Goal: Task Accomplishment & Management: Complete application form

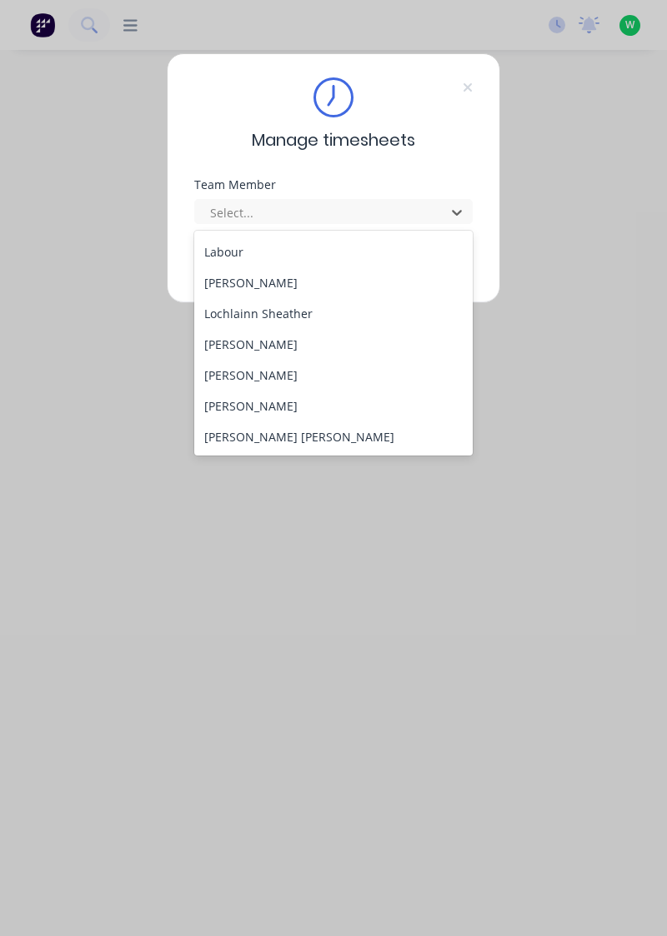
scroll to position [492, 0]
click at [278, 398] on div "[PERSON_NAME]" at bounding box center [333, 404] width 279 height 31
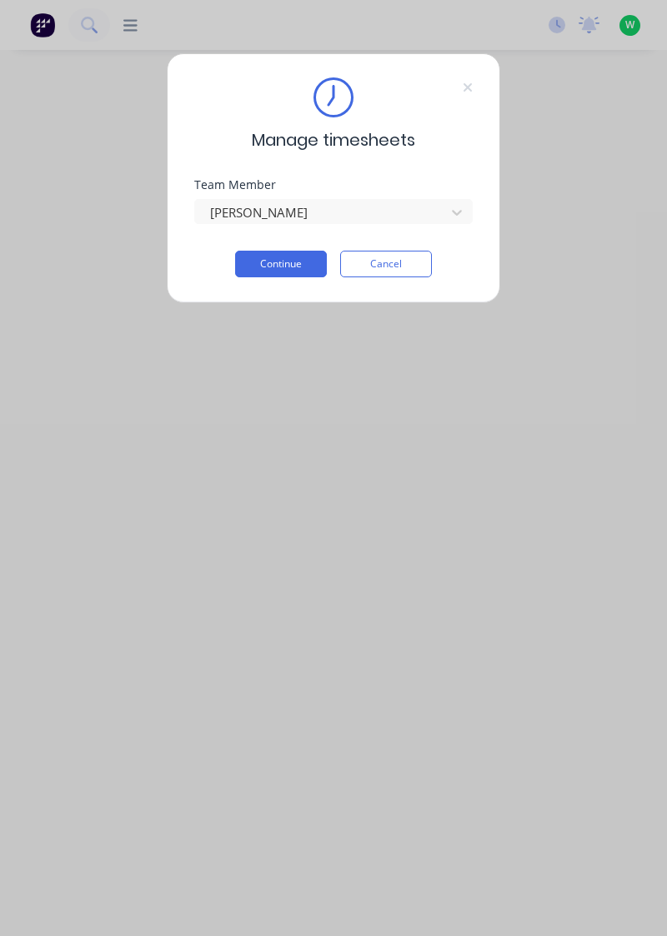
click at [257, 274] on button "Continue" at bounding box center [281, 264] width 92 height 27
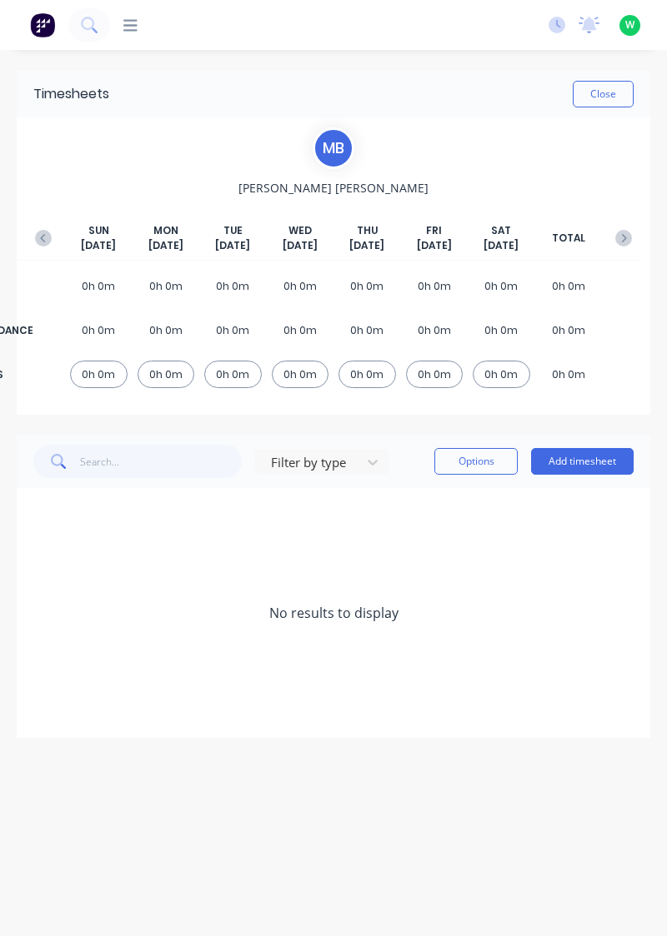
click at [597, 463] on button "Add timesheet" at bounding box center [582, 461] width 102 height 27
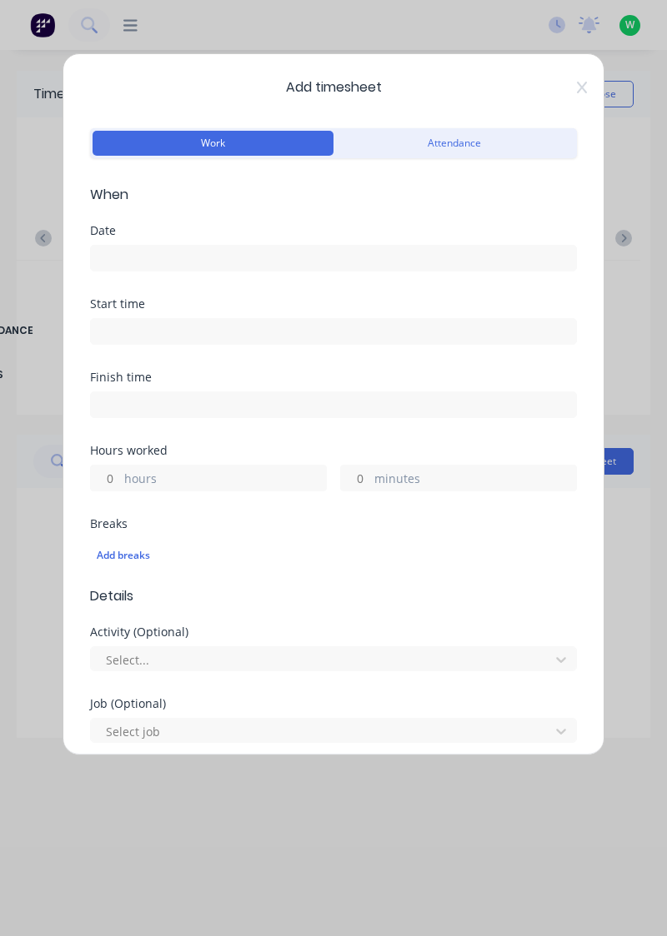
click at [274, 250] on input at bounding box center [333, 258] width 485 height 25
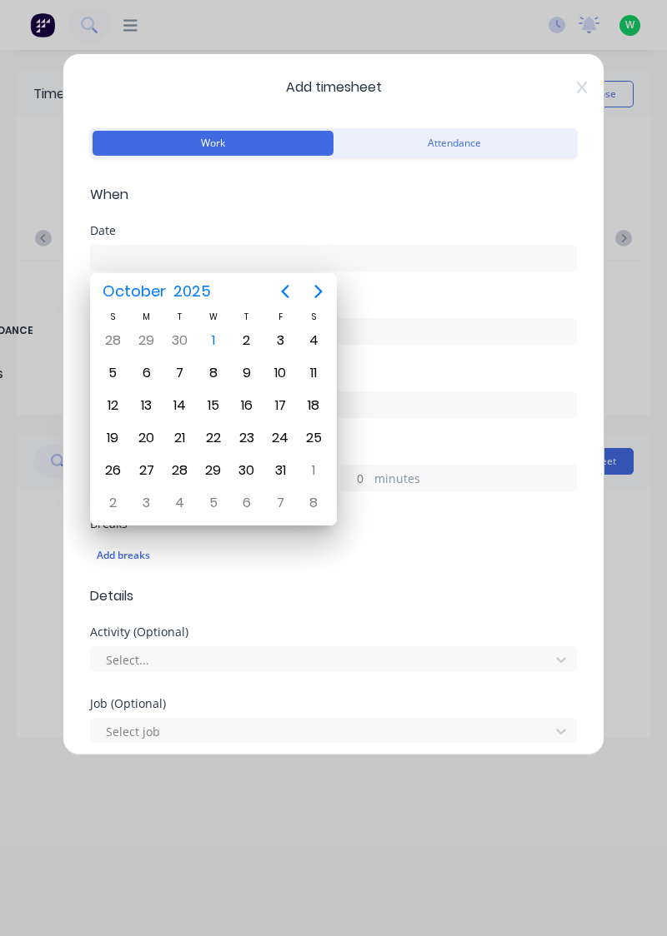
click at [214, 339] on div "1" at bounding box center [213, 340] width 25 height 25
type input "[DATE]"
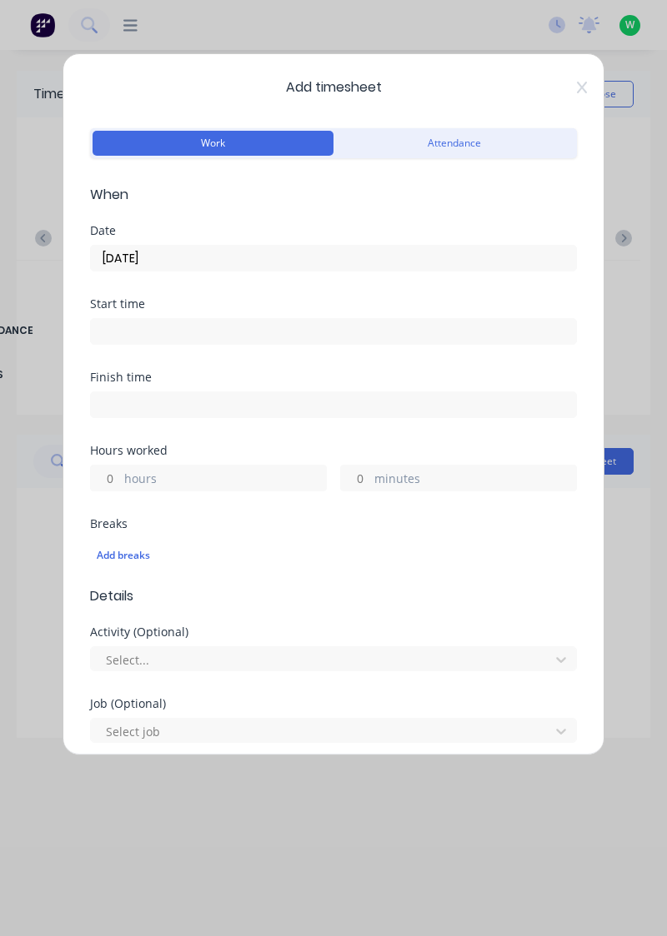
click at [201, 476] on label "hours" at bounding box center [225, 480] width 202 height 21
click at [120, 476] on input "hours" at bounding box center [105, 478] width 29 height 25
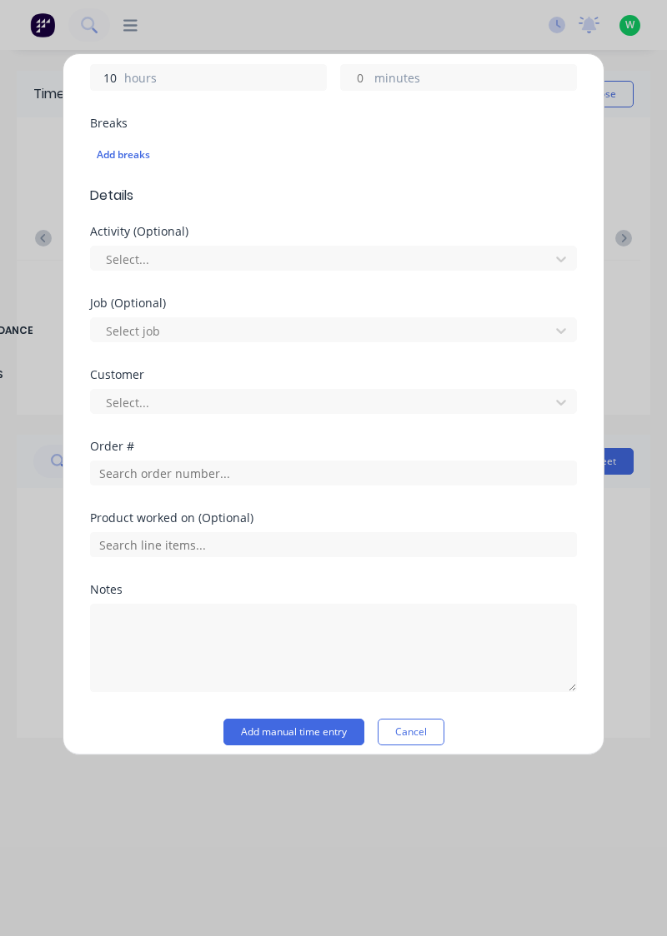
scroll to position [412, 0]
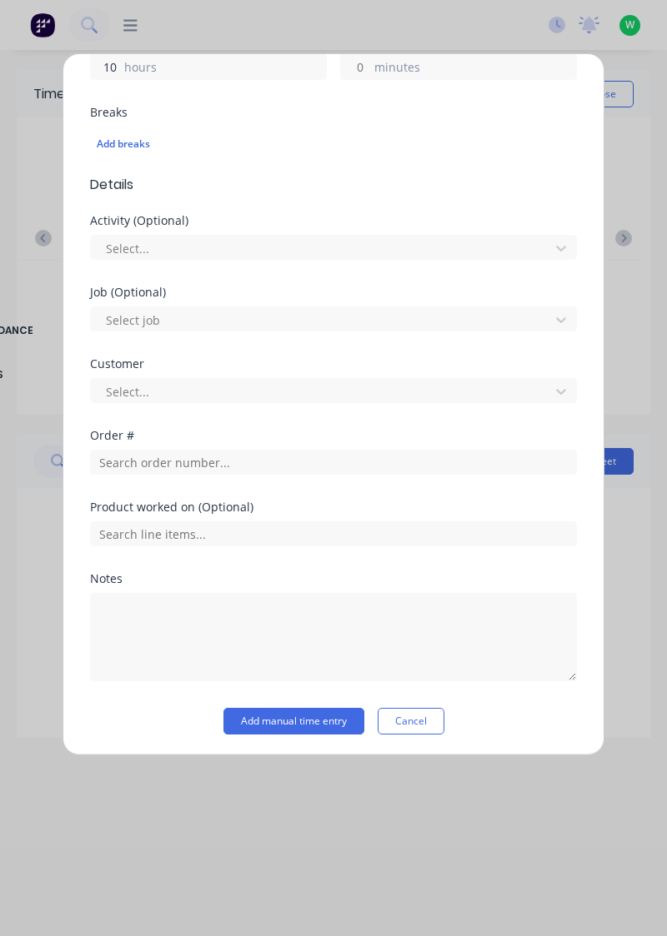
type input "10"
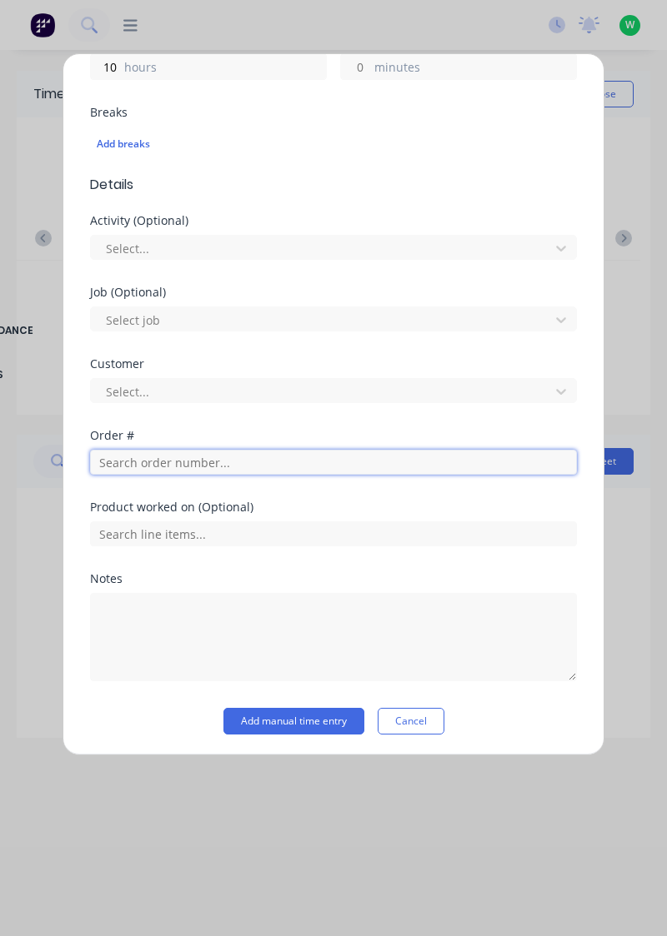
click at [222, 456] on input "text" at bounding box center [333, 462] width 487 height 25
type input "19191"
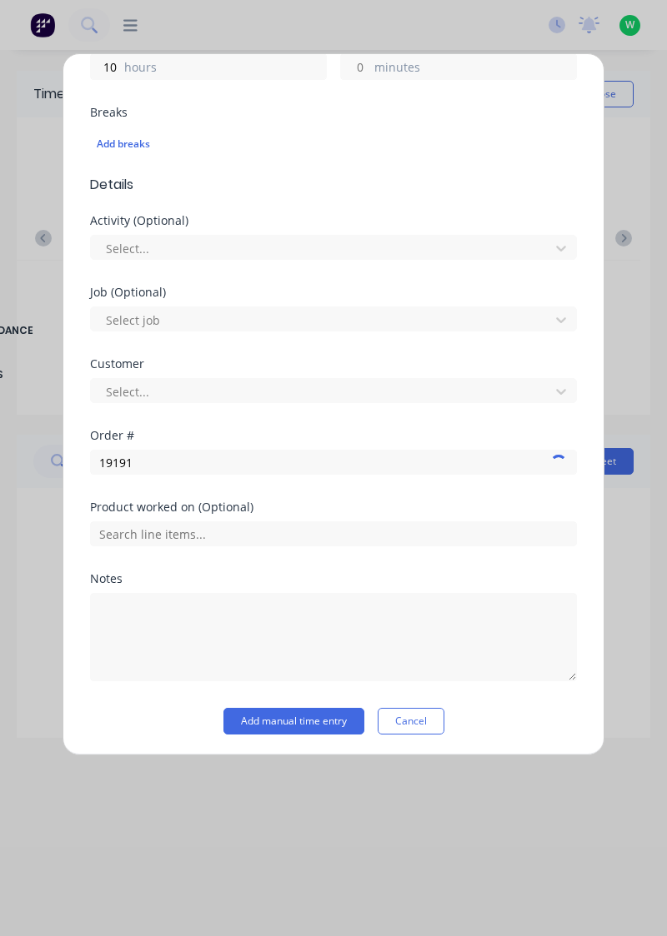
click at [172, 430] on div "Order #" at bounding box center [333, 436] width 487 height 12
click at [190, 510] on div "Order # 19191 Dendrobium Coal Pty Ltd" at bounding box center [333, 514] width 460 height 35
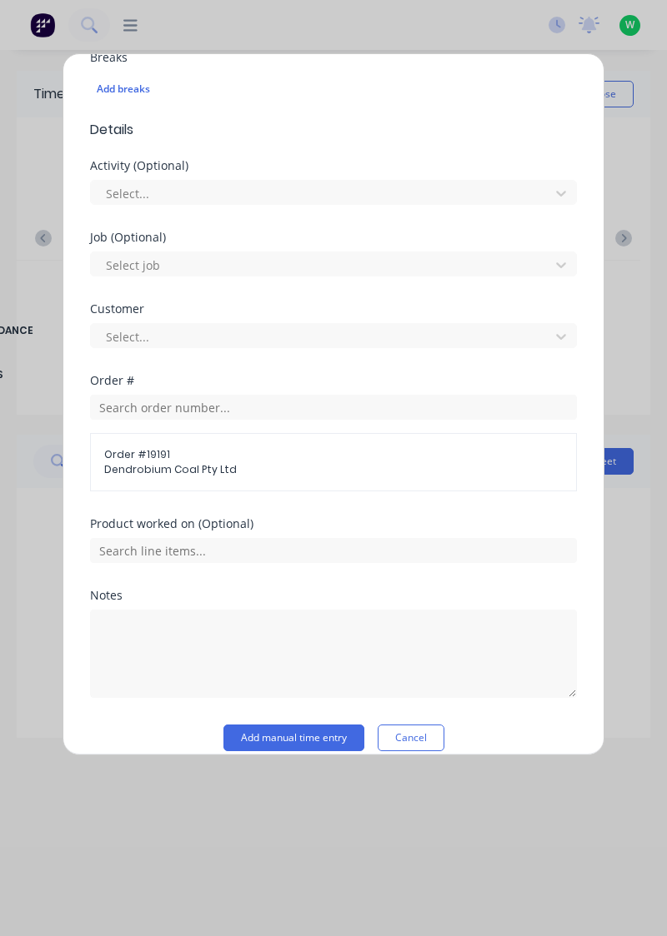
scroll to position [482, 0]
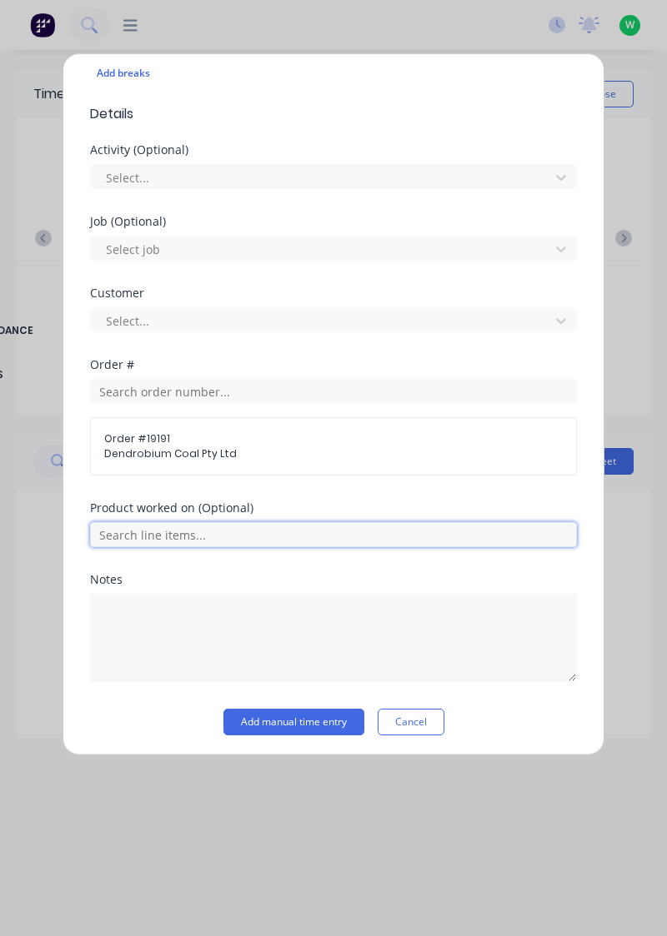
click at [207, 532] on input "text" at bounding box center [333, 534] width 487 height 25
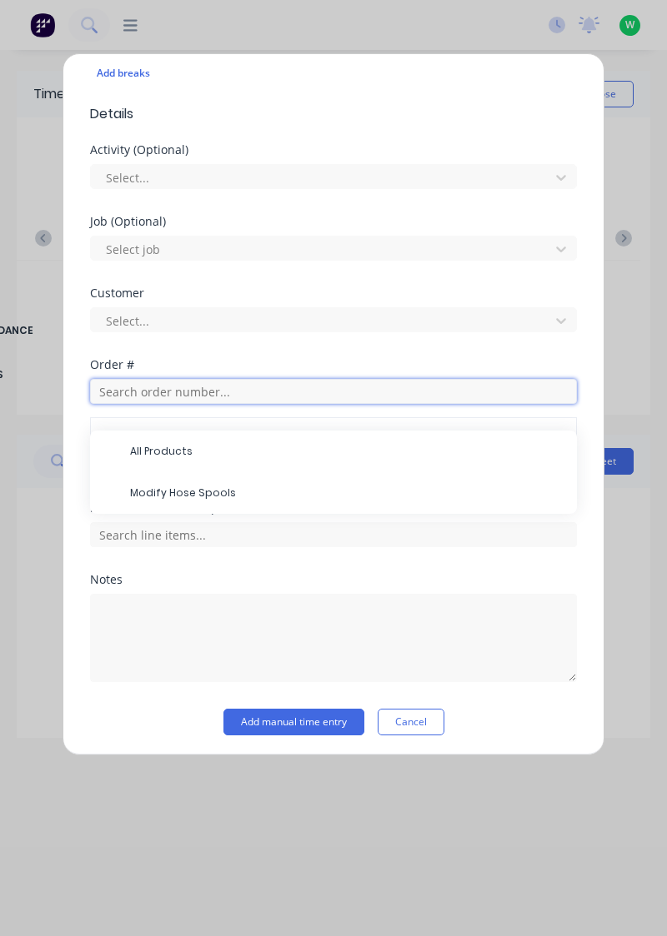
click at [228, 390] on input "text" at bounding box center [333, 391] width 487 height 25
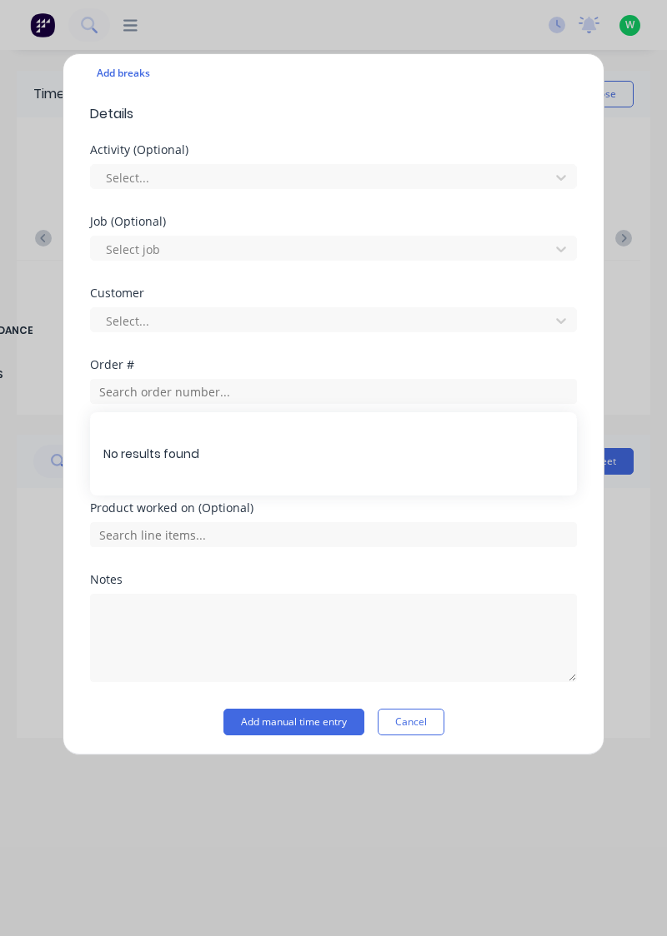
click at [251, 343] on div "Customer Select..." at bounding box center [333, 323] width 487 height 72
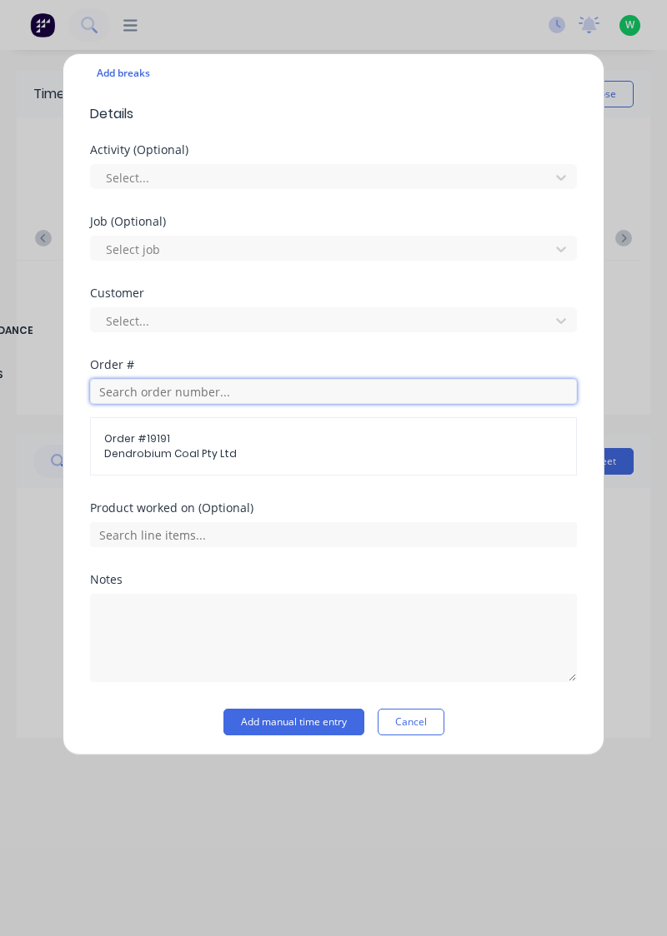
click at [168, 385] on input "text" at bounding box center [333, 391] width 487 height 25
type input "19192"
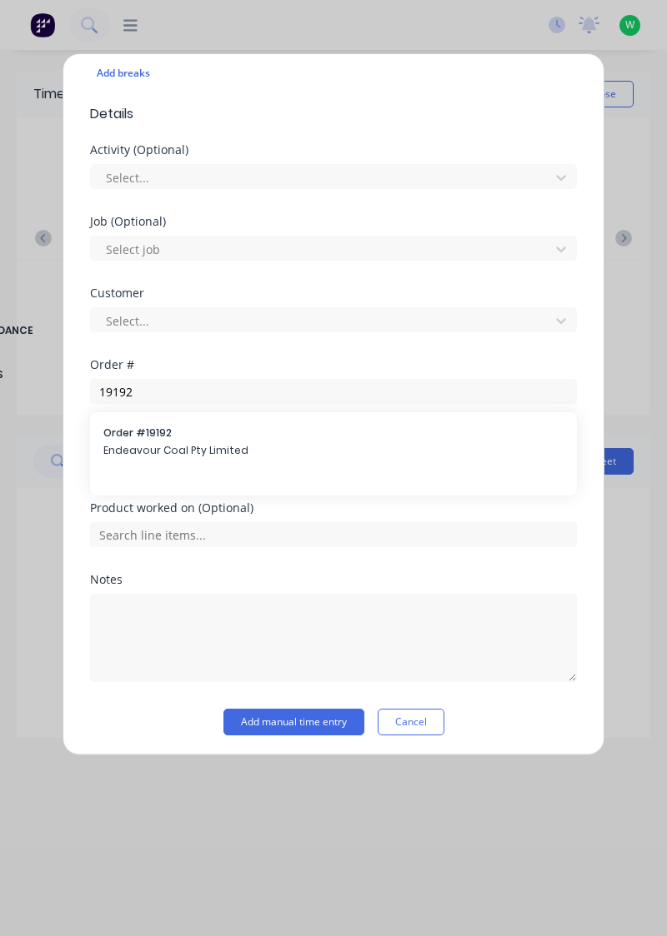
click at [177, 446] on span "Endeavour Coal Pty Limited" at bounding box center [333, 450] width 460 height 15
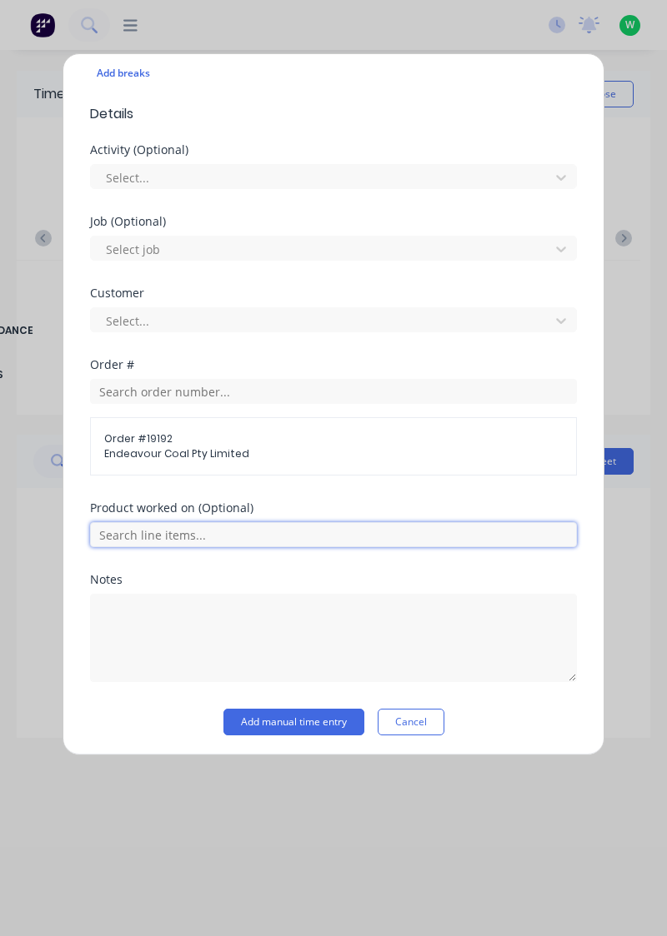
click at [229, 532] on input "text" at bounding box center [333, 534] width 487 height 25
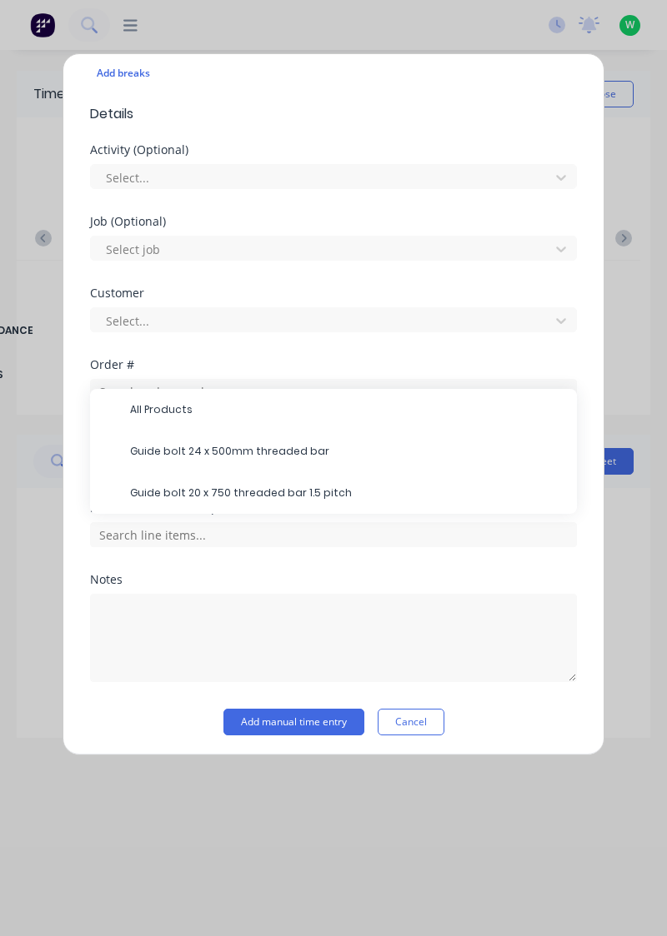
click at [306, 353] on div "Customer Select..." at bounding box center [333, 323] width 487 height 72
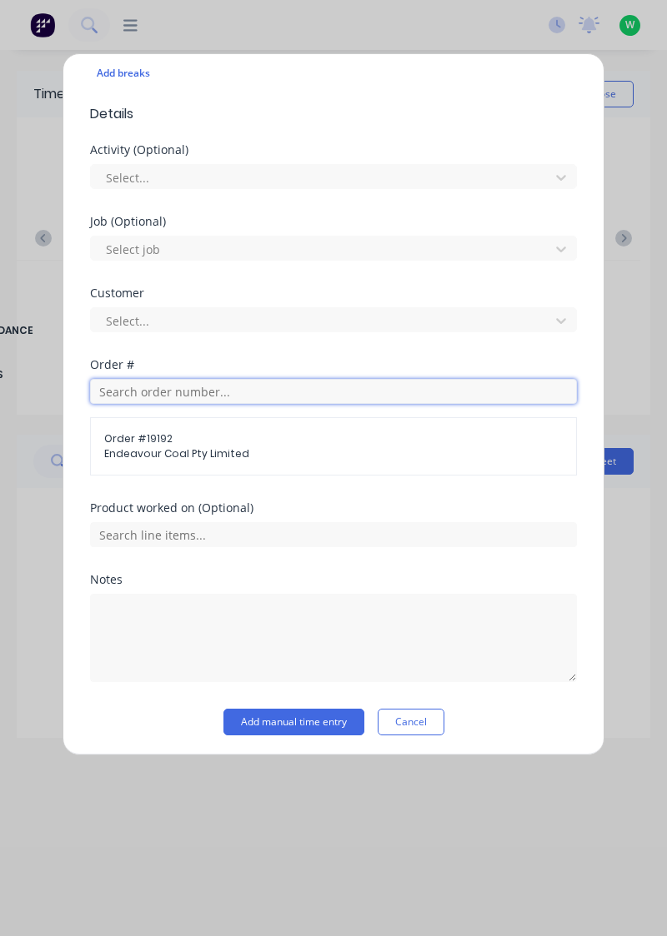
click at [241, 392] on input "text" at bounding box center [333, 391] width 487 height 25
type input "19161"
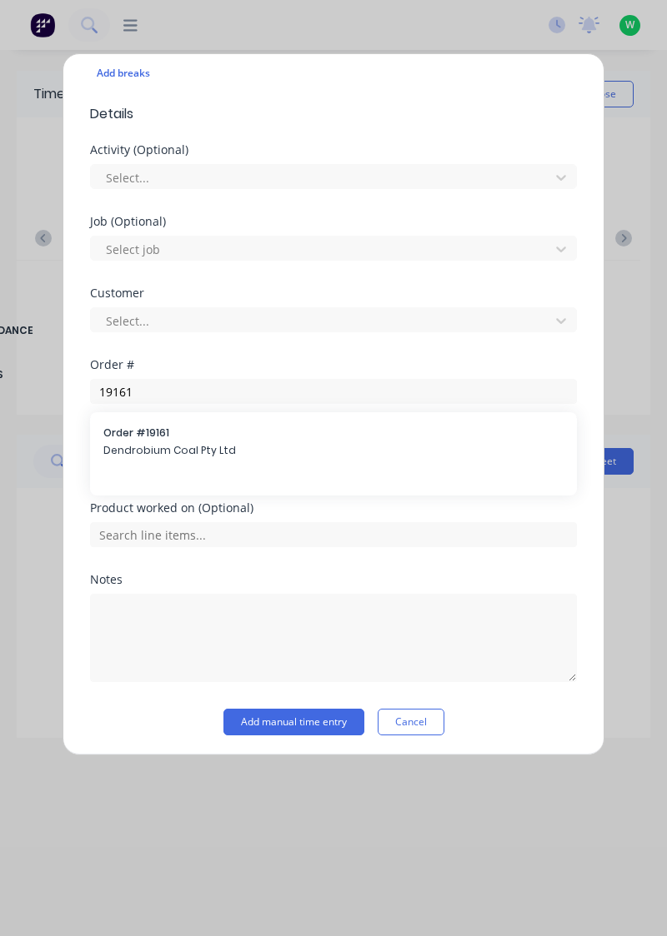
click at [202, 439] on div "Order # 19161 Dendrobium Coal Pty Ltd" at bounding box center [333, 443] width 460 height 35
click at [179, 528] on div "Product worked on (Optional)" at bounding box center [333, 524] width 487 height 45
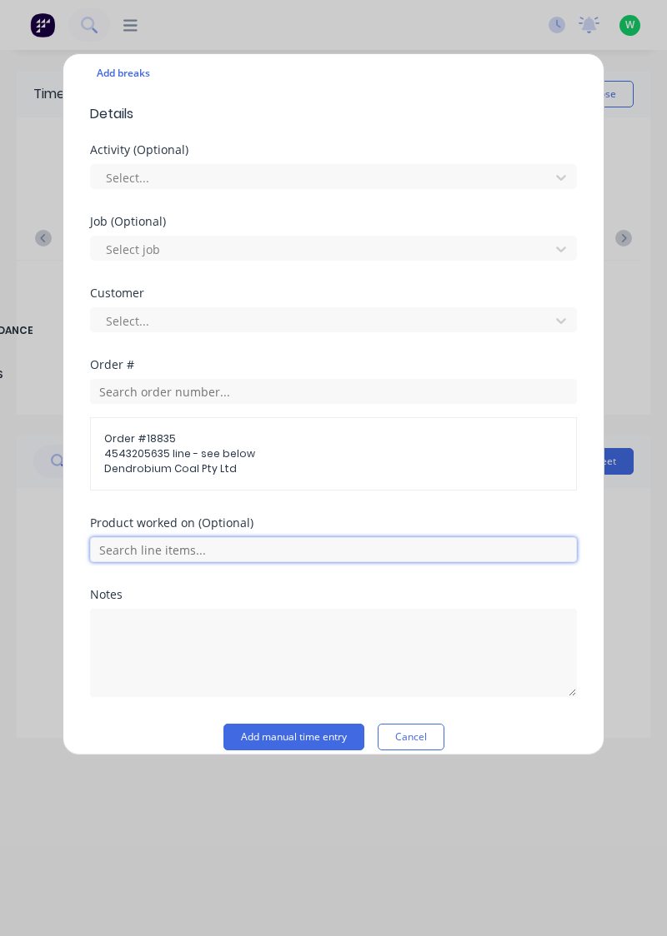
click at [196, 540] on input "text" at bounding box center [333, 549] width 487 height 25
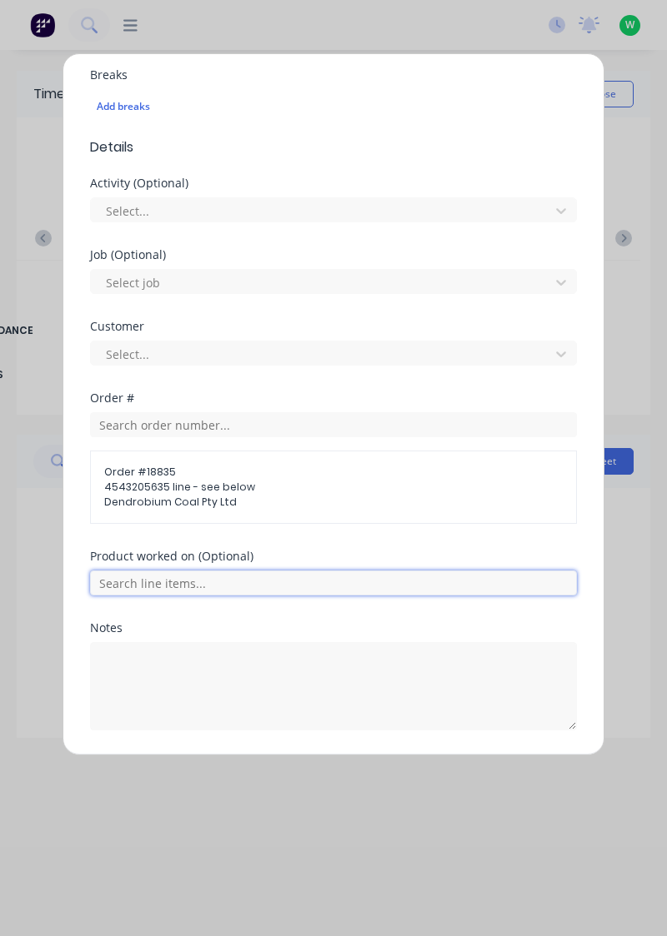
scroll to position [497, 0]
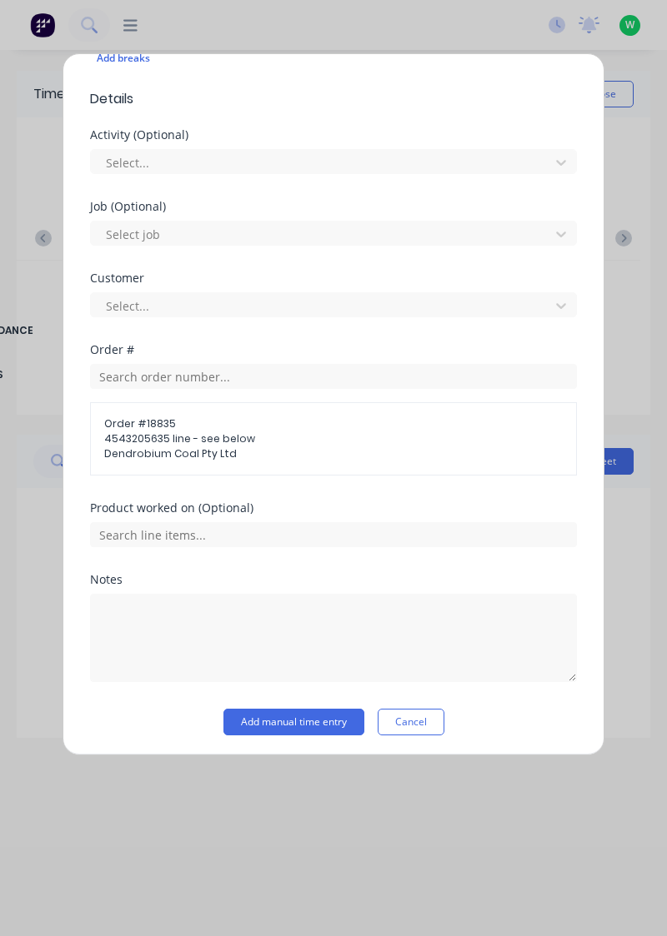
click at [331, 327] on div "Customer Select..." at bounding box center [333, 308] width 487 height 72
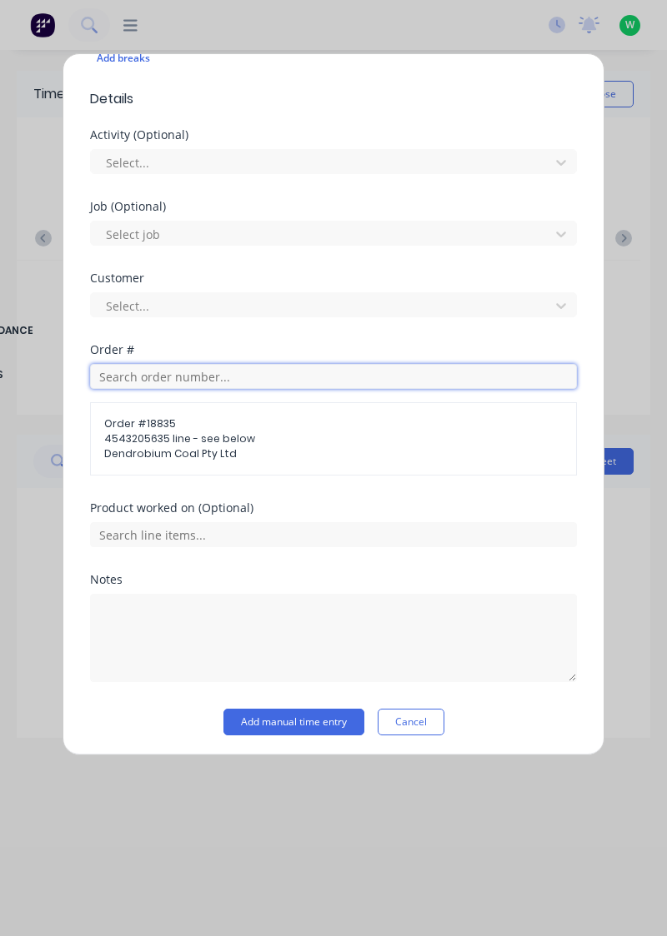
click at [237, 378] on input "text" at bounding box center [333, 376] width 487 height 25
type input "19161"
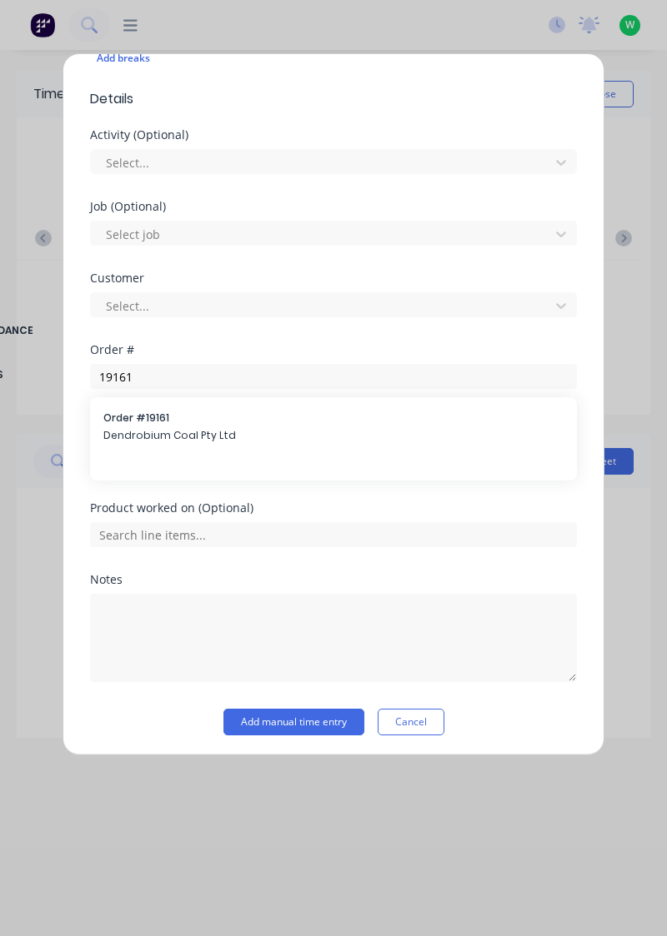
click at [212, 423] on div "Order # 19161 Dendrobium Coal Pty Ltd" at bounding box center [333, 428] width 460 height 35
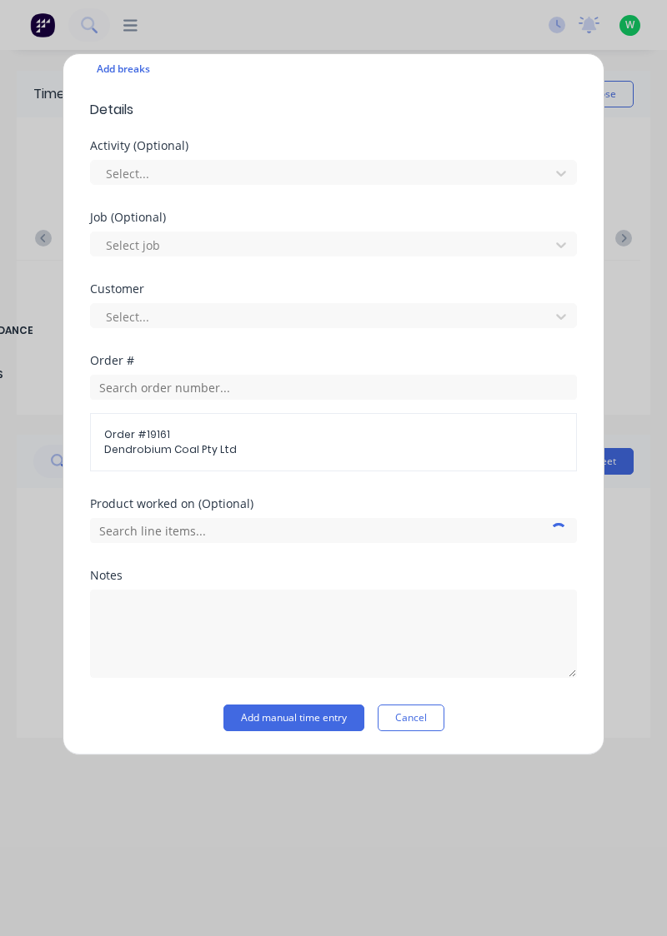
scroll to position [482, 0]
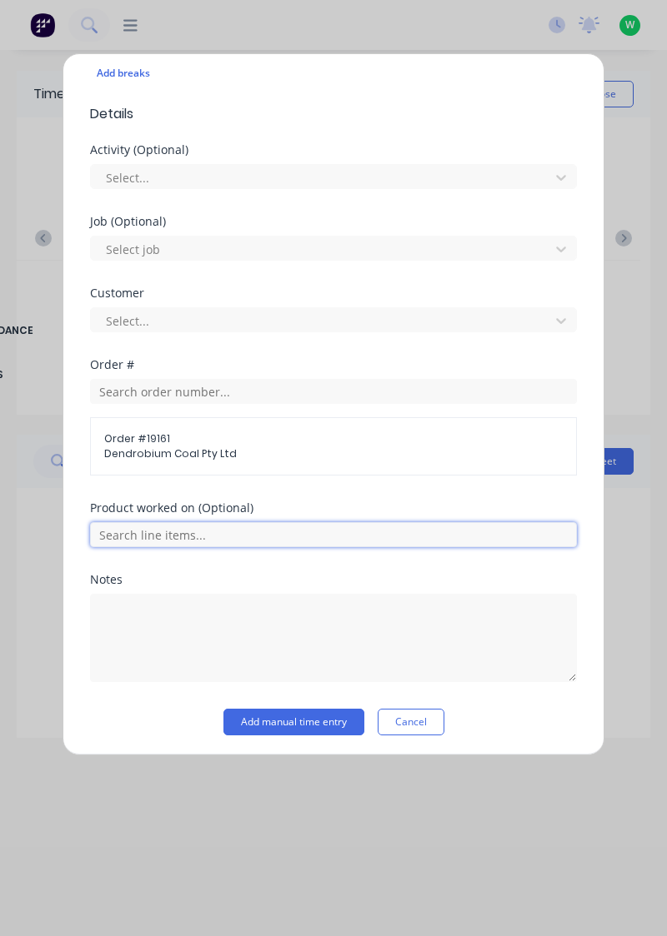
click at [225, 525] on input "text" at bounding box center [333, 534] width 487 height 25
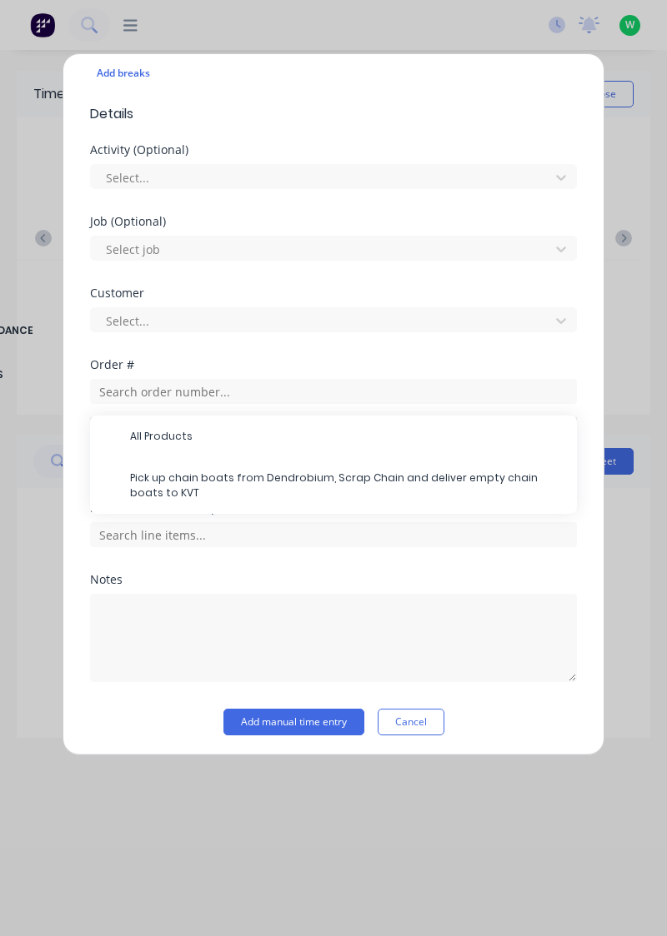
click at [188, 478] on span "Pick up chain boats from Dendrobium, Scrap Chain and deliver empty chain boats …" at bounding box center [346, 486] width 433 height 30
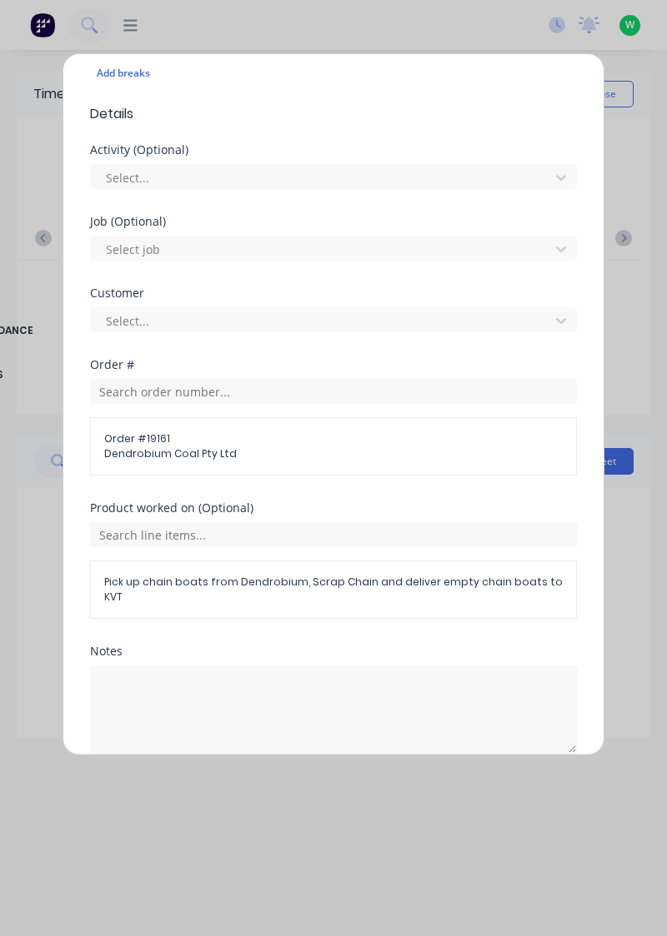
scroll to position [538, 0]
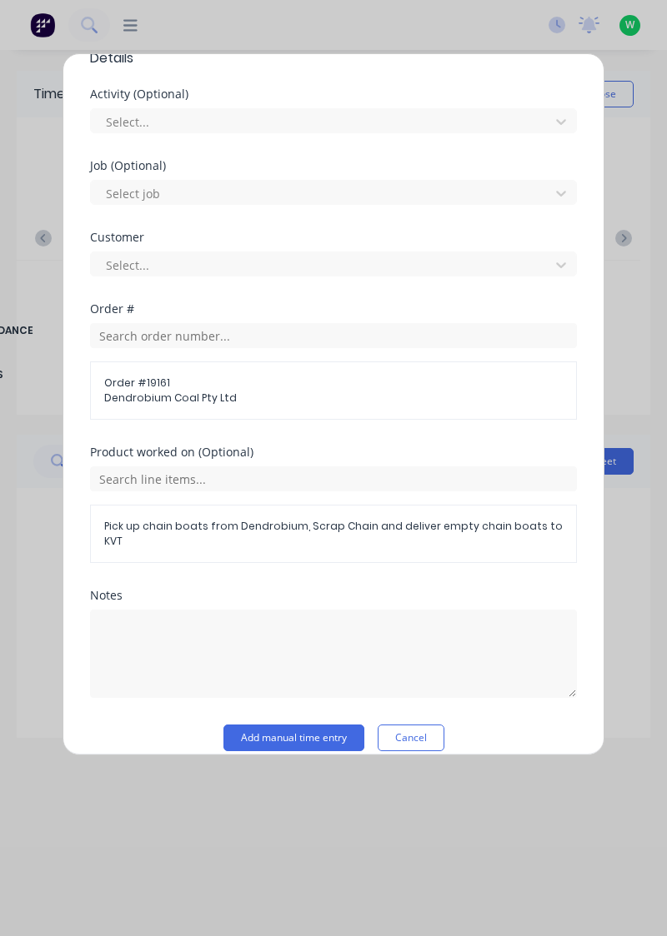
click at [295, 725] on button "Add manual time entry" at bounding box center [293, 738] width 141 height 27
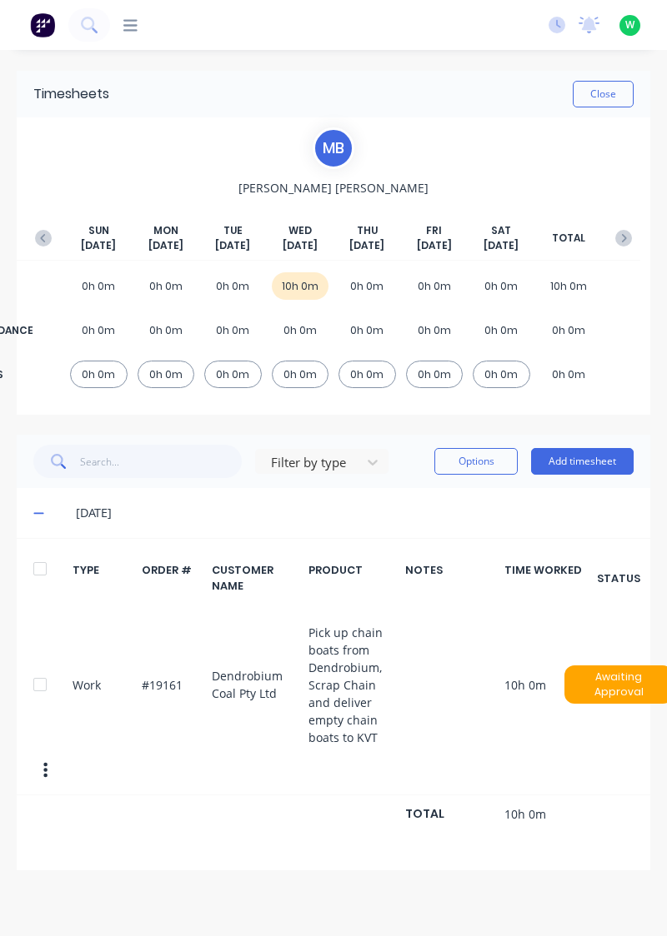
click at [575, 455] on button "Add timesheet" at bounding box center [582, 461] width 102 height 27
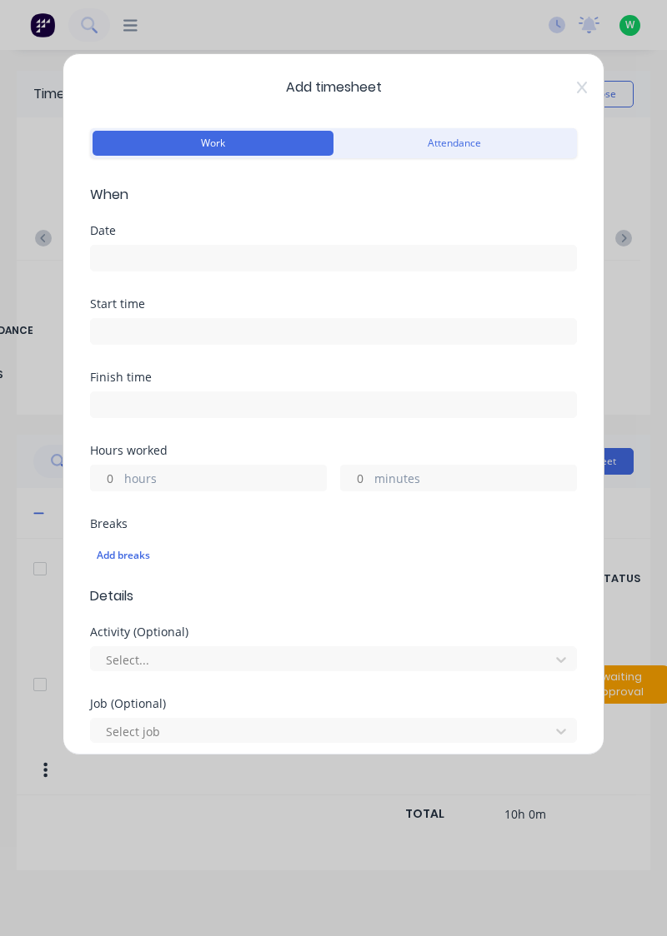
click at [584, 82] on icon at bounding box center [582, 87] width 10 height 13
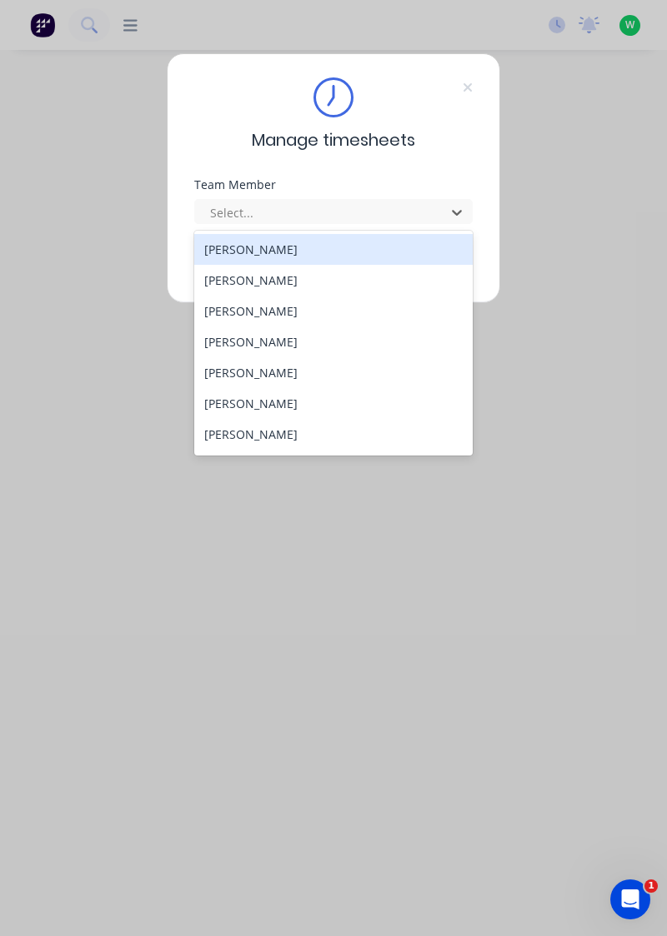
click at [268, 252] on div "[PERSON_NAME]" at bounding box center [333, 249] width 279 height 31
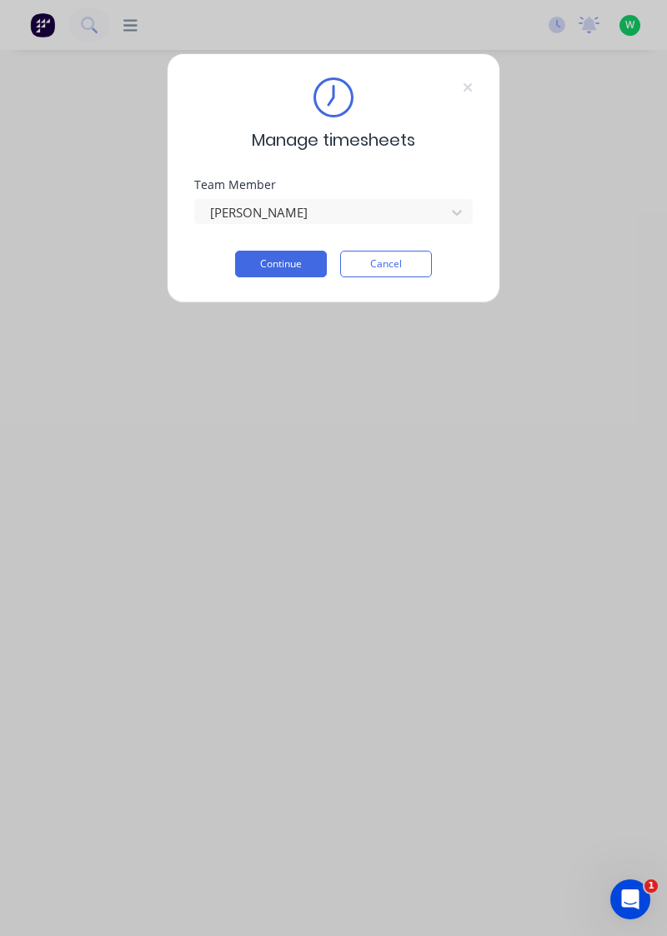
click at [284, 262] on button "Continue" at bounding box center [281, 264] width 92 height 27
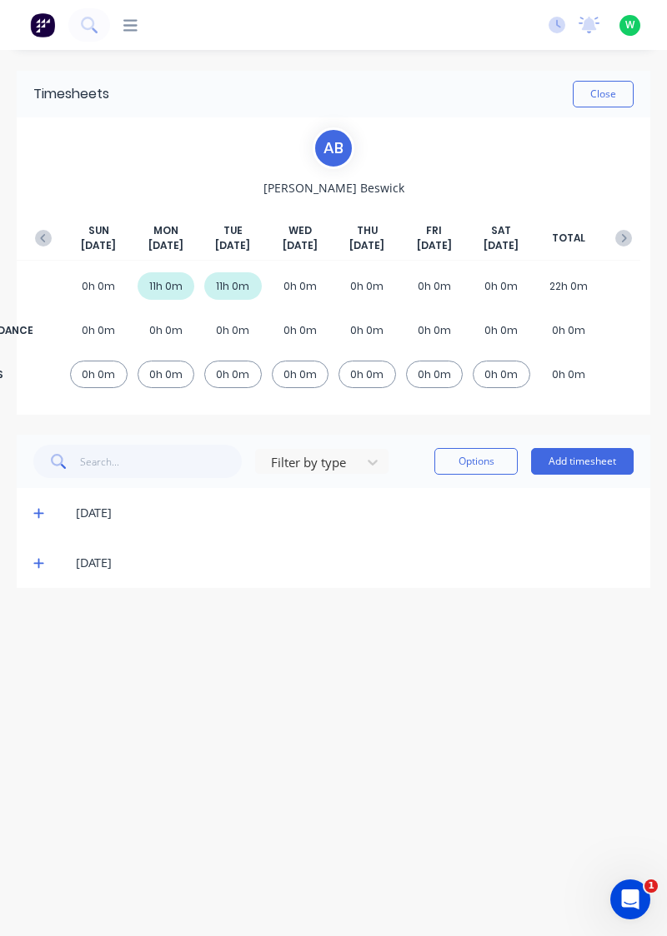
click at [550, 462] on button "Add timesheet" at bounding box center [582, 461] width 102 height 27
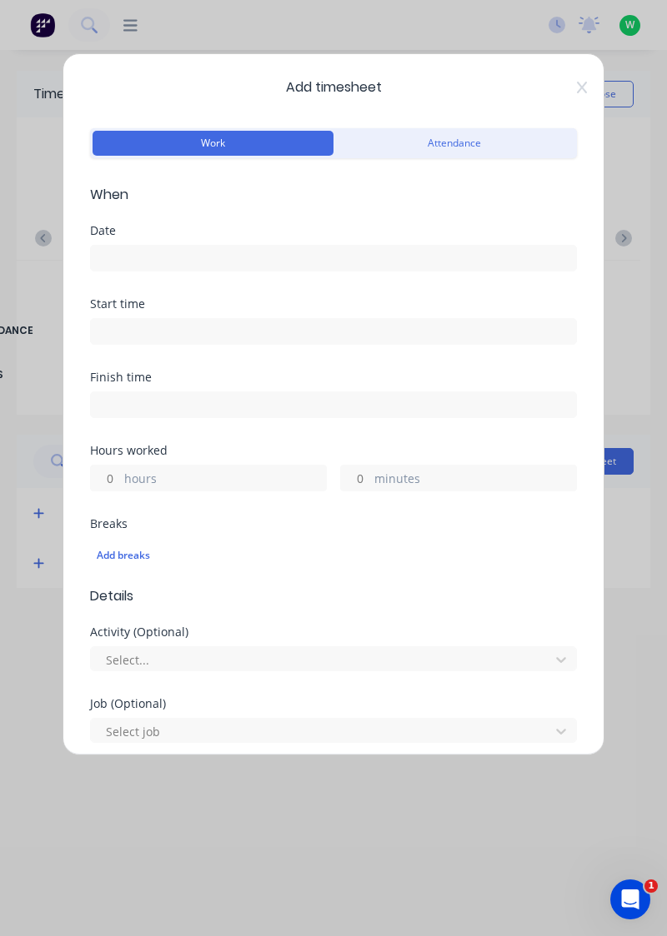
click at [253, 250] on input at bounding box center [333, 258] width 485 height 25
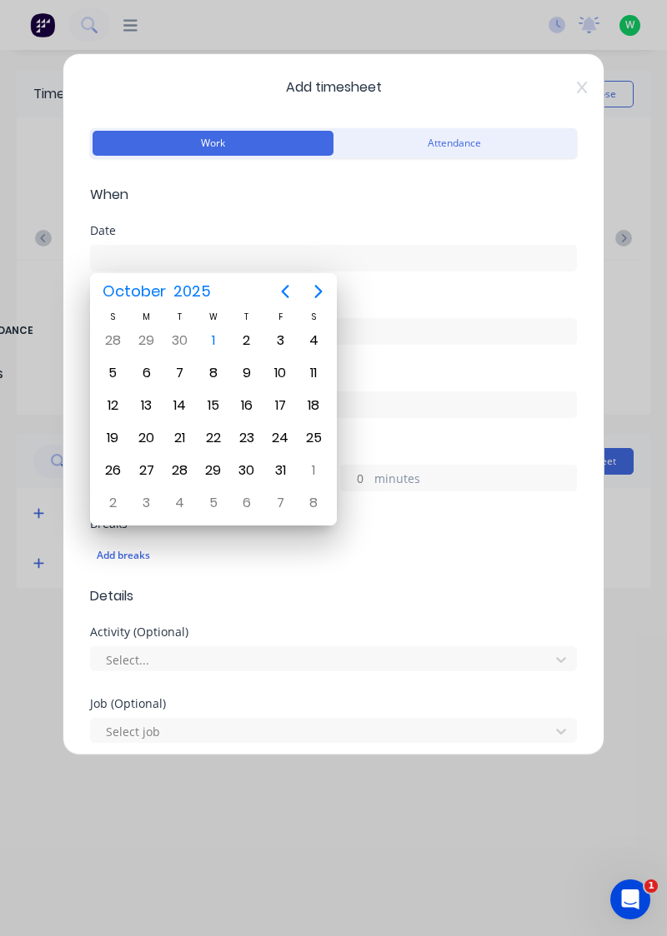
click at [210, 339] on div "1" at bounding box center [213, 340] width 25 height 25
type input "[DATE]"
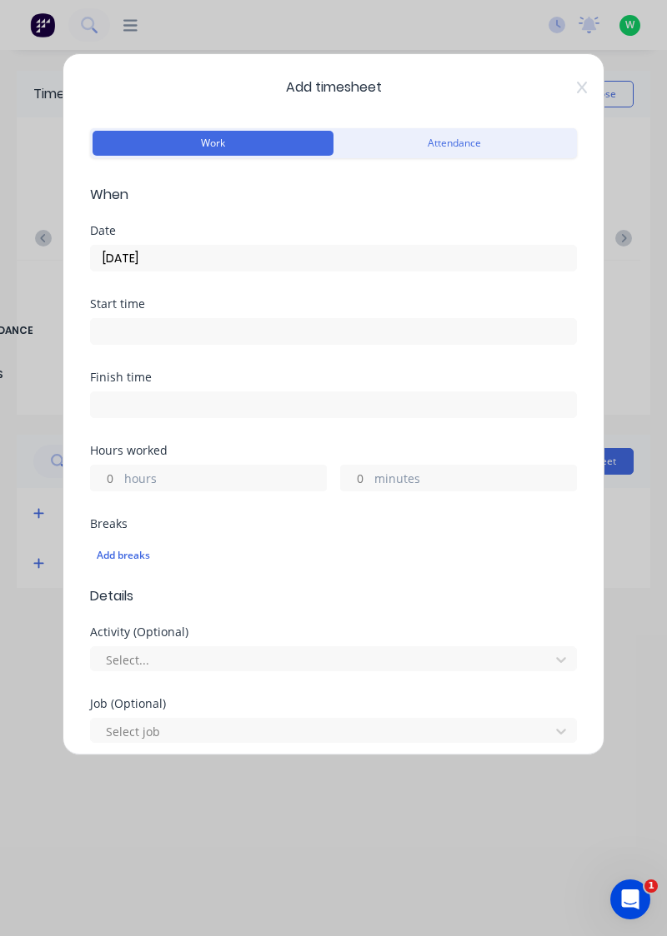
click at [183, 484] on label "hours" at bounding box center [225, 480] width 202 height 21
click at [120, 484] on input "hours" at bounding box center [105, 478] width 29 height 25
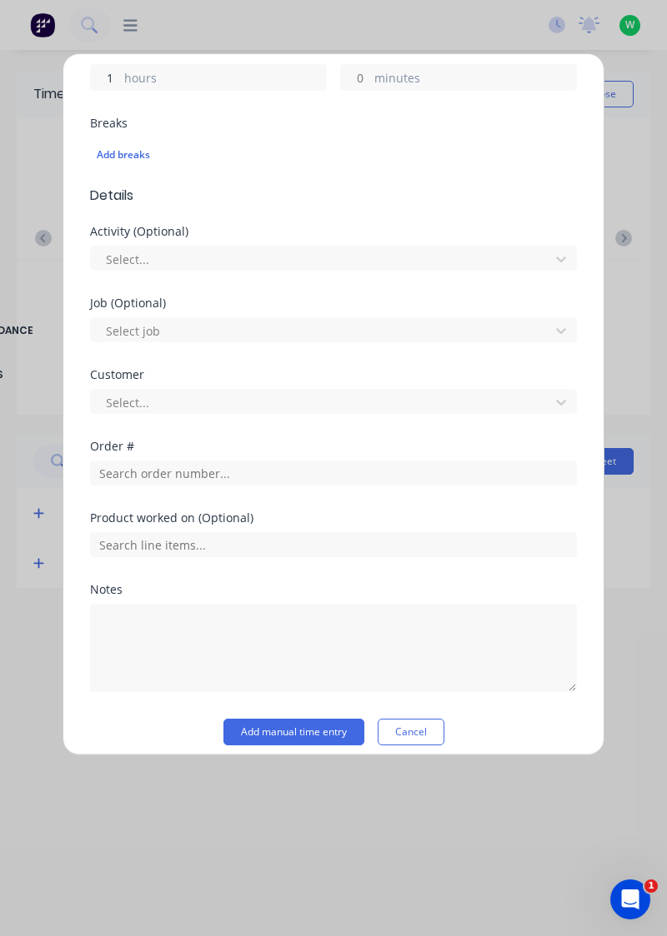
scroll to position [402, 0]
type input "1"
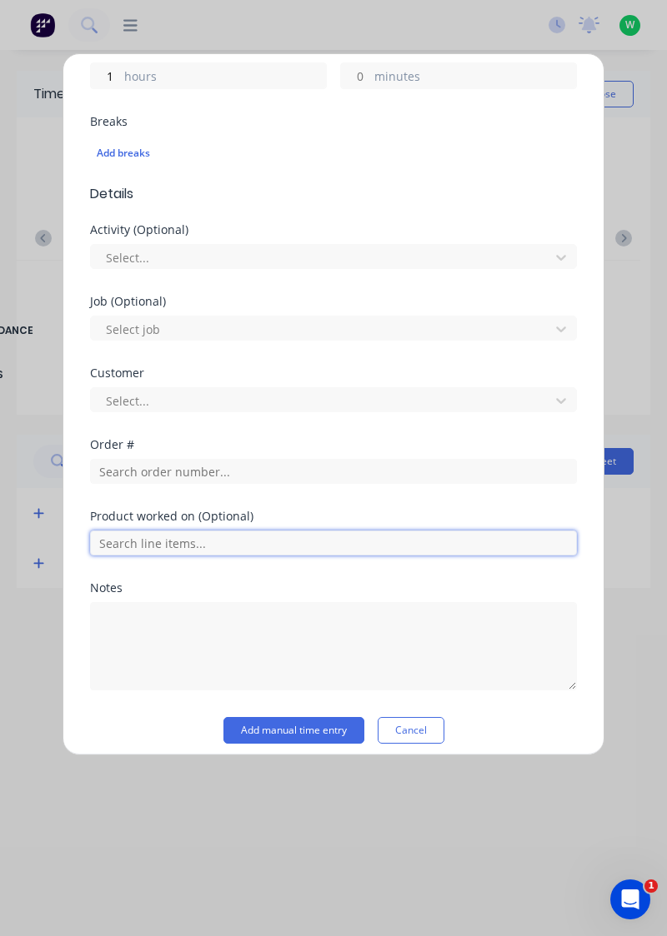
click at [208, 545] on input "text" at bounding box center [333, 543] width 487 height 25
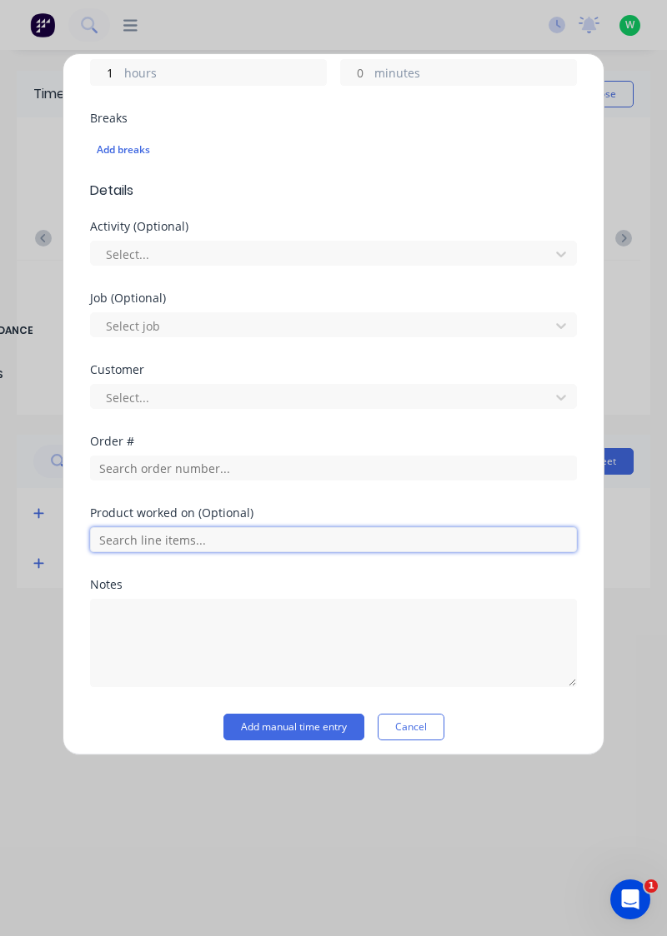
scroll to position [403, 0]
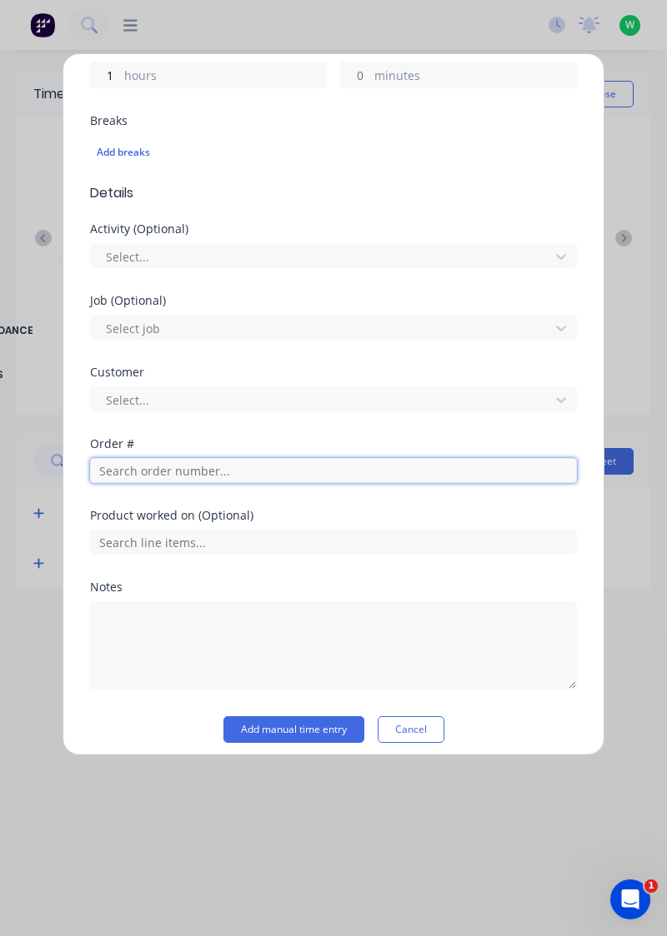
click at [204, 471] on input "text" at bounding box center [333, 470] width 487 height 25
type input "19161"
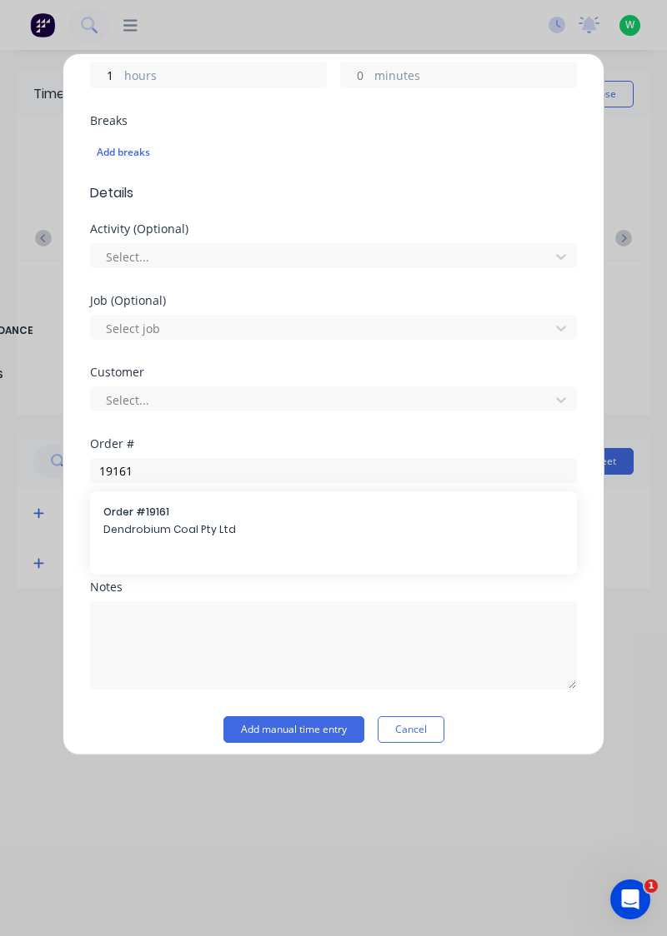
click at [182, 522] on span "Dendrobium Coal Pty Ltd" at bounding box center [333, 529] width 460 height 15
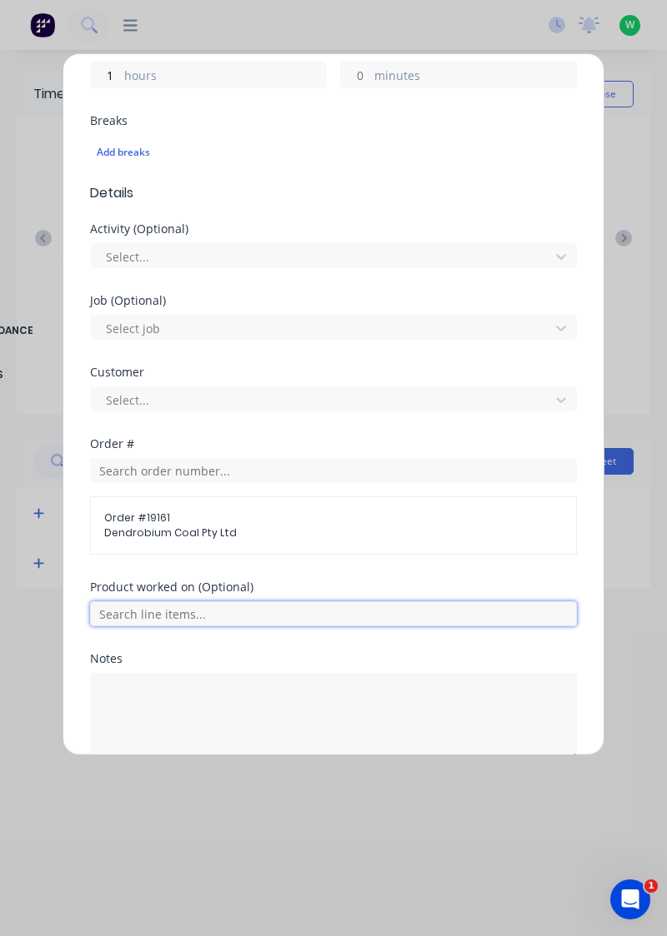
click at [197, 608] on input "text" at bounding box center [333, 614] width 487 height 25
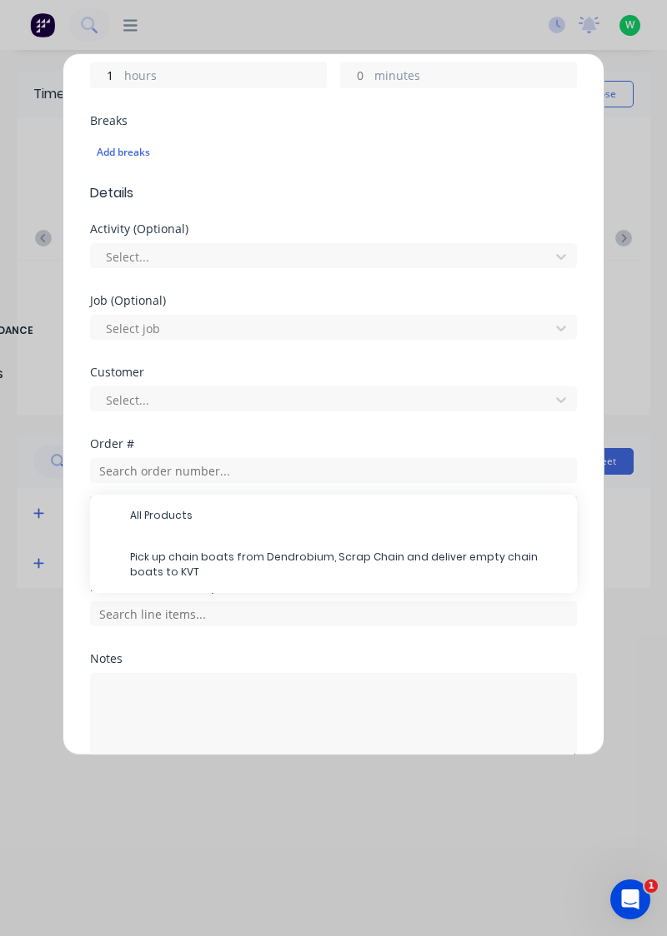
click at [208, 556] on span "Pick up chain boats from Dendrobium, Scrap Chain and deliver empty chain boats …" at bounding box center [346, 565] width 433 height 30
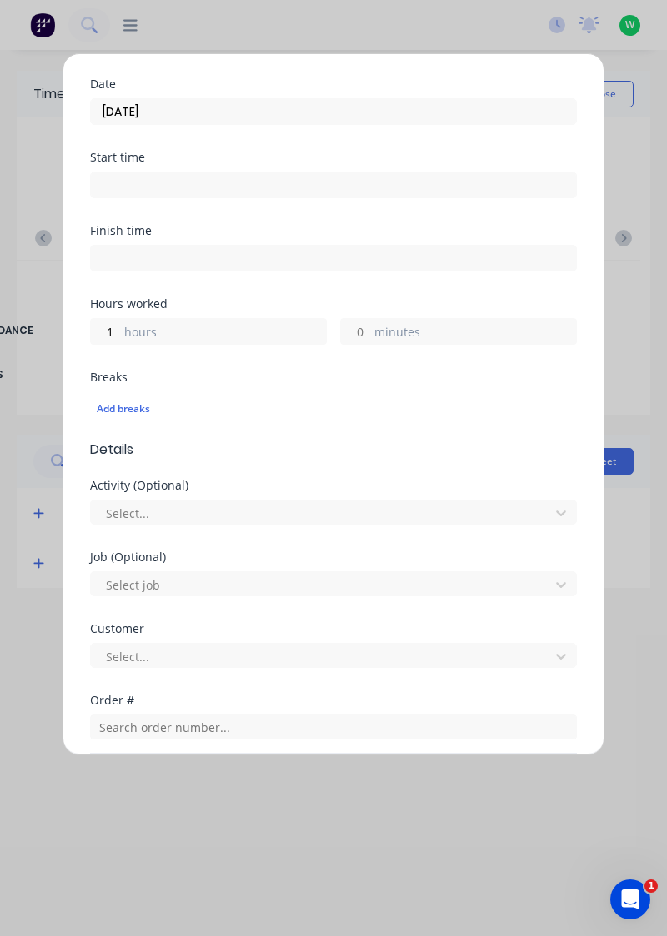
scroll to position [538, 0]
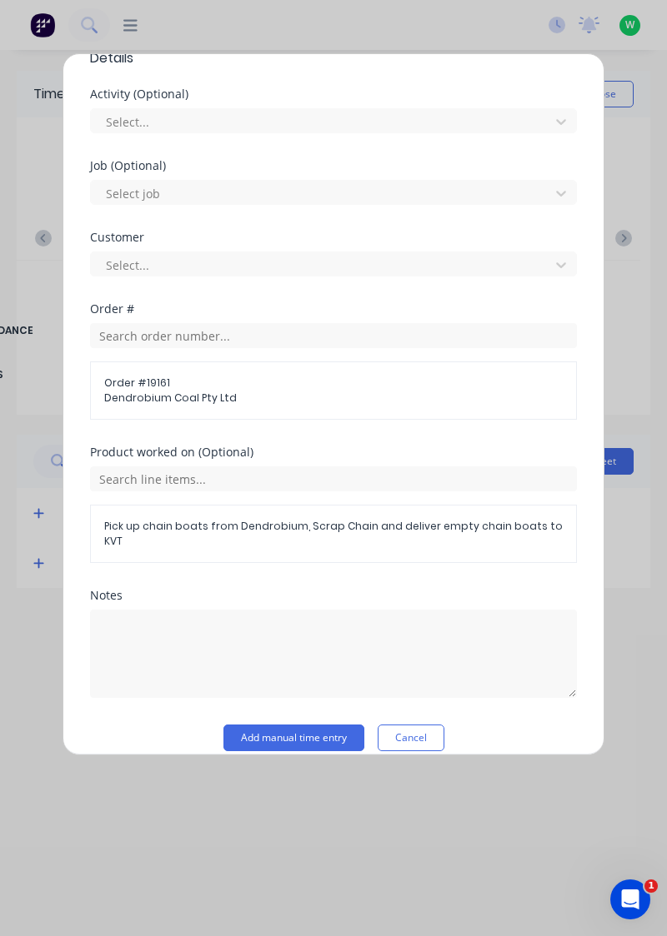
click at [337, 725] on button "Add manual time entry" at bounding box center [293, 738] width 141 height 27
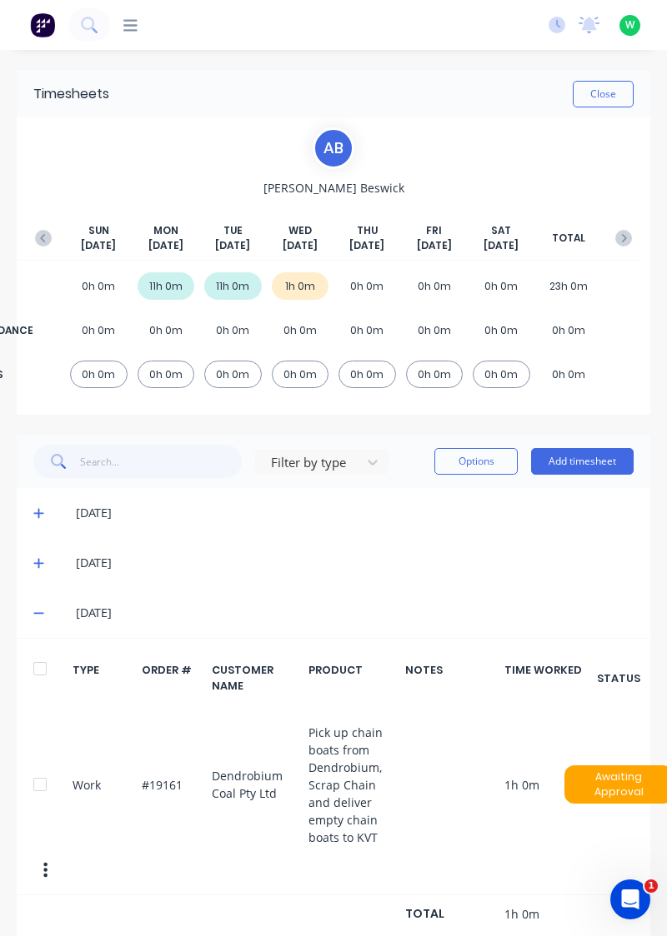
click at [585, 460] on button "Add timesheet" at bounding box center [582, 461] width 102 height 27
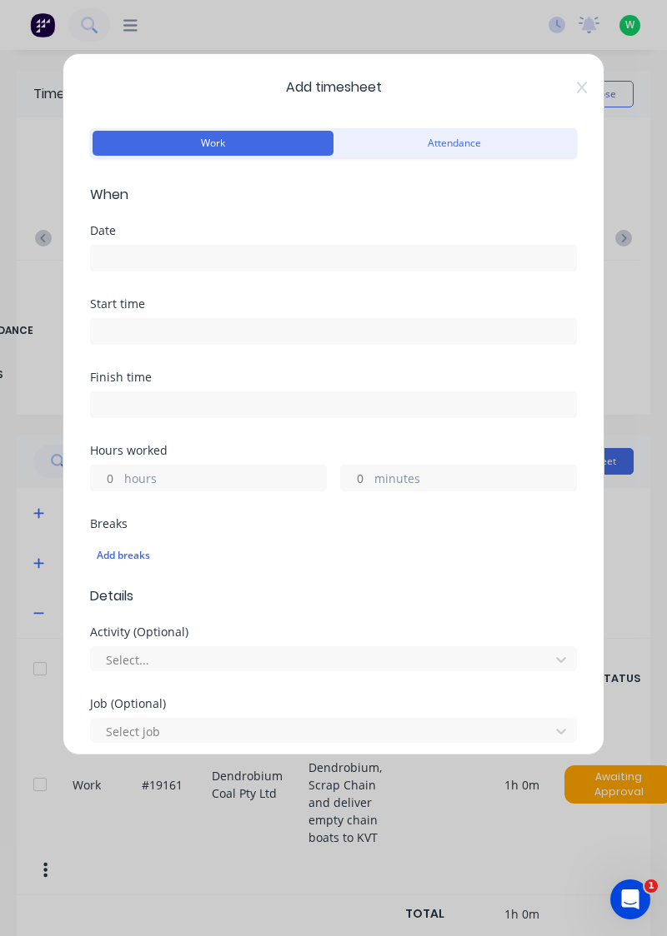
click at [198, 264] on input at bounding box center [333, 258] width 485 height 25
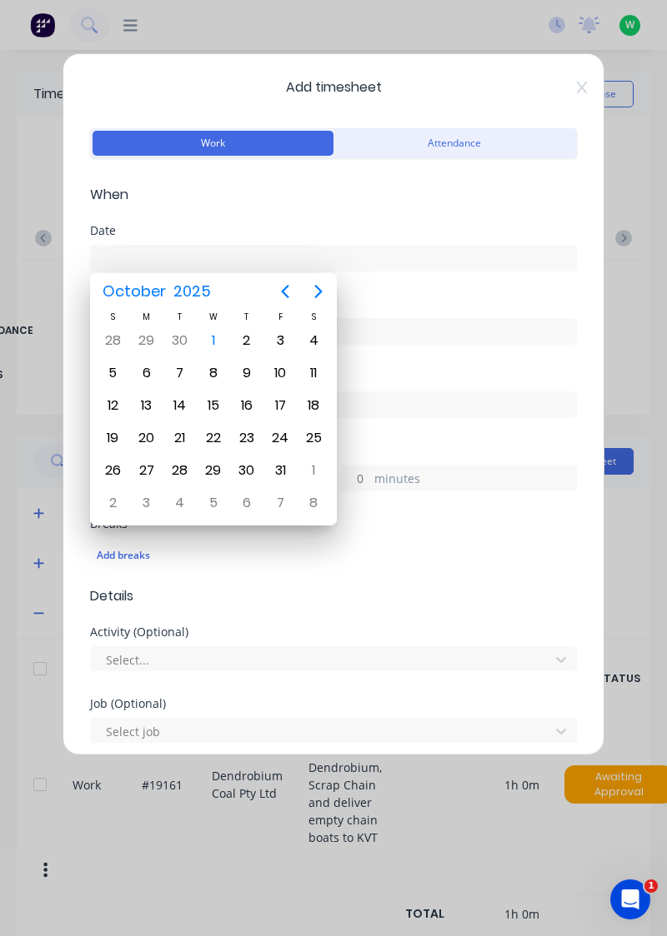
click at [208, 334] on div "1" at bounding box center [213, 340] width 25 height 25
type input "[DATE]"
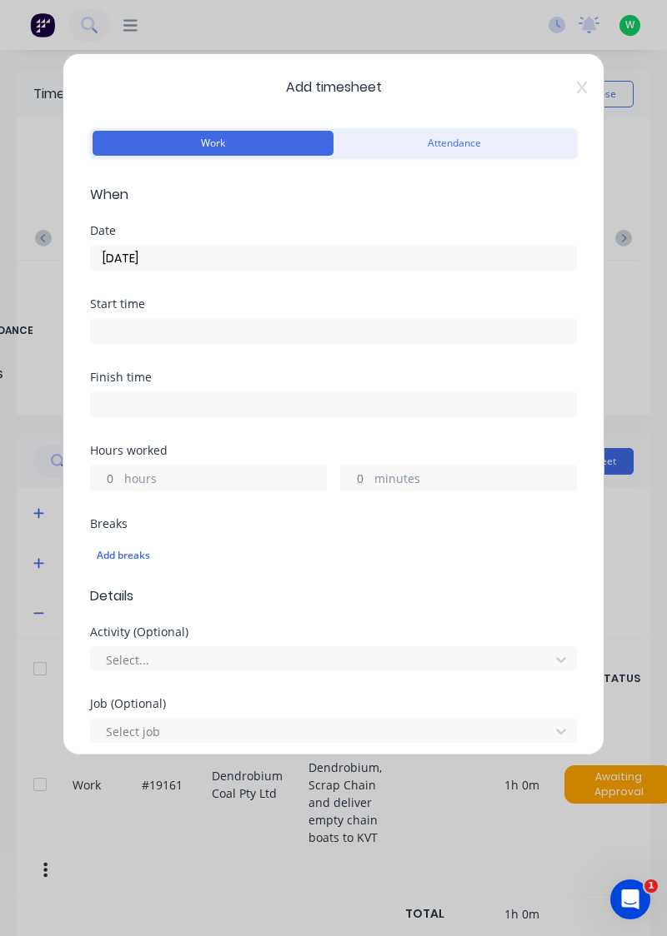
click at [186, 472] on label "hours" at bounding box center [225, 480] width 202 height 21
click at [120, 472] on input "hours" at bounding box center [105, 478] width 29 height 25
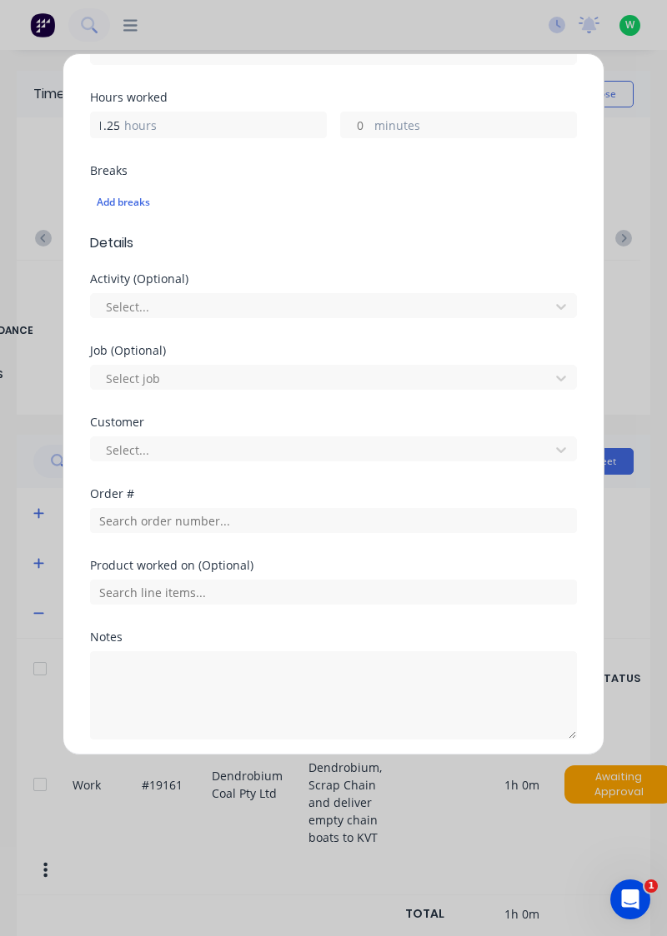
scroll to position [354, 0]
type input "1.25"
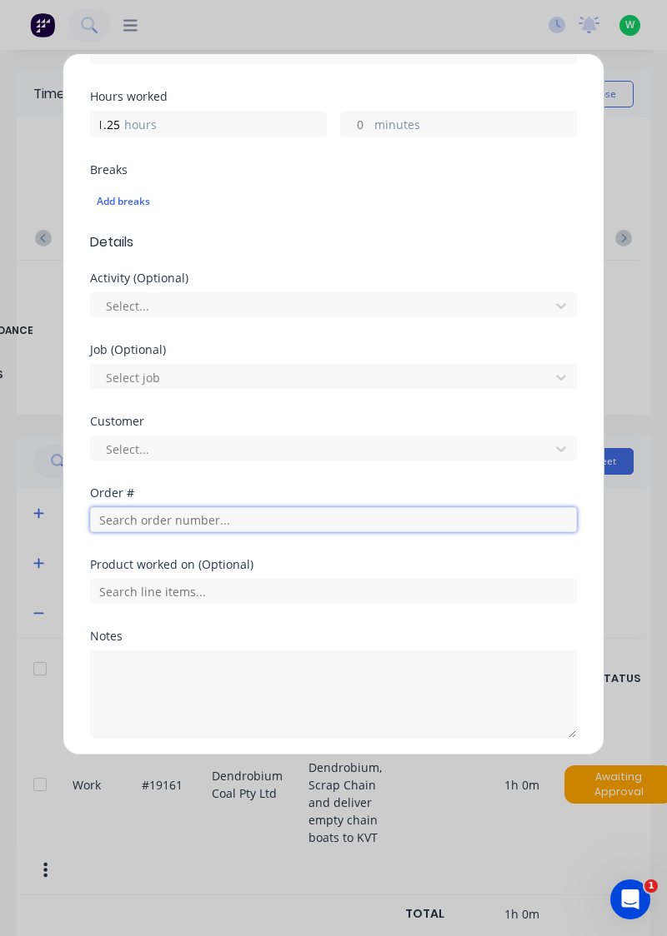
click at [195, 512] on input "text" at bounding box center [333, 519] width 487 height 25
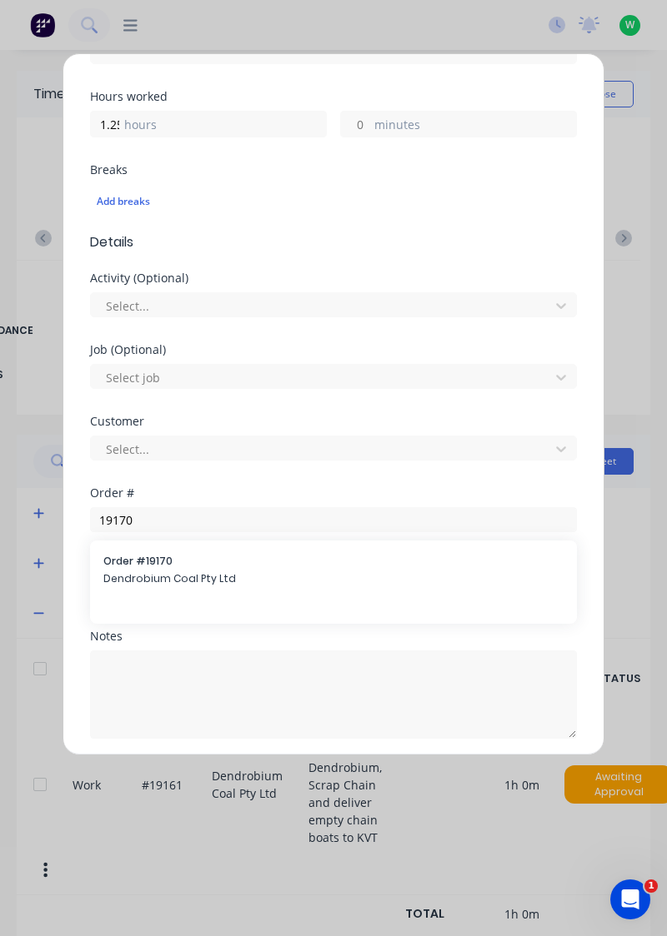
click at [168, 567] on div "Product worked on (Optional)" at bounding box center [333, 565] width 487 height 12
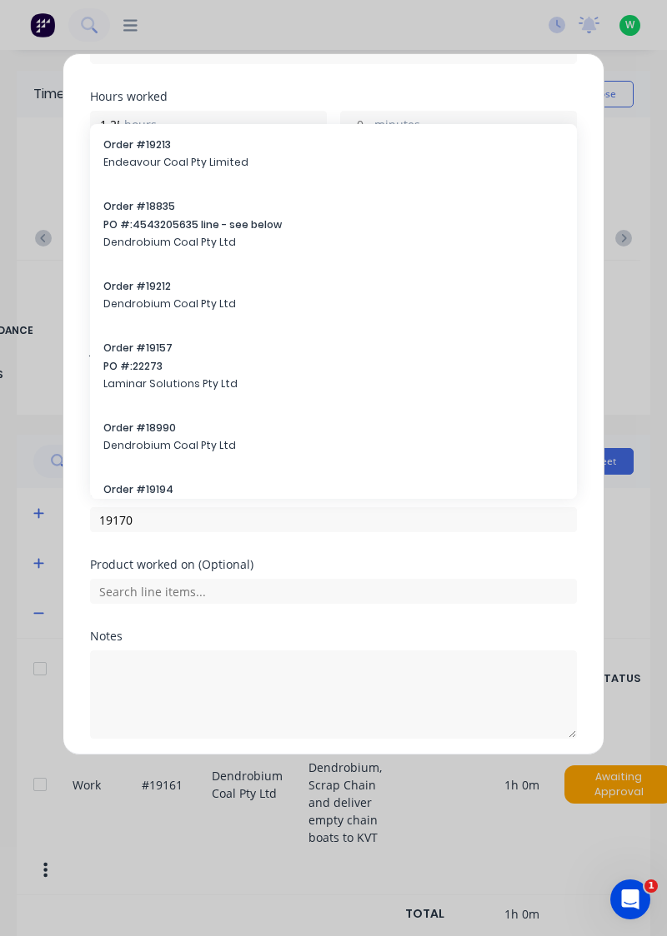
scroll to position [412, 0]
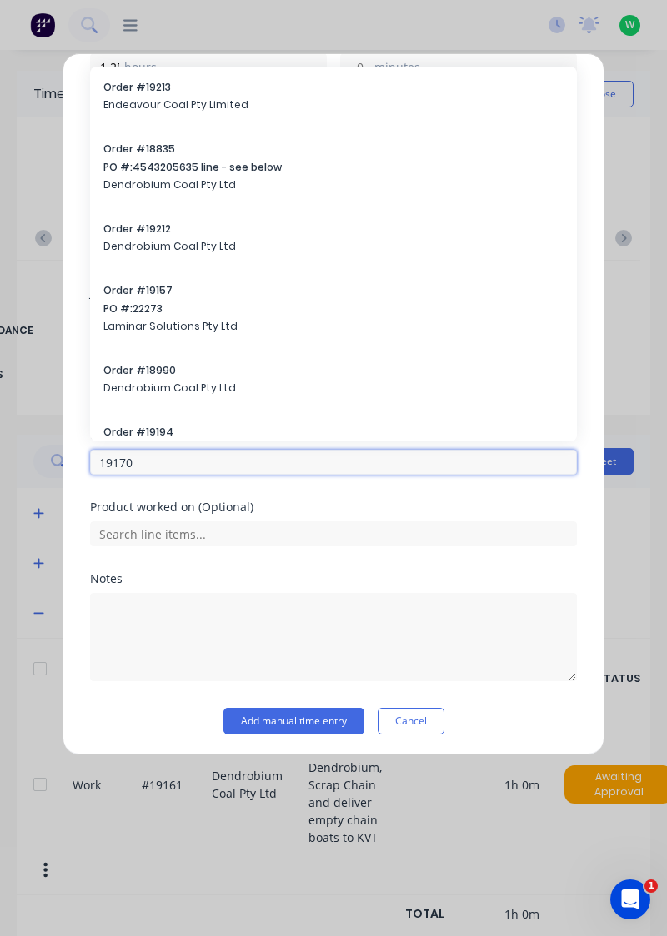
click at [237, 463] on input "19170" at bounding box center [333, 462] width 487 height 25
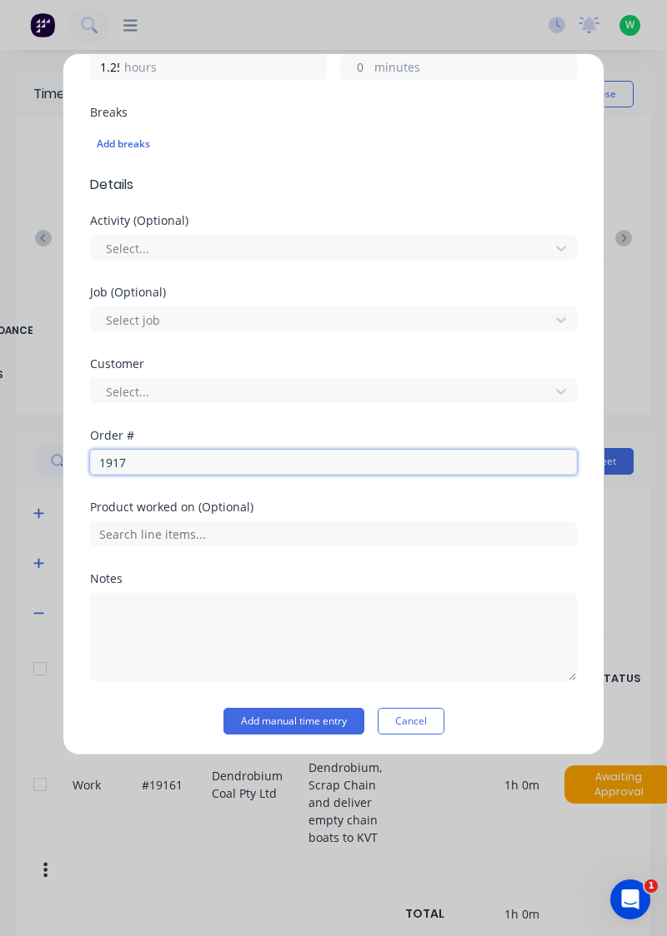
type input "19170"
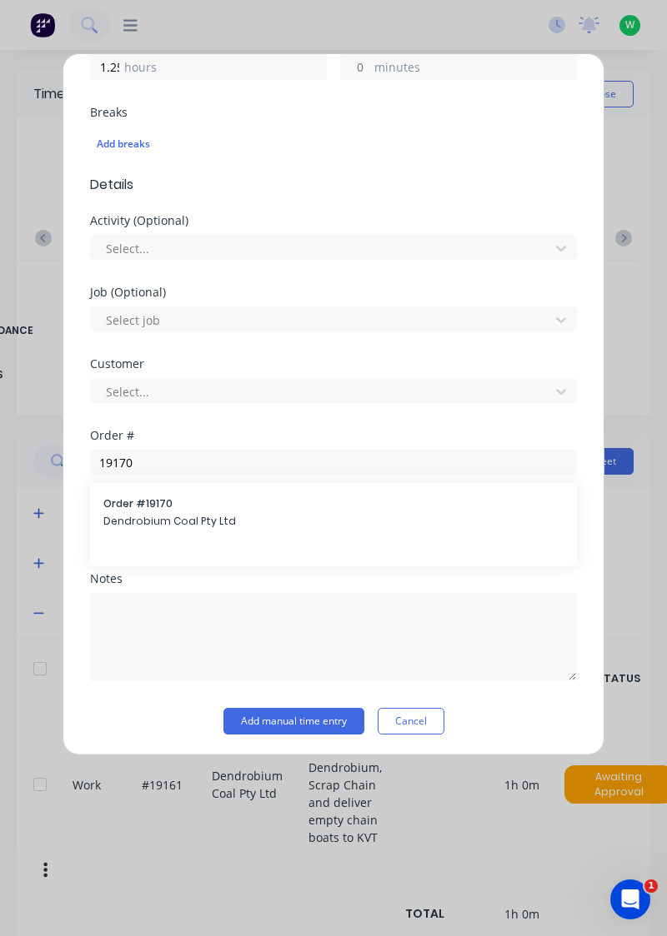
click at [173, 509] on div "Order # 19170 Dendrobium Coal Pty Ltd" at bounding box center [333, 514] width 460 height 35
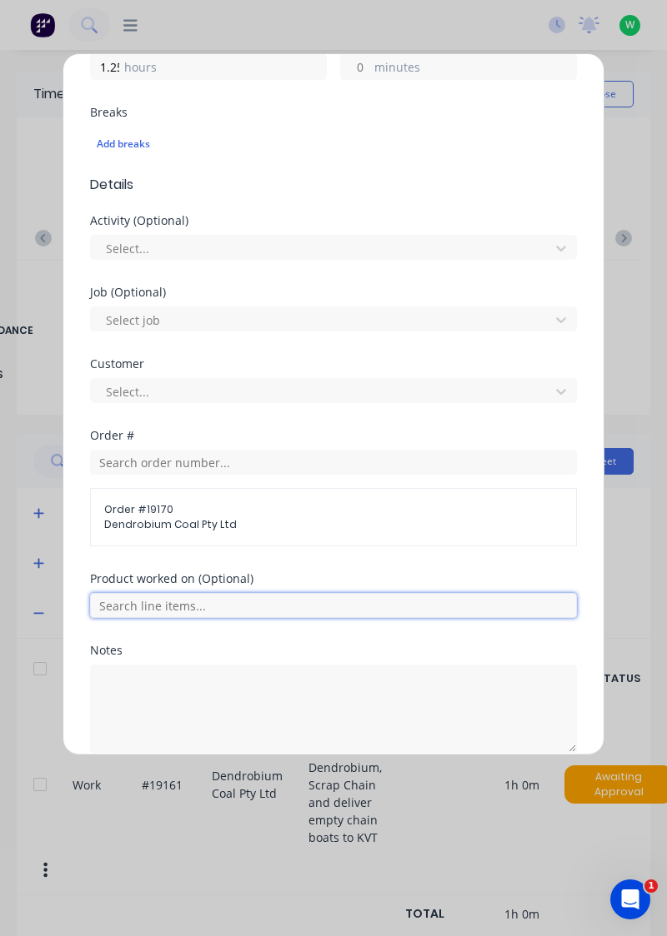
click at [203, 600] on input "text" at bounding box center [333, 605] width 487 height 25
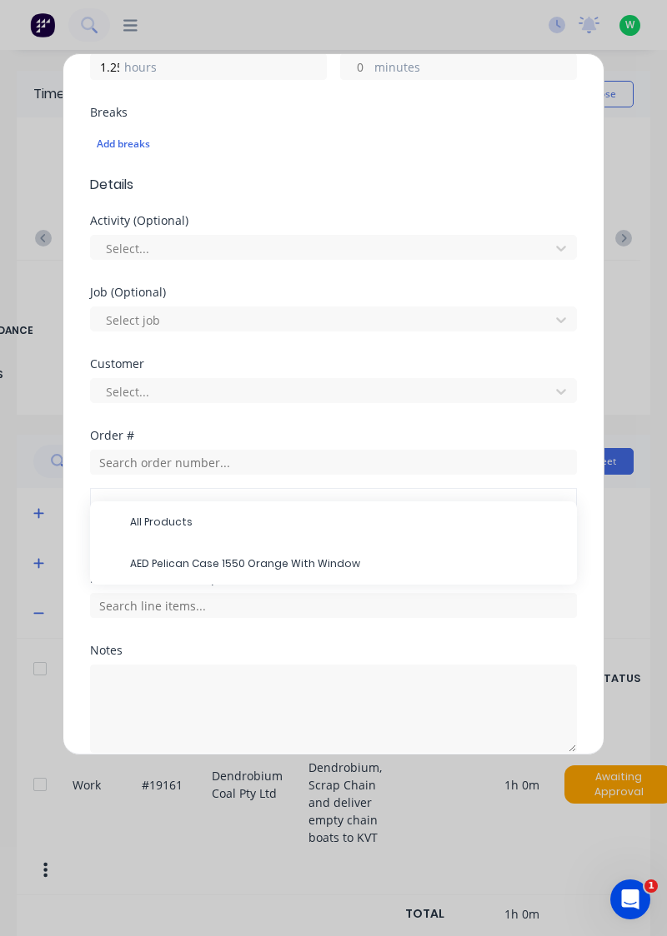
click at [232, 565] on span "AED Pelican Case 1550 Orange With Window" at bounding box center [346, 564] width 433 height 15
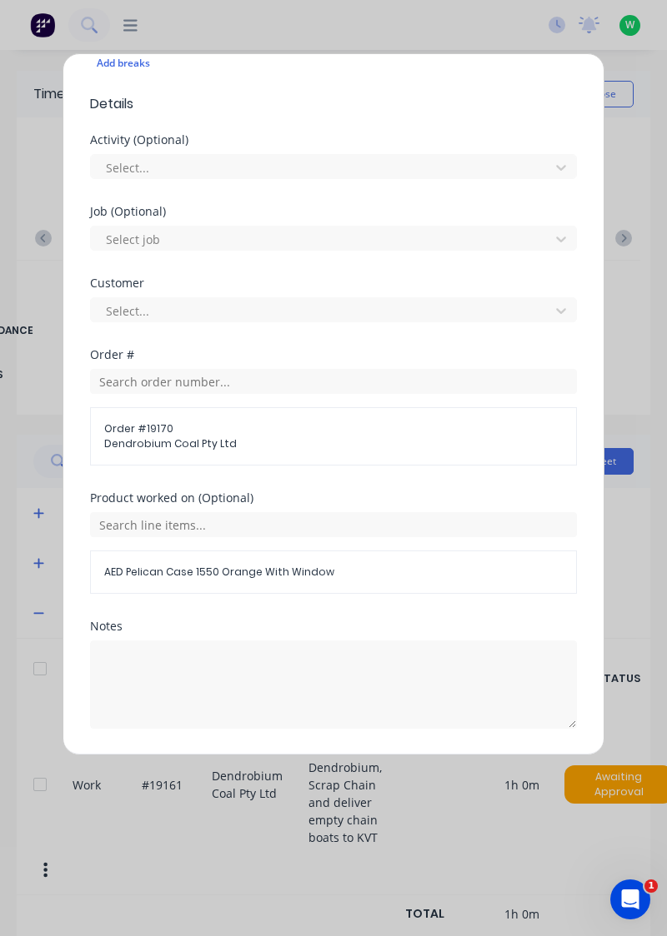
scroll to position [538, 0]
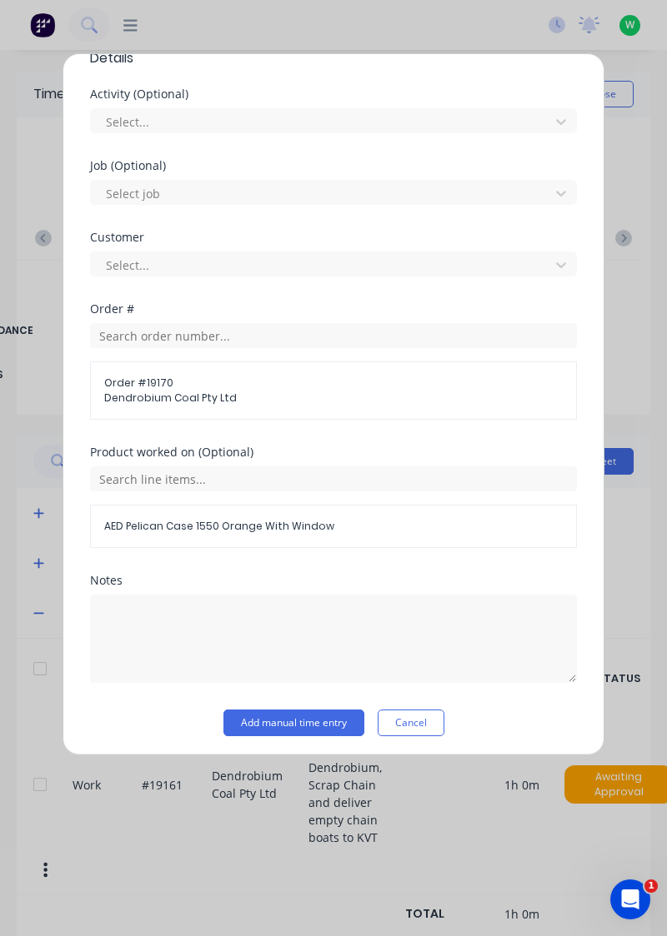
click at [322, 724] on button "Add manual time entry" at bounding box center [293, 723] width 141 height 27
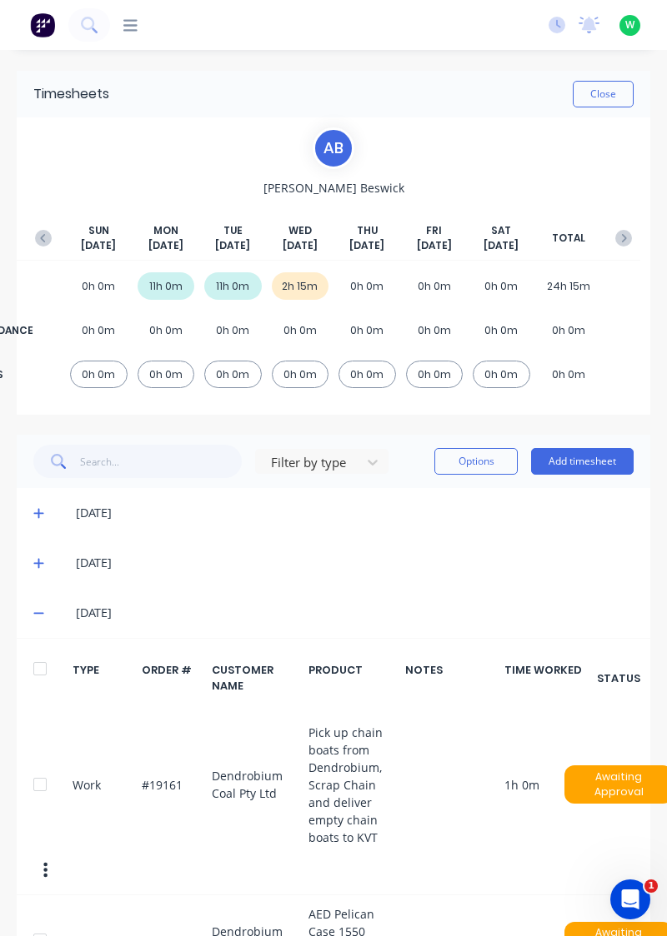
click at [562, 463] on button "Add timesheet" at bounding box center [582, 461] width 102 height 27
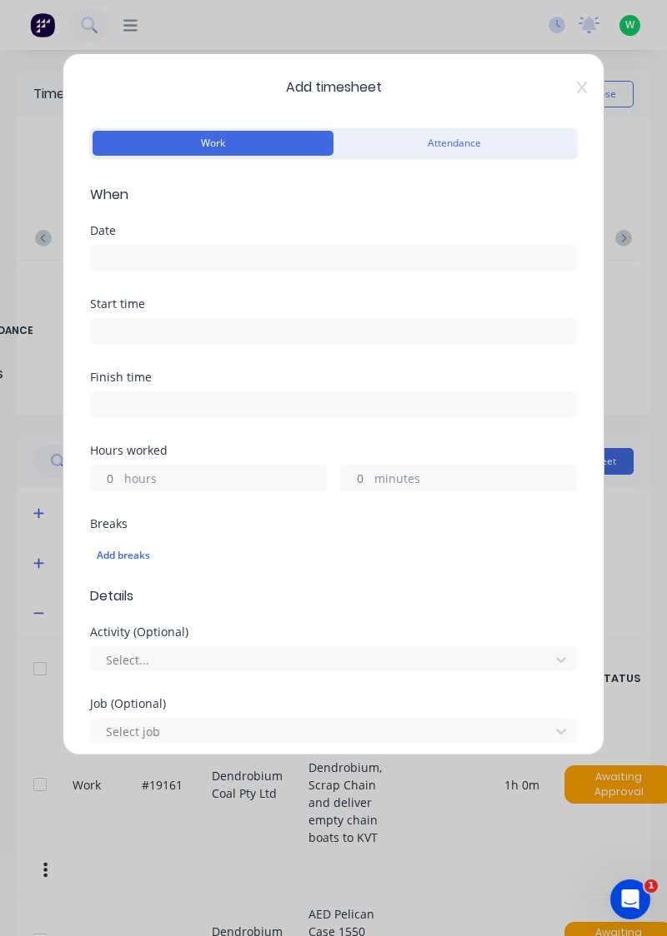
click at [248, 254] on input at bounding box center [333, 258] width 485 height 25
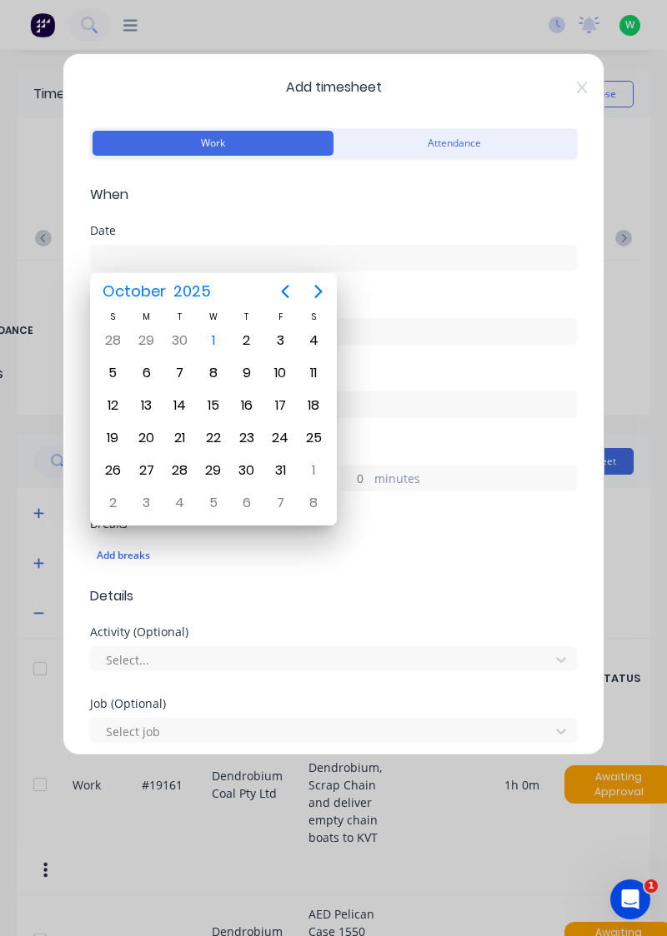
click at [207, 337] on div "1" at bounding box center [213, 340] width 25 height 25
type input "[DATE]"
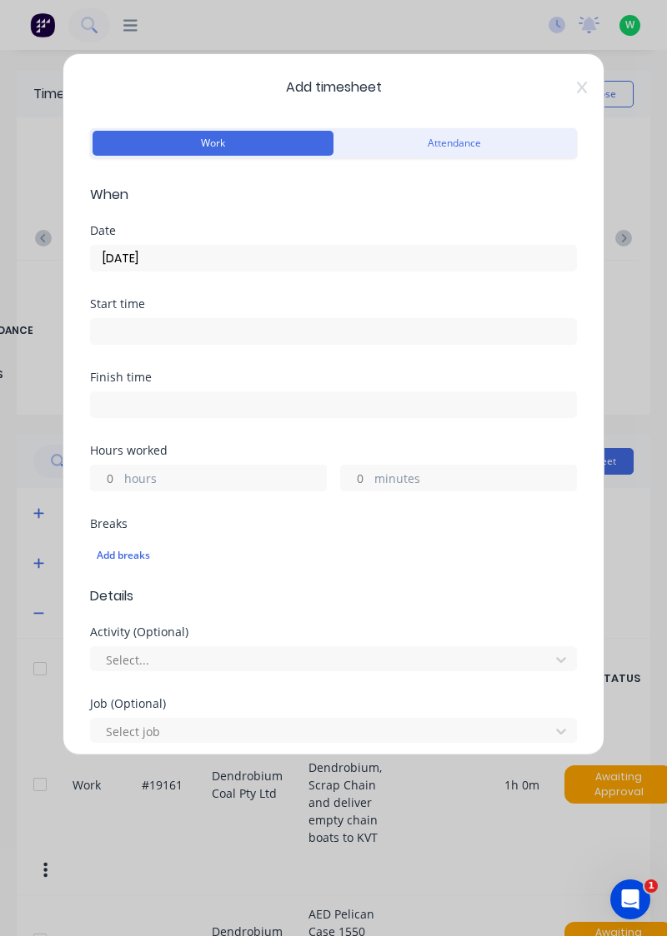
click at [207, 471] on label "hours" at bounding box center [225, 480] width 202 height 21
click at [120, 471] on input "hours" at bounding box center [105, 478] width 29 height 25
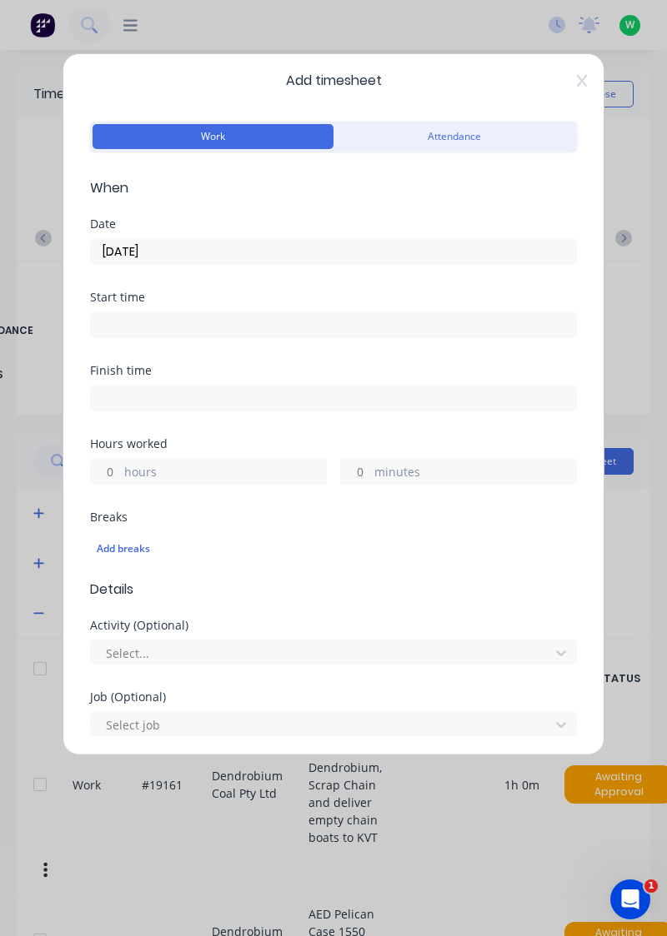
scroll to position [0, 0]
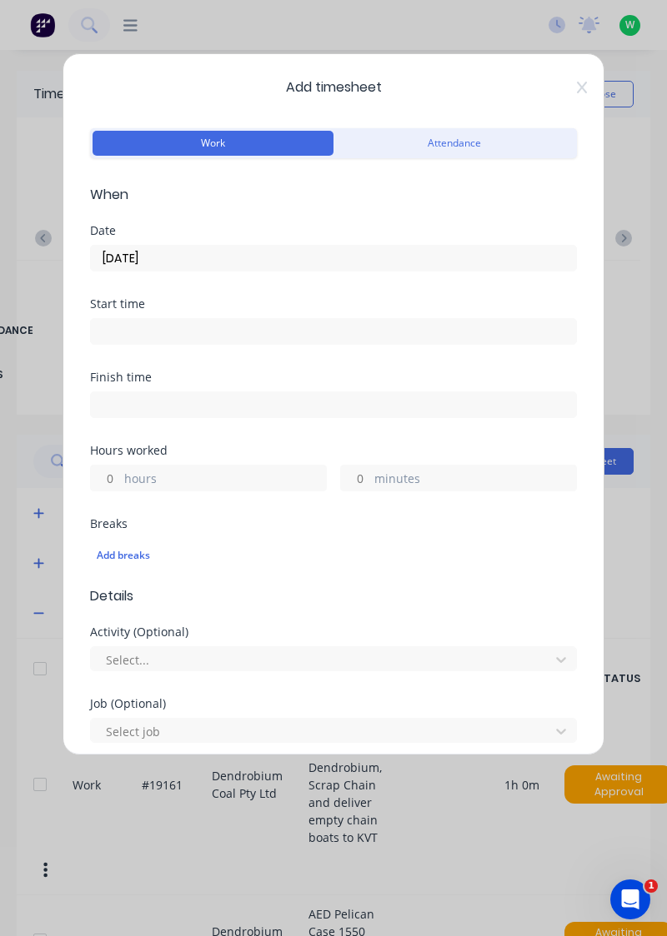
click at [178, 470] on label "hours" at bounding box center [225, 480] width 202 height 21
click at [120, 469] on input "hours" at bounding box center [105, 478] width 29 height 25
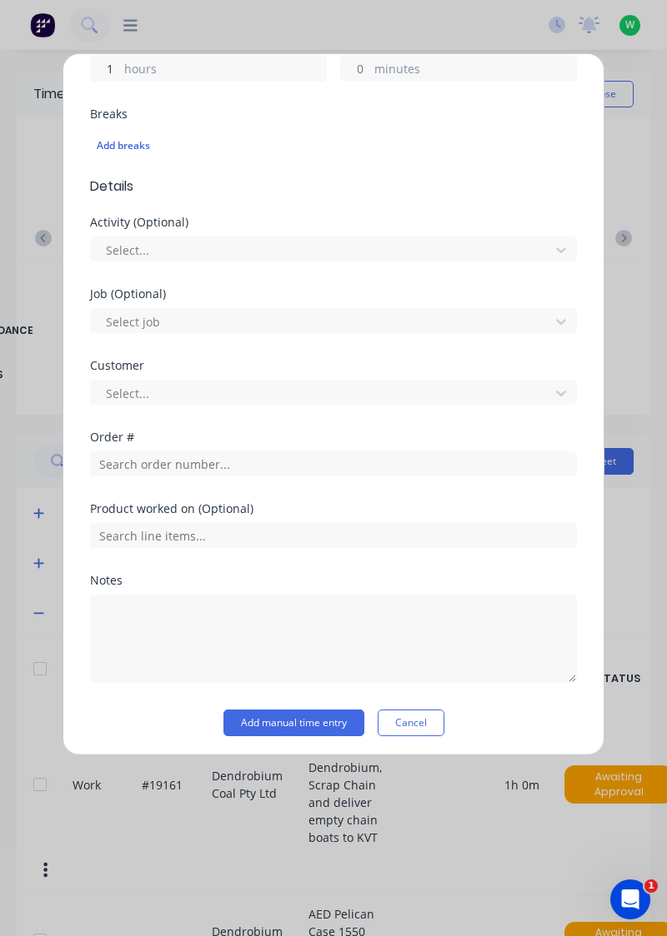
scroll to position [412, 0]
type input "1"
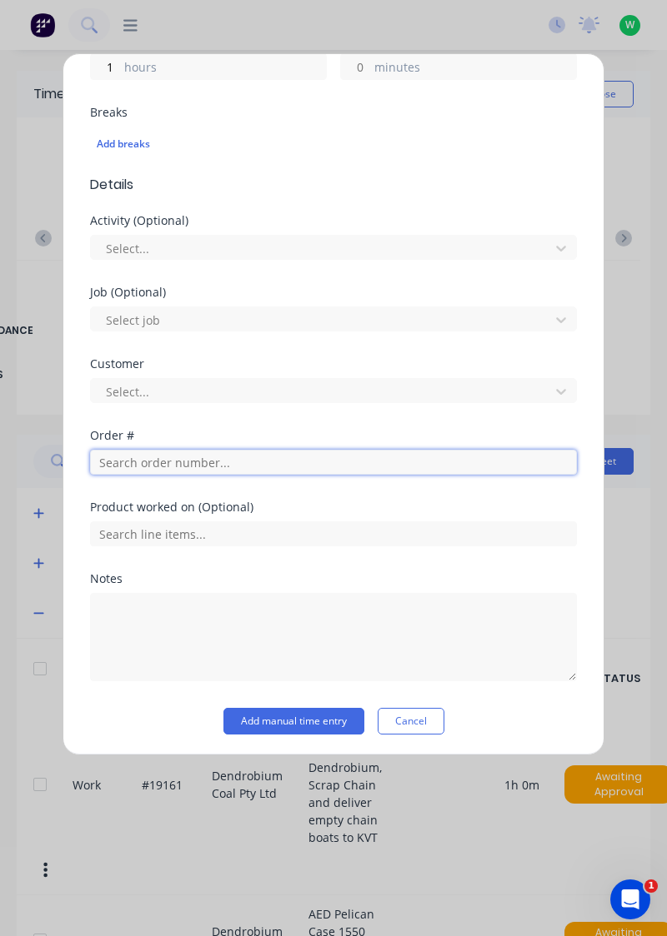
click at [243, 453] on input "text" at bounding box center [333, 462] width 487 height 25
type input "18721"
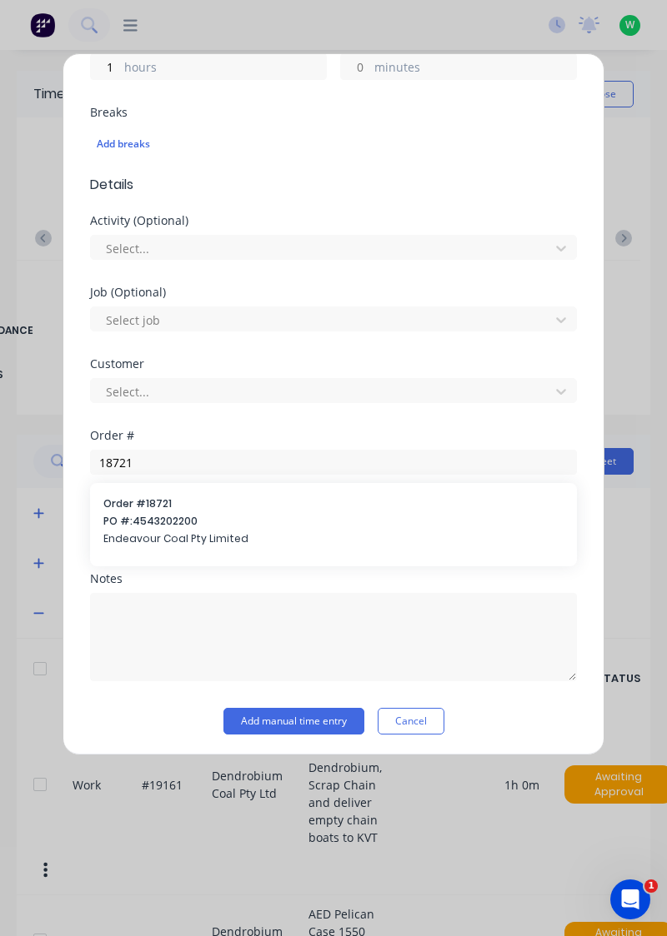
click at [200, 520] on span "PO #: 4543202200" at bounding box center [333, 521] width 460 height 15
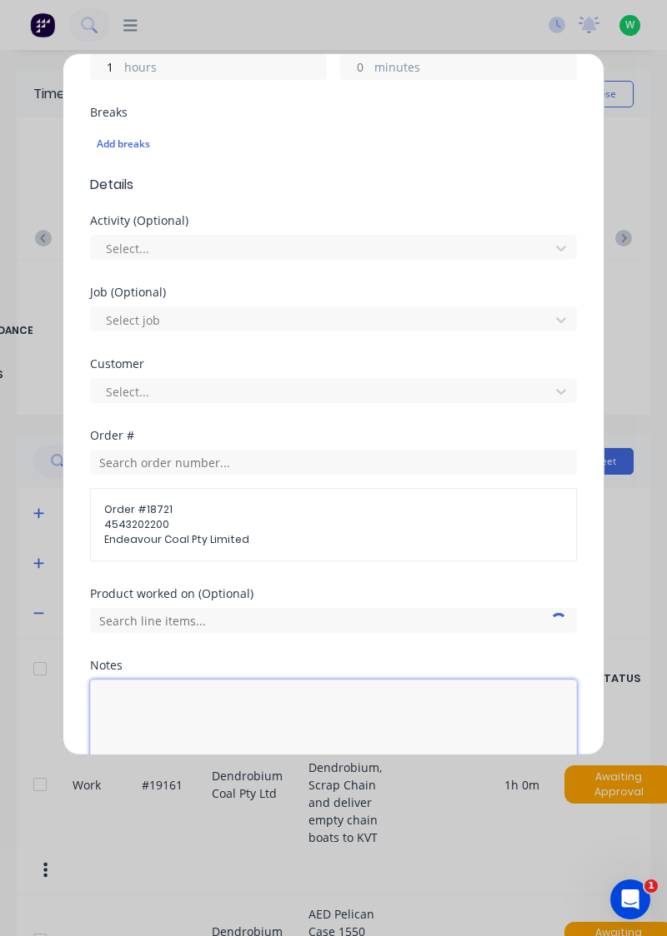
click at [300, 722] on textarea at bounding box center [333, 724] width 487 height 88
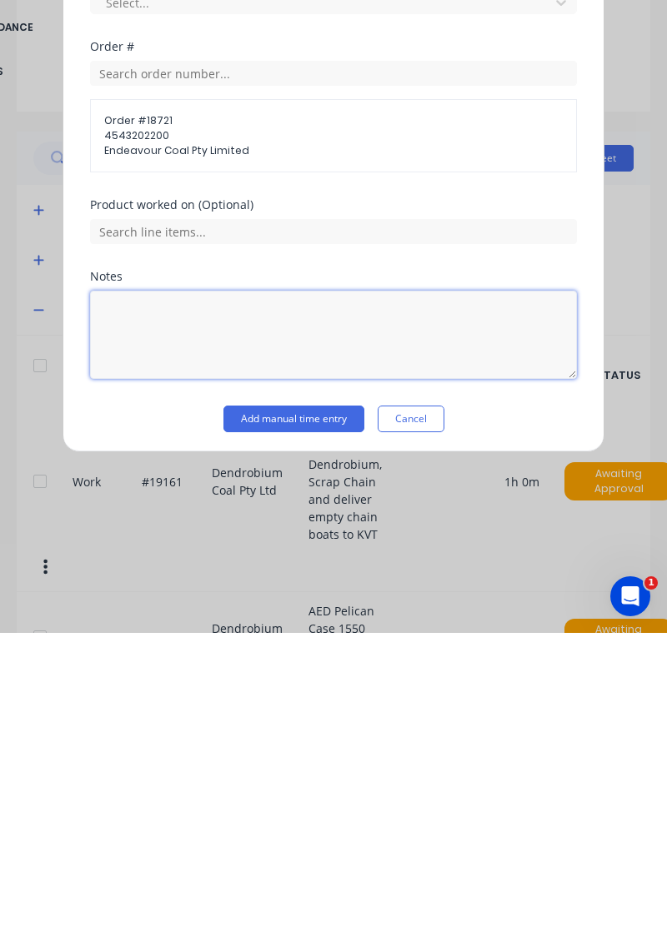
scroll to position [15, 0]
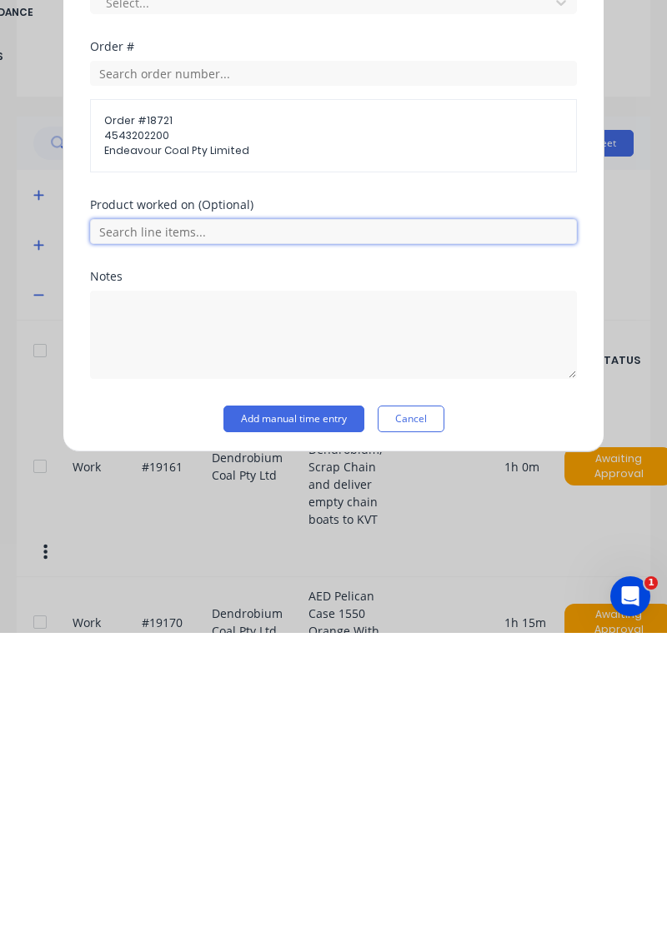
click at [277, 525] on input "text" at bounding box center [333, 534] width 487 height 25
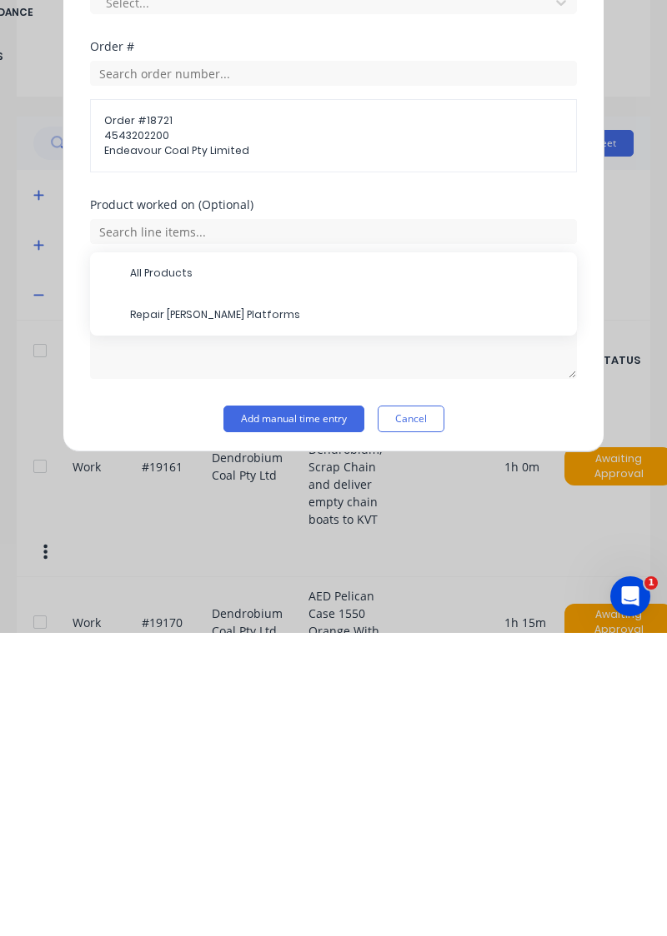
click at [219, 615] on span "Repair [PERSON_NAME] Platforms" at bounding box center [346, 618] width 433 height 15
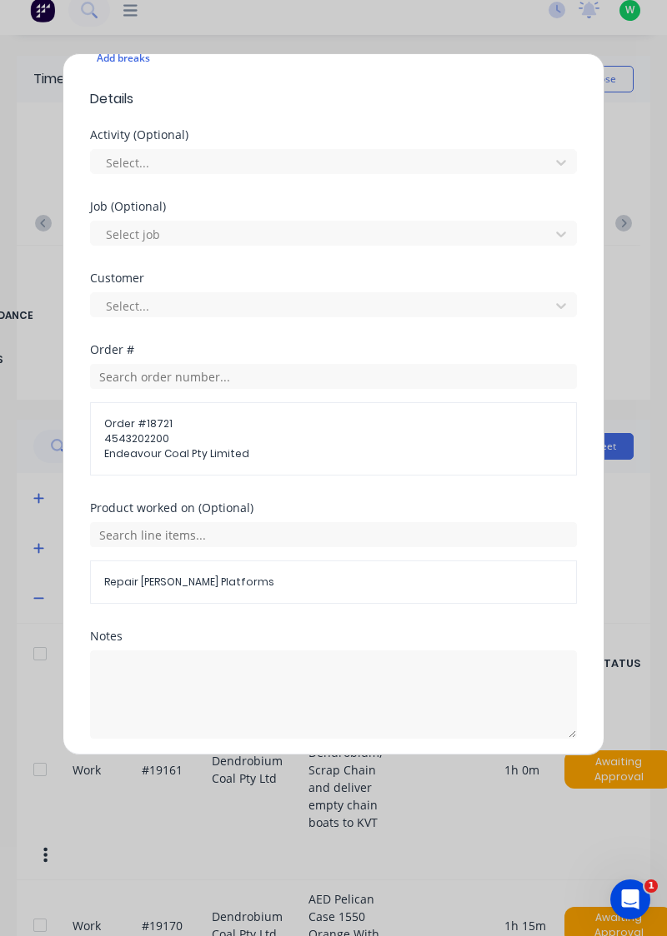
scroll to position [553, 0]
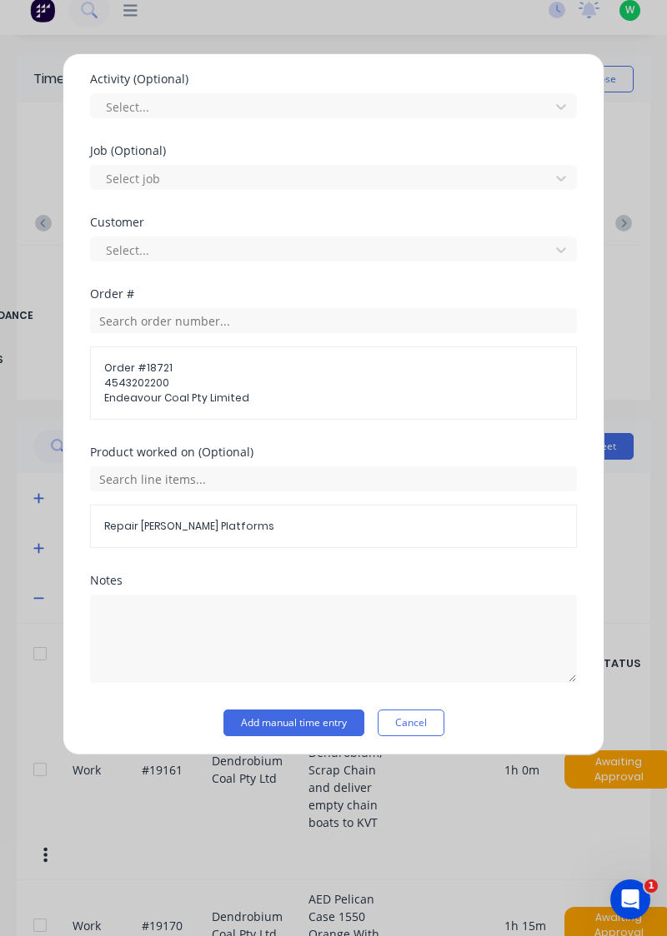
click at [316, 723] on button "Add manual time entry" at bounding box center [293, 723] width 141 height 27
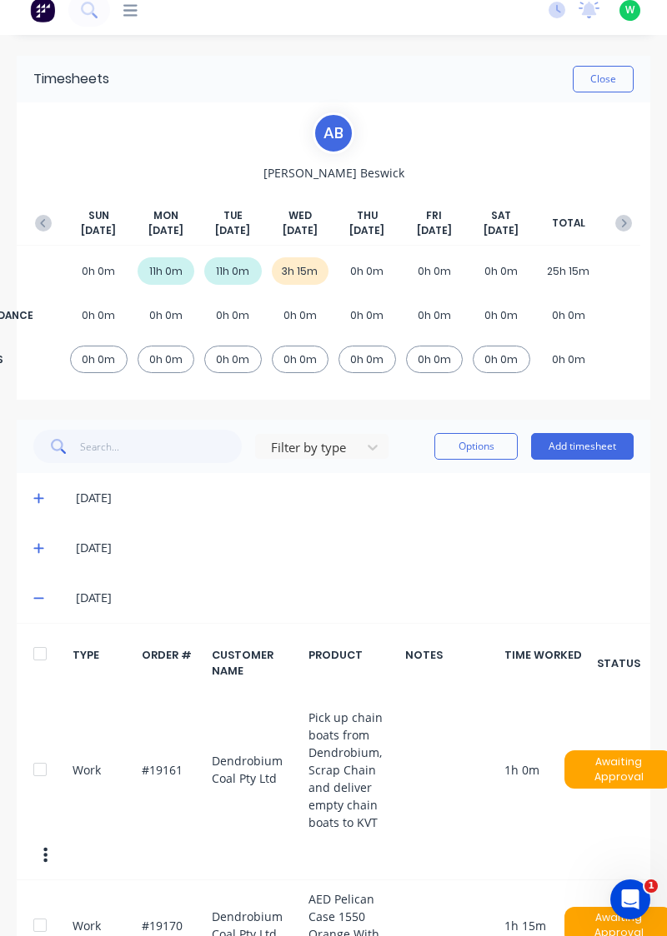
click at [606, 442] on button "Add timesheet" at bounding box center [582, 446] width 102 height 27
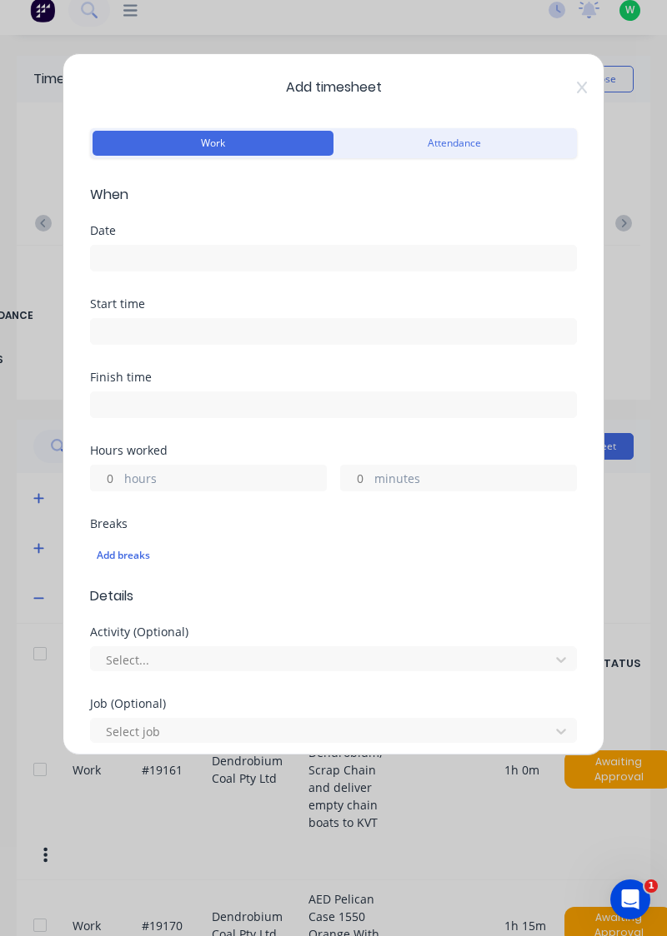
click at [207, 255] on input at bounding box center [333, 258] width 485 height 25
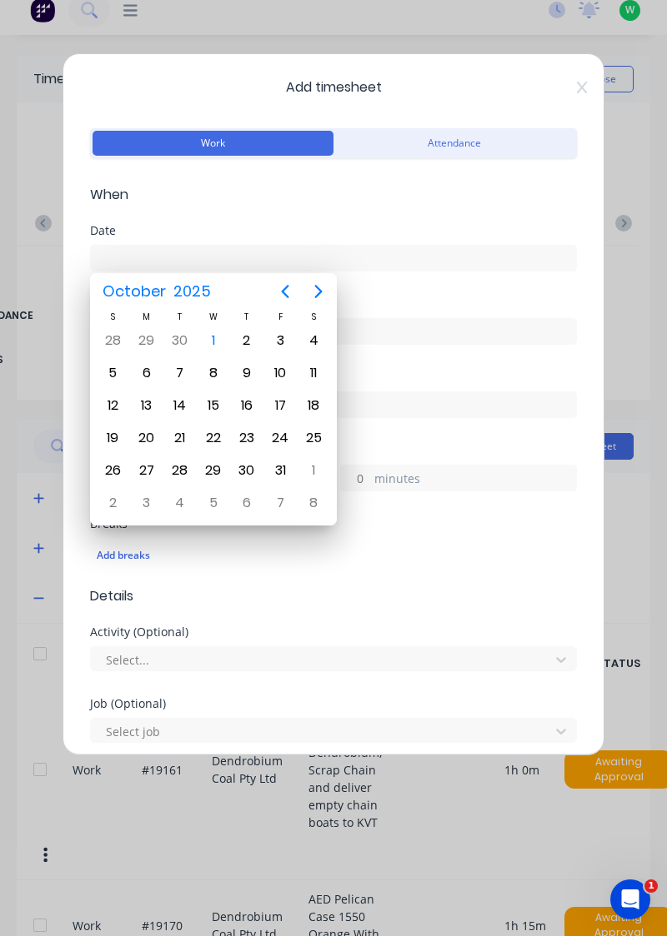
click at [210, 345] on div "1" at bounding box center [213, 340] width 25 height 25
type input "[DATE]"
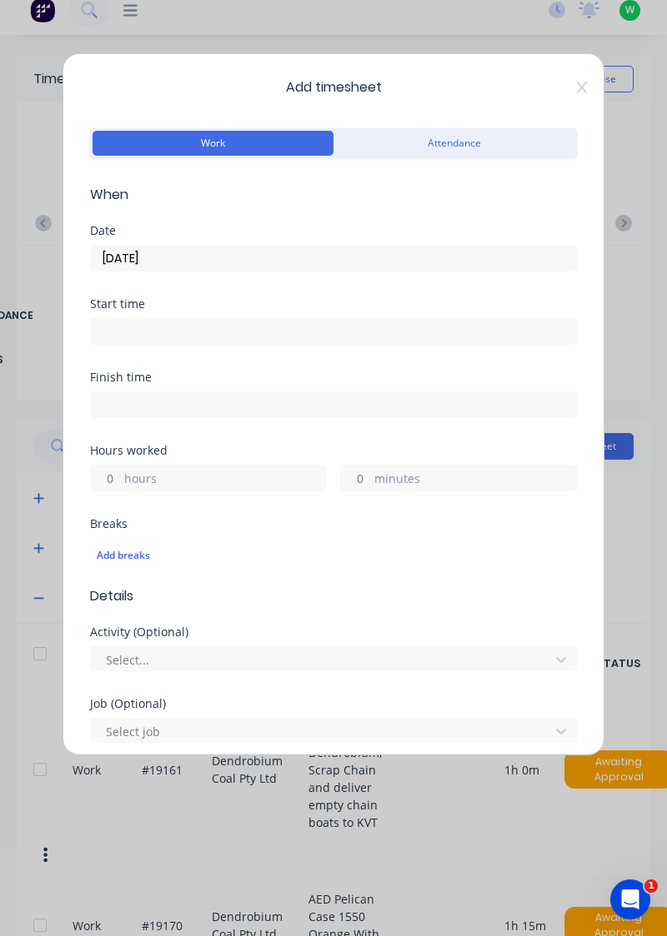
click at [177, 475] on label "hours" at bounding box center [225, 480] width 202 height 21
click at [120, 475] on input "hours" at bounding box center [105, 478] width 29 height 25
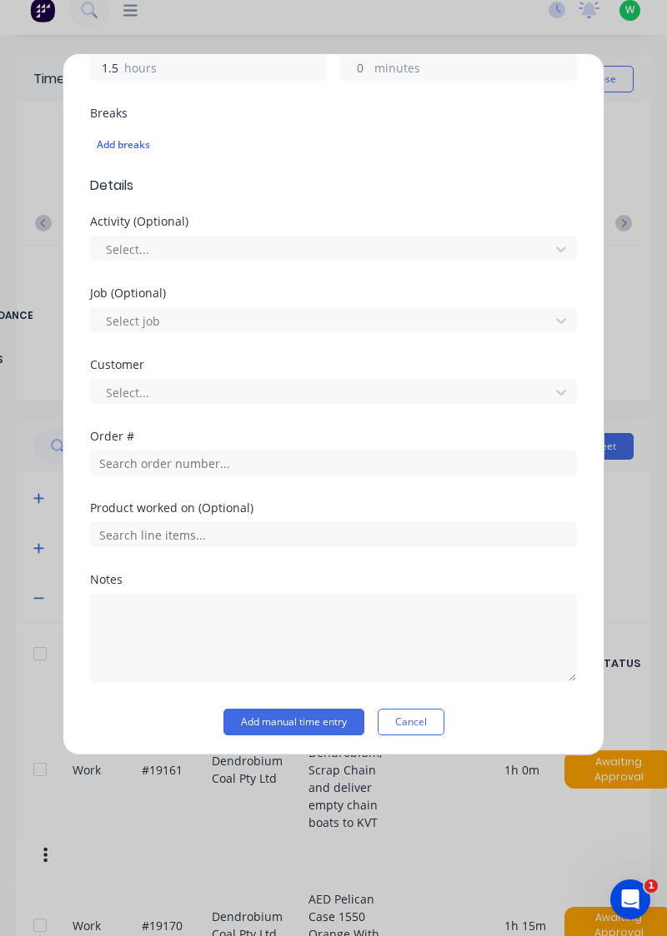
scroll to position [412, 0]
type input "1.5"
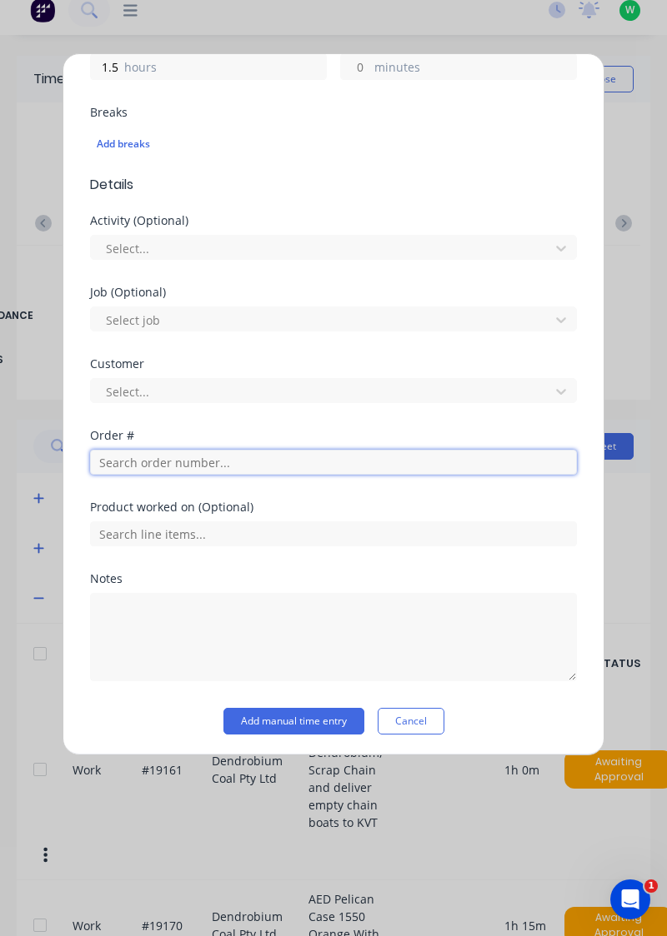
click at [173, 463] on input "text" at bounding box center [333, 462] width 487 height 25
type input "18652"
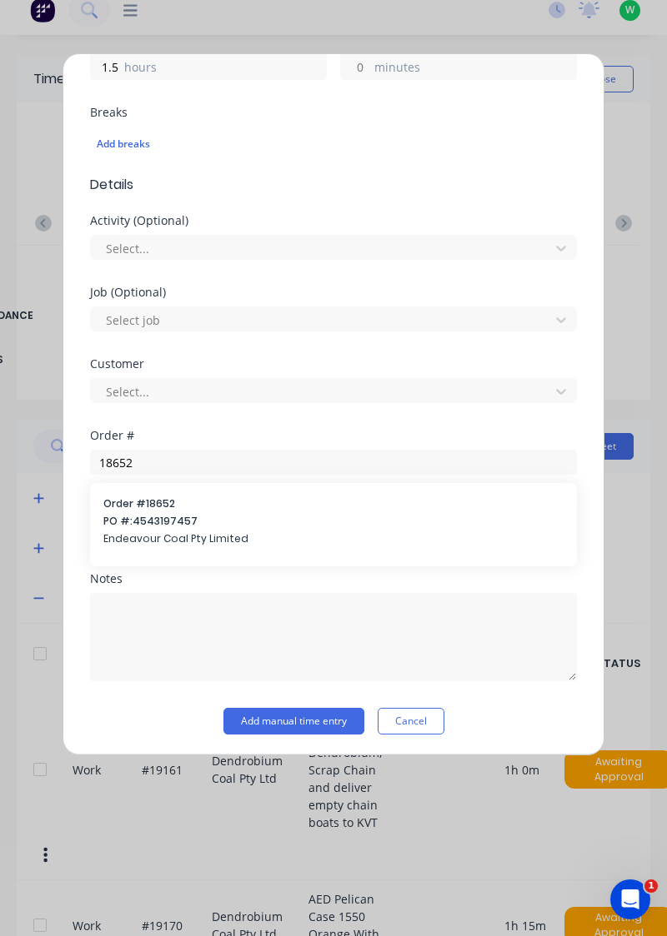
click at [163, 514] on span "PO #: 4543197457" at bounding box center [333, 521] width 460 height 15
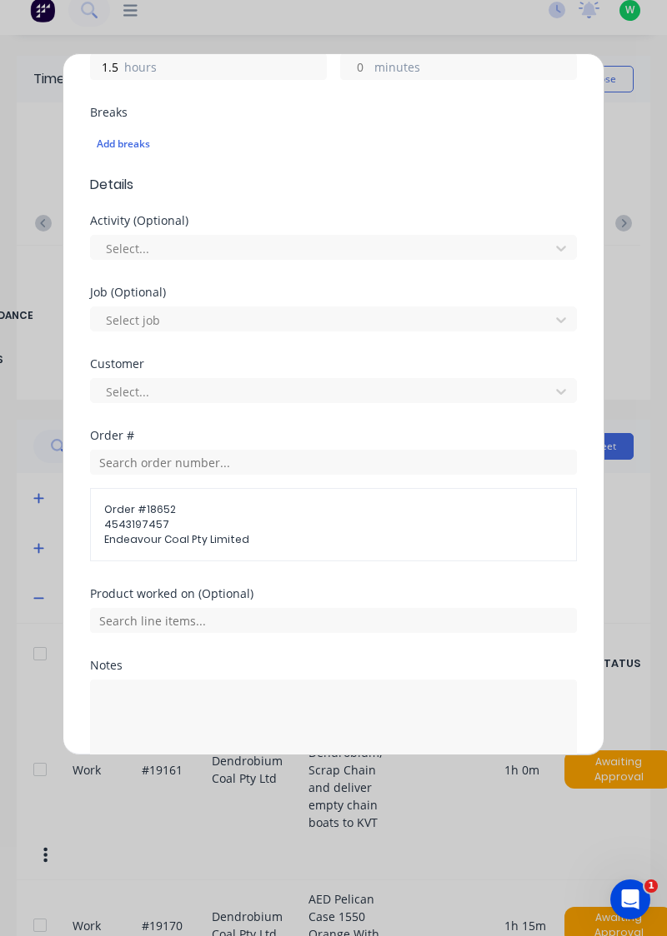
click at [198, 532] on span "Endeavour Coal Pty Limited" at bounding box center [333, 539] width 458 height 15
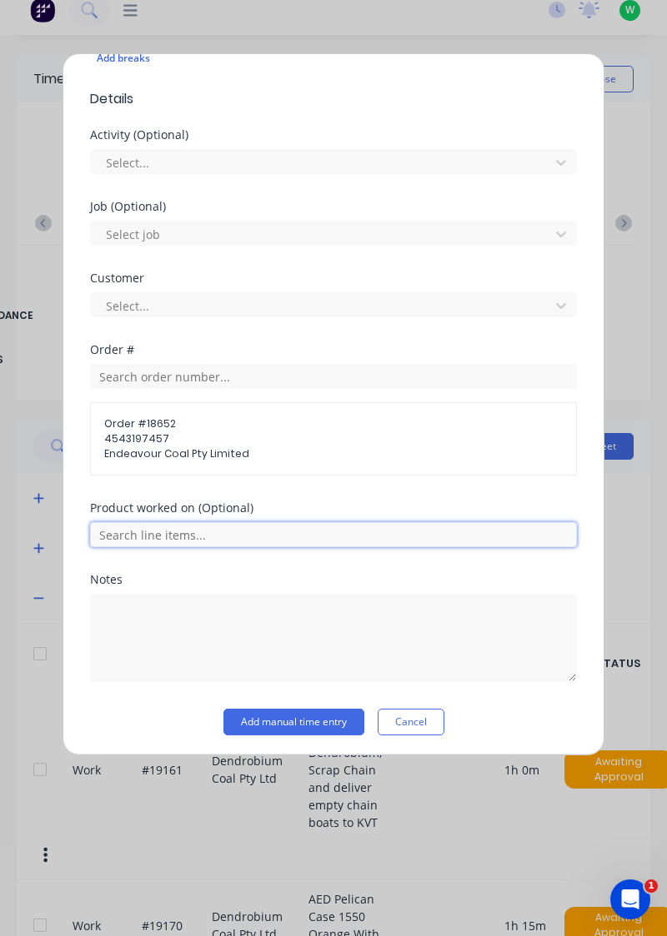
click at [155, 529] on input "text" at bounding box center [333, 534] width 487 height 25
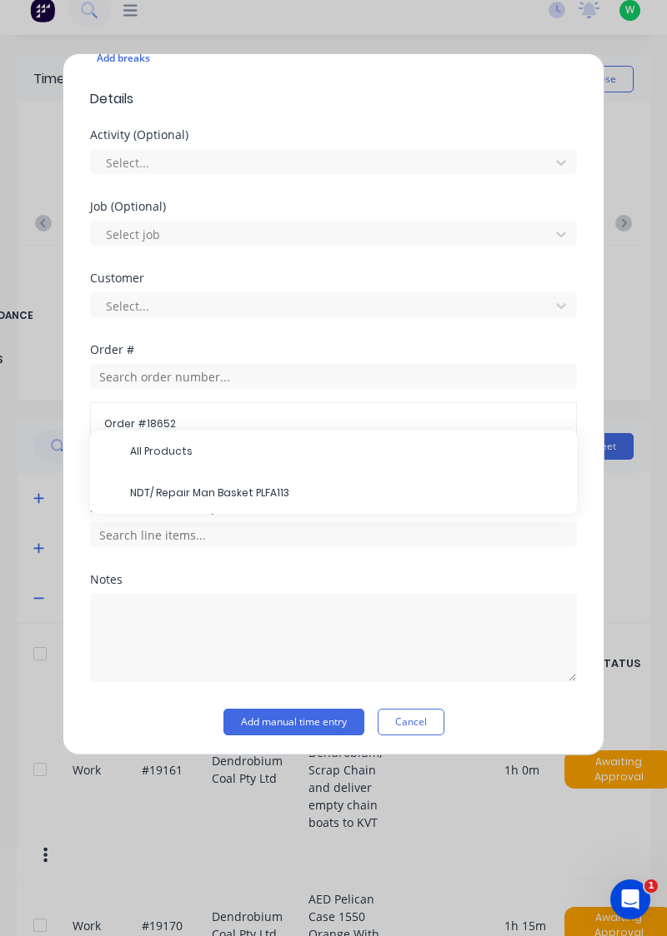
click at [219, 493] on span "NDT/ Repair Man Basket PLFA113" at bounding box center [346, 493] width 433 height 15
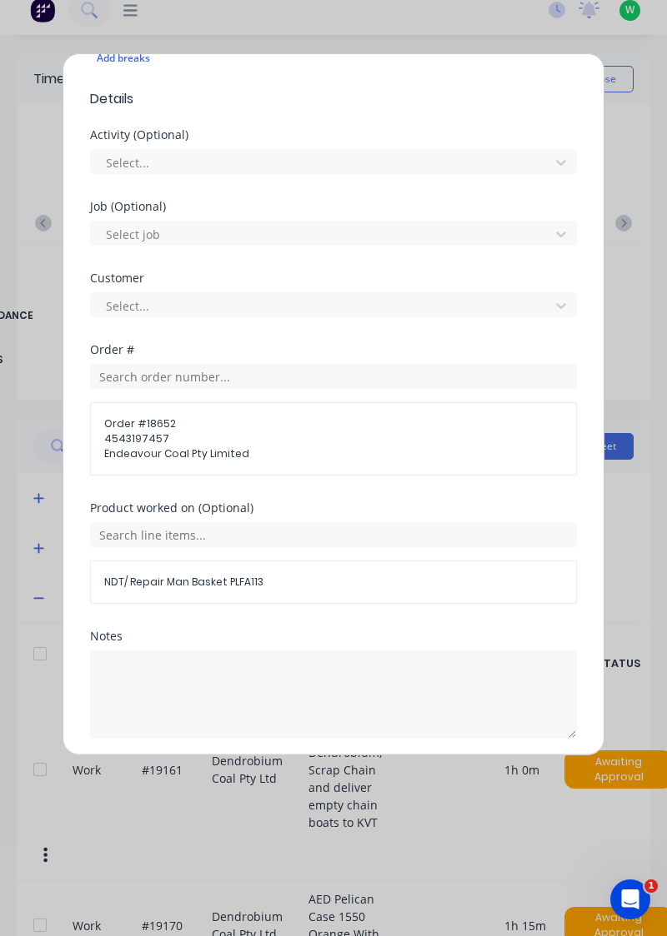
scroll to position [553, 0]
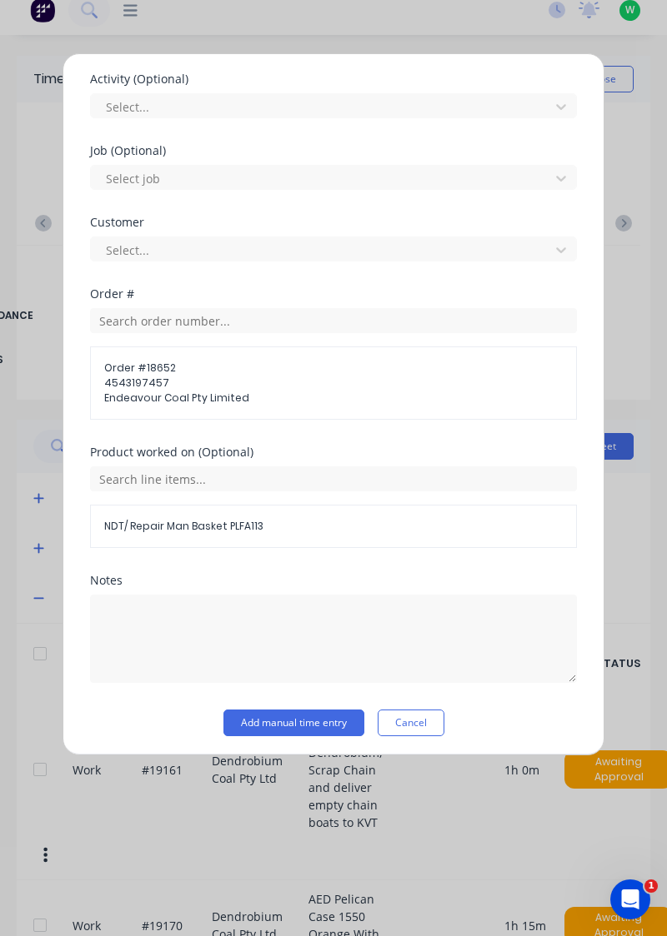
click at [307, 722] on button "Add manual time entry" at bounding box center [293, 723] width 141 height 27
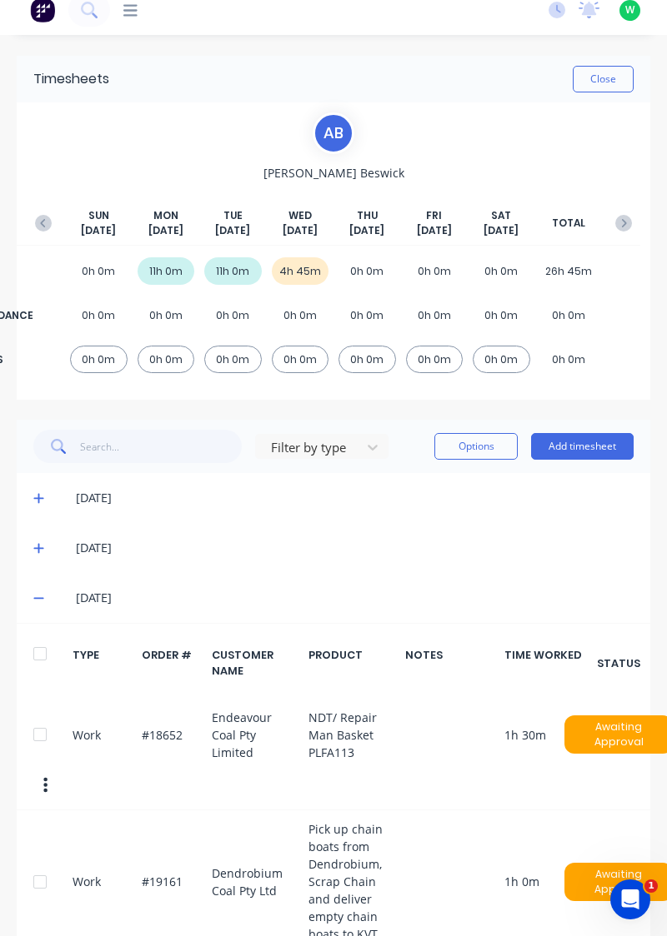
click at [613, 444] on button "Add timesheet" at bounding box center [582, 446] width 102 height 27
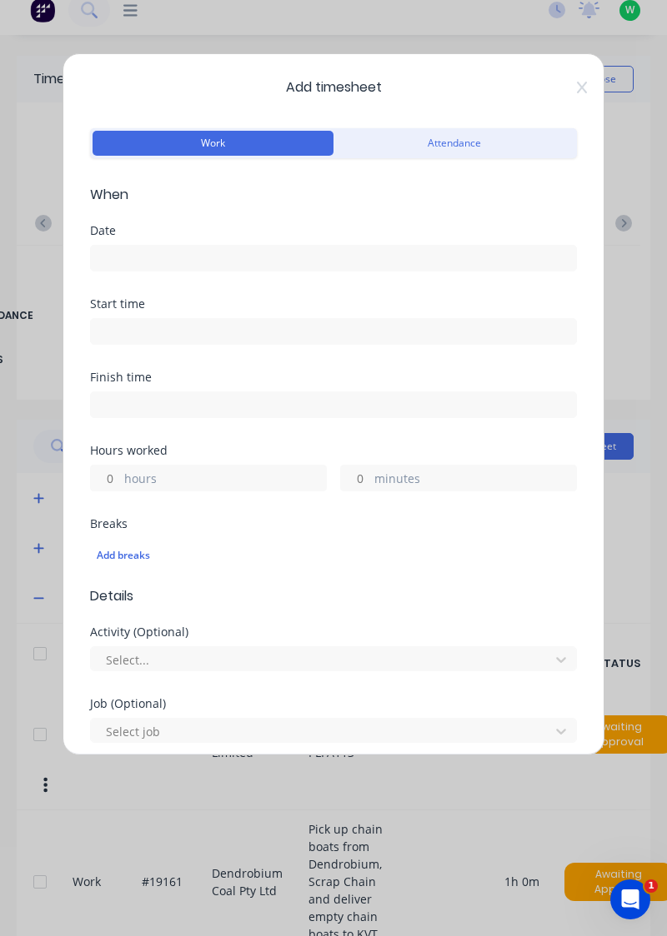
click at [318, 252] on input at bounding box center [333, 258] width 485 height 25
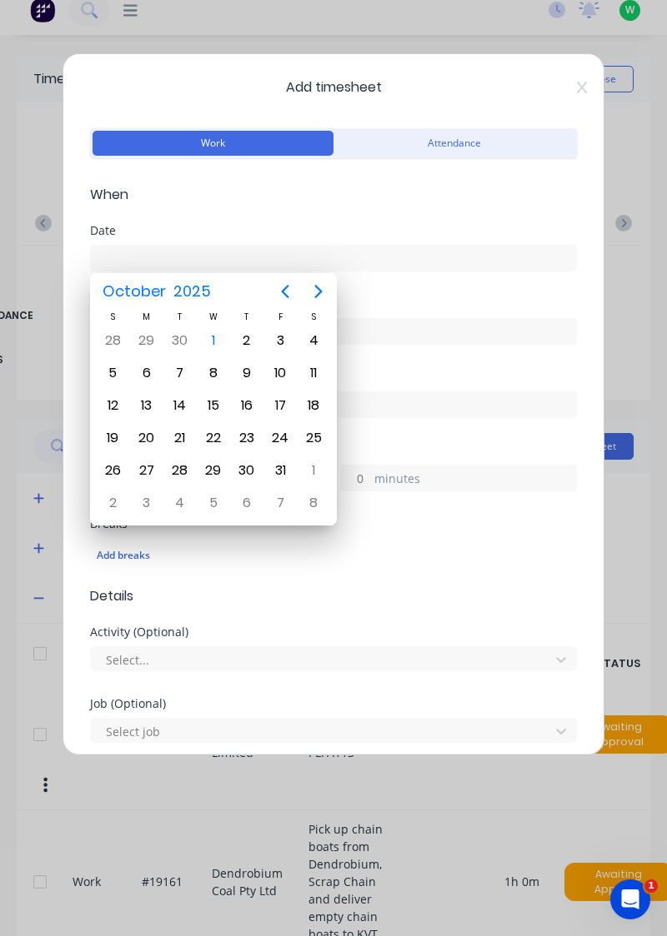
click at [212, 338] on div "1" at bounding box center [213, 340] width 25 height 25
type input "[DATE]"
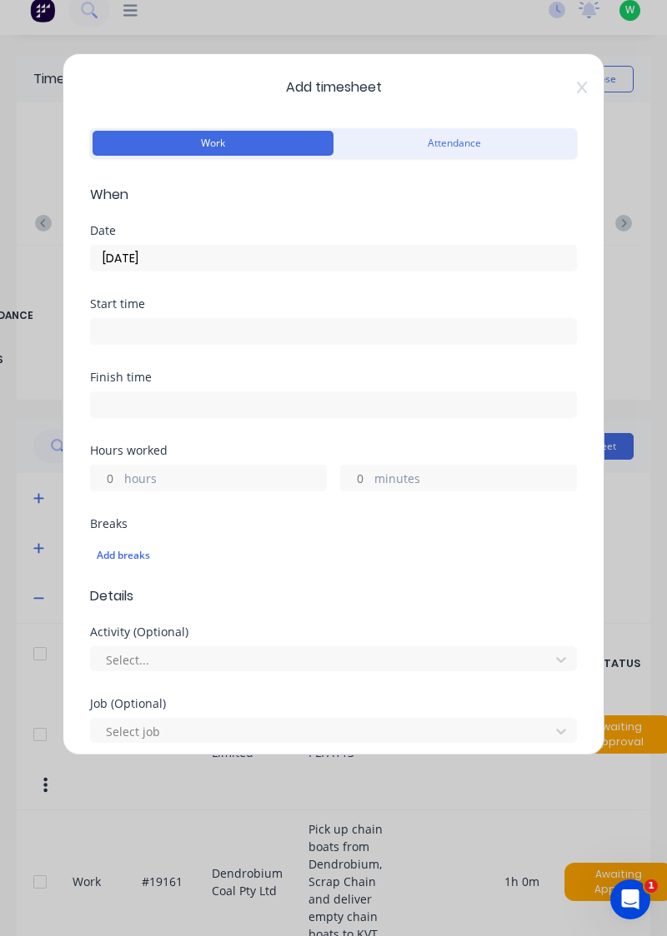
click at [193, 477] on label "hours" at bounding box center [225, 480] width 202 height 21
click at [120, 477] on input "hours" at bounding box center [105, 478] width 29 height 25
type input "1"
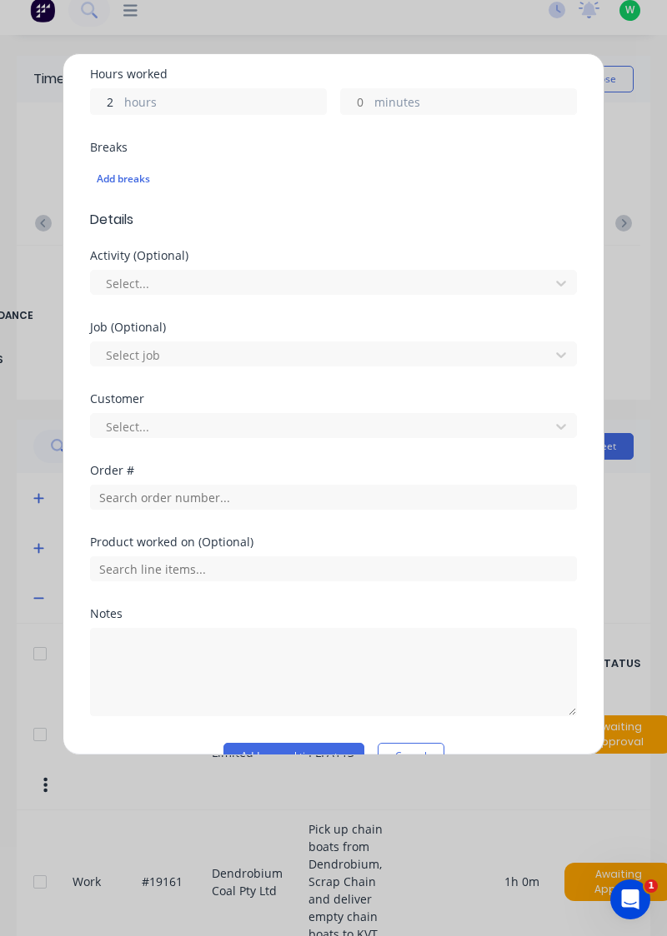
scroll to position [377, 0]
type input "2"
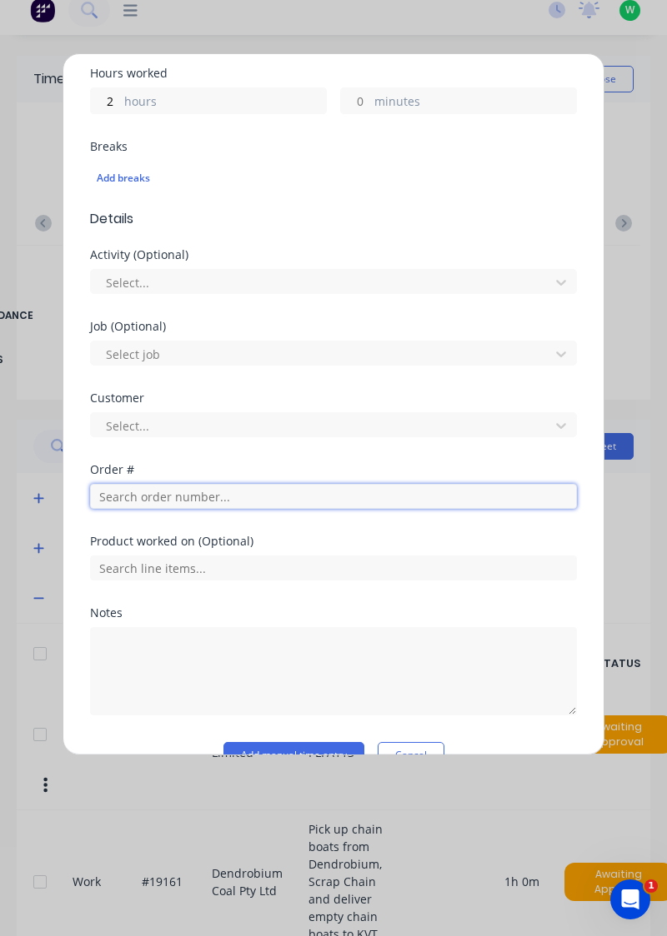
click at [268, 499] on input "text" at bounding box center [333, 496] width 487 height 25
type input "17943"
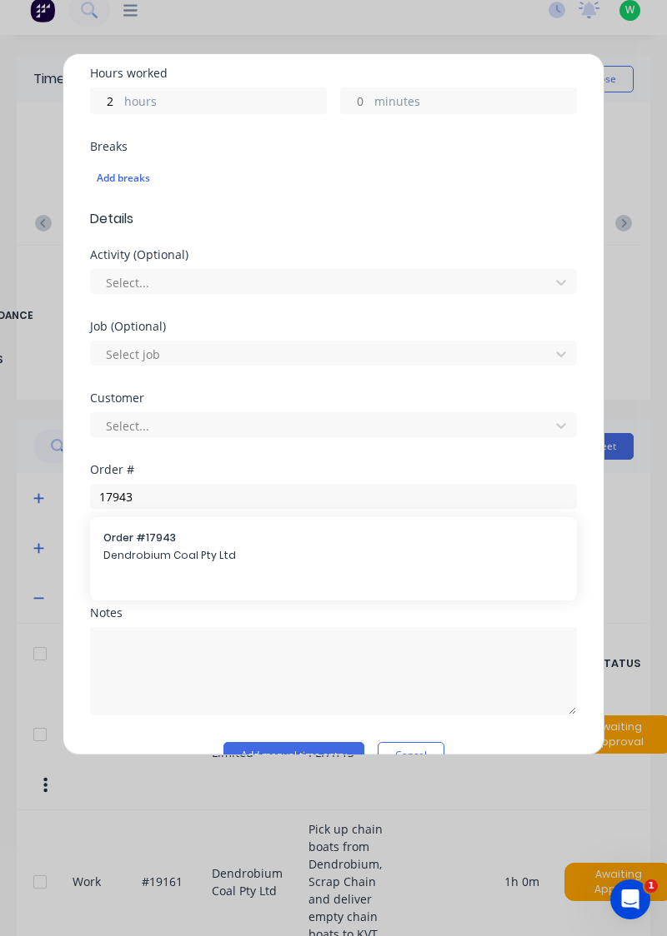
click at [170, 548] on span "Dendrobium Coal Pty Ltd" at bounding box center [333, 555] width 460 height 15
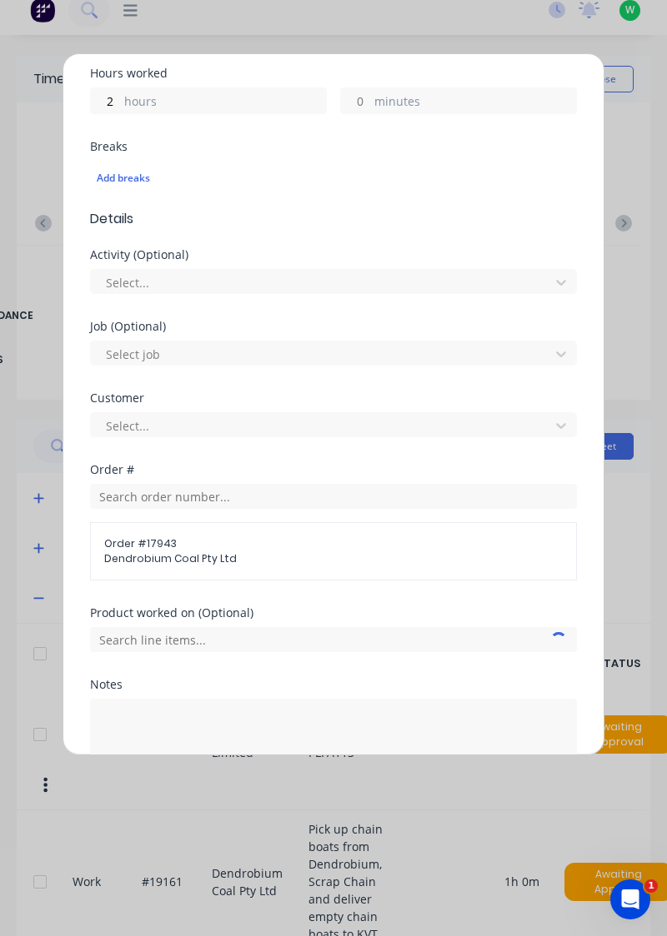
scroll to position [482, 0]
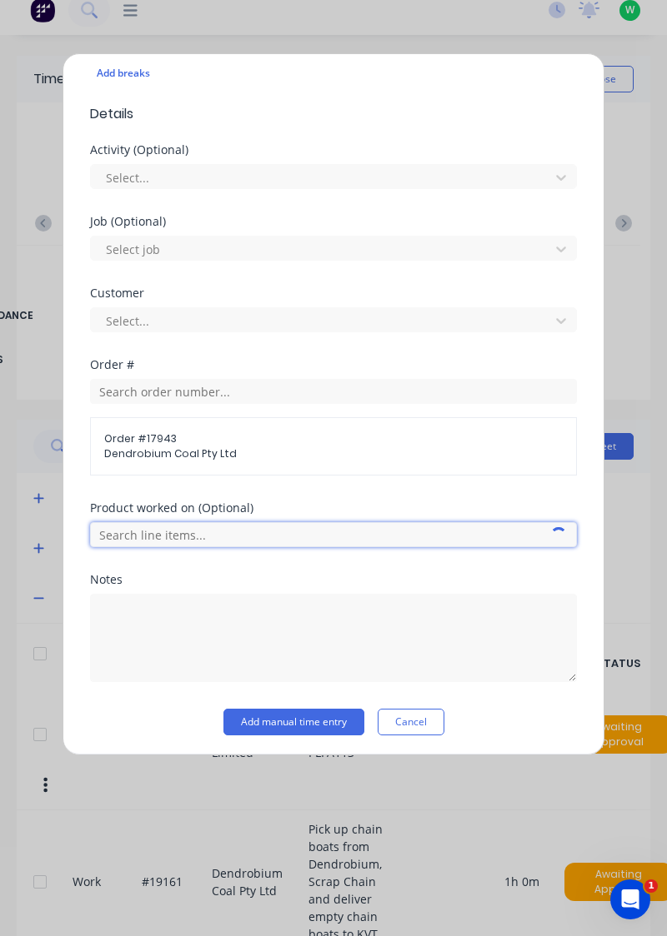
click at [210, 535] on input "text" at bounding box center [333, 534] width 487 height 25
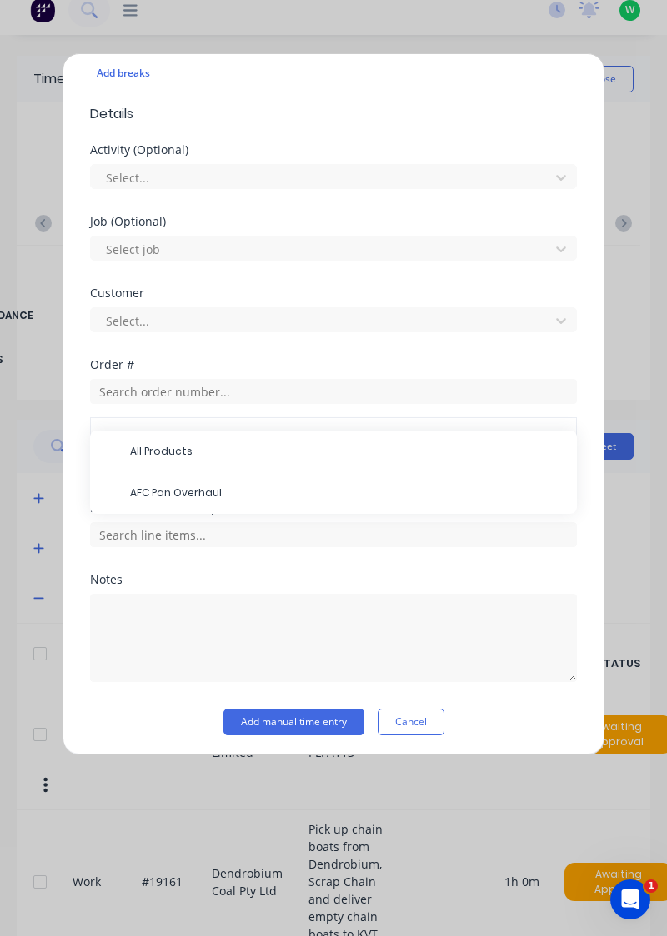
click at [202, 486] on span "AFC Pan Overhaul" at bounding box center [346, 493] width 433 height 15
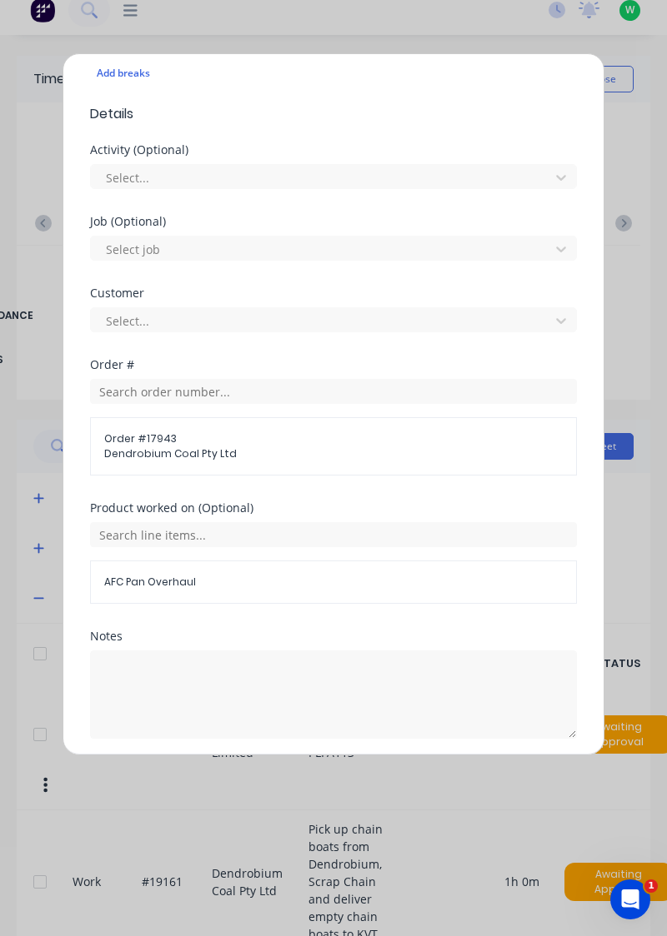
scroll to position [538, 0]
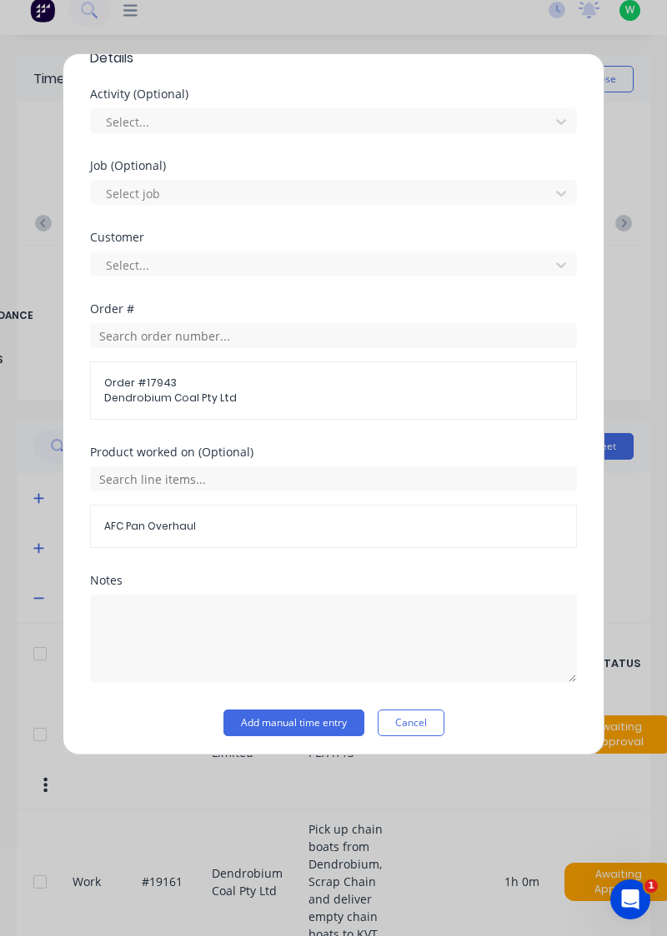
click at [330, 723] on button "Add manual time entry" at bounding box center [293, 723] width 141 height 27
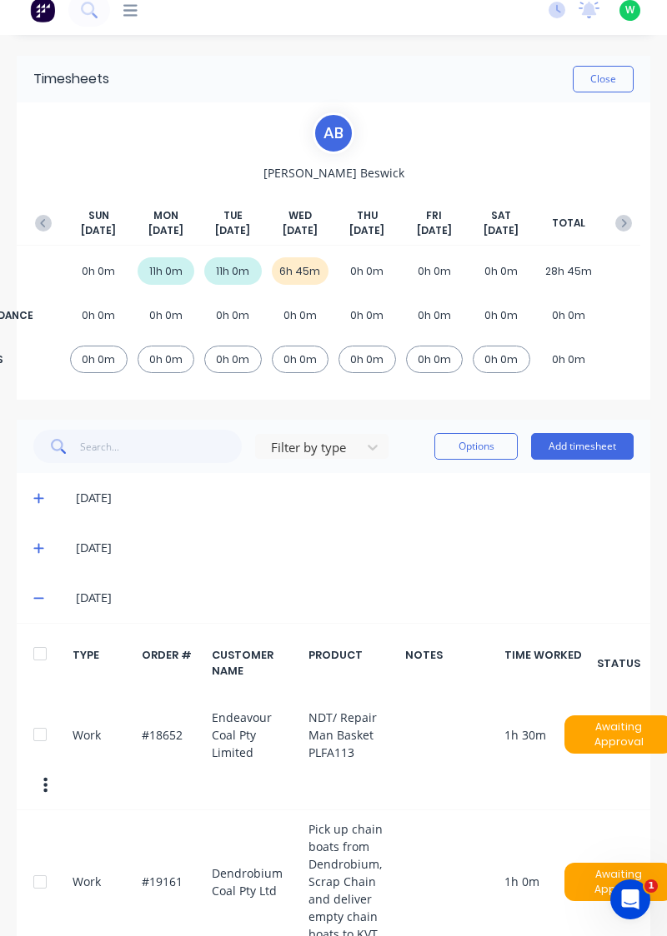
click at [588, 447] on button "Add timesheet" at bounding box center [582, 446] width 102 height 27
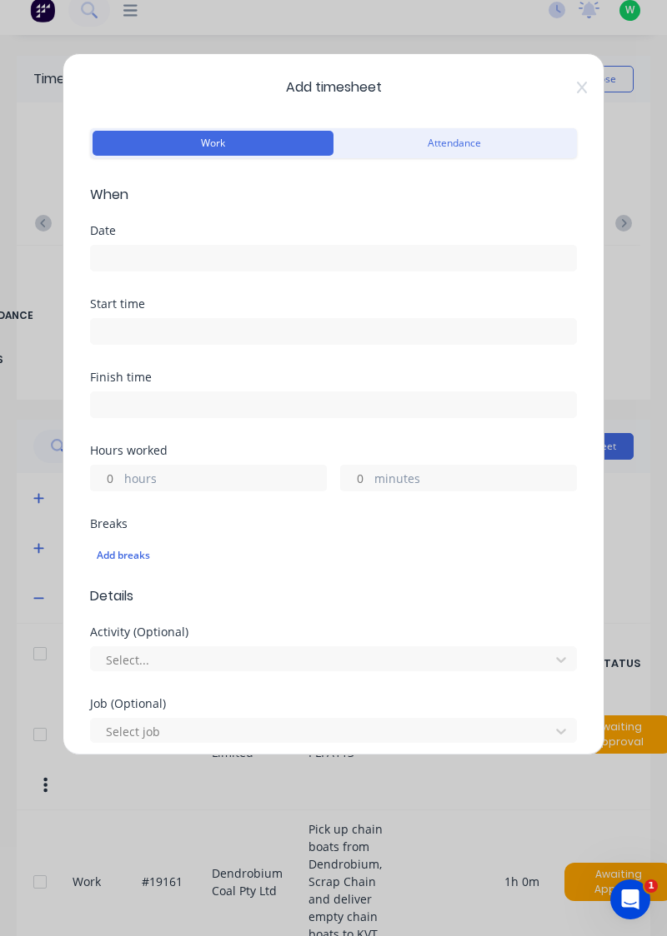
click at [182, 477] on label "hours" at bounding box center [225, 480] width 202 height 21
click at [120, 477] on input "hours" at bounding box center [105, 478] width 29 height 25
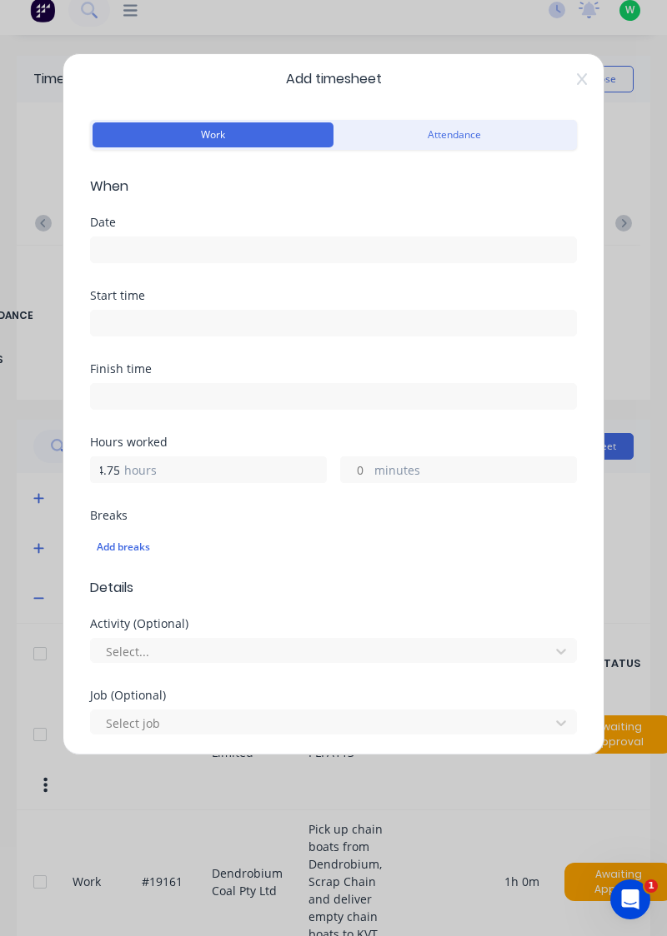
scroll to position [0, 0]
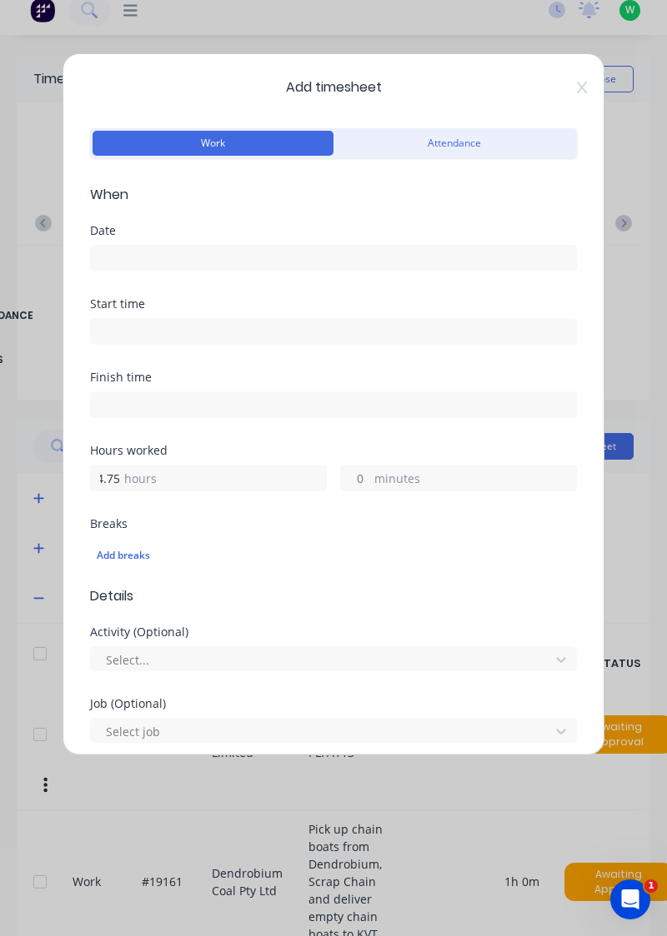
type input "4.75"
click at [185, 253] on input at bounding box center [333, 258] width 485 height 25
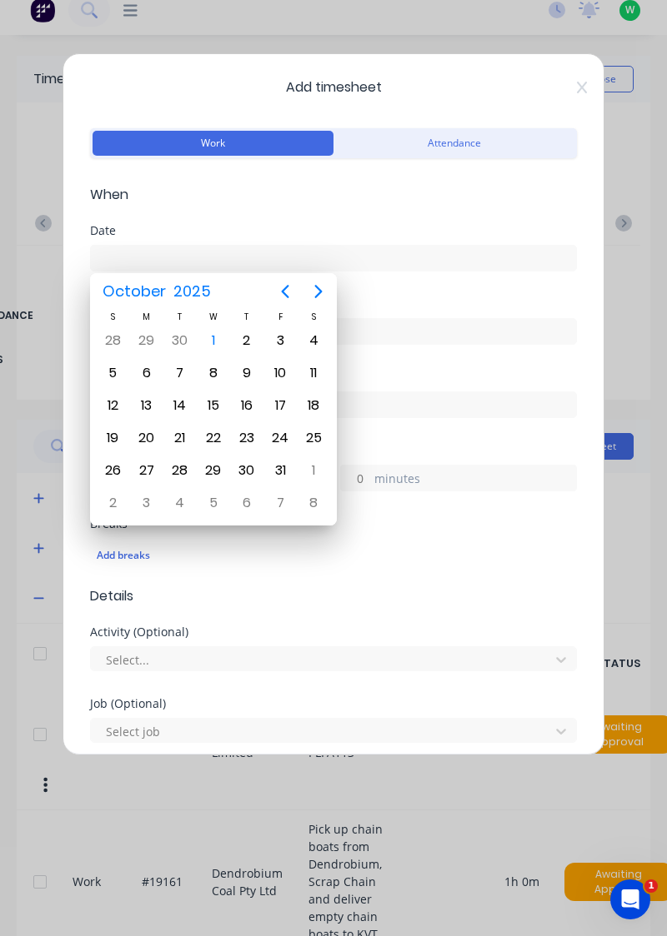
click at [213, 336] on div "1" at bounding box center [213, 340] width 25 height 25
type input "[DATE]"
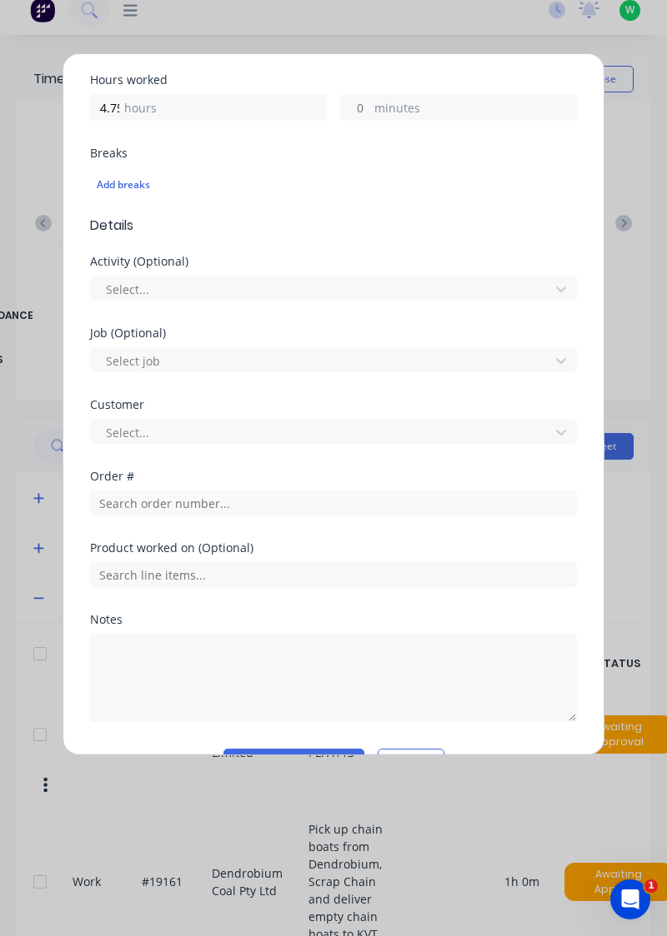
scroll to position [412, 0]
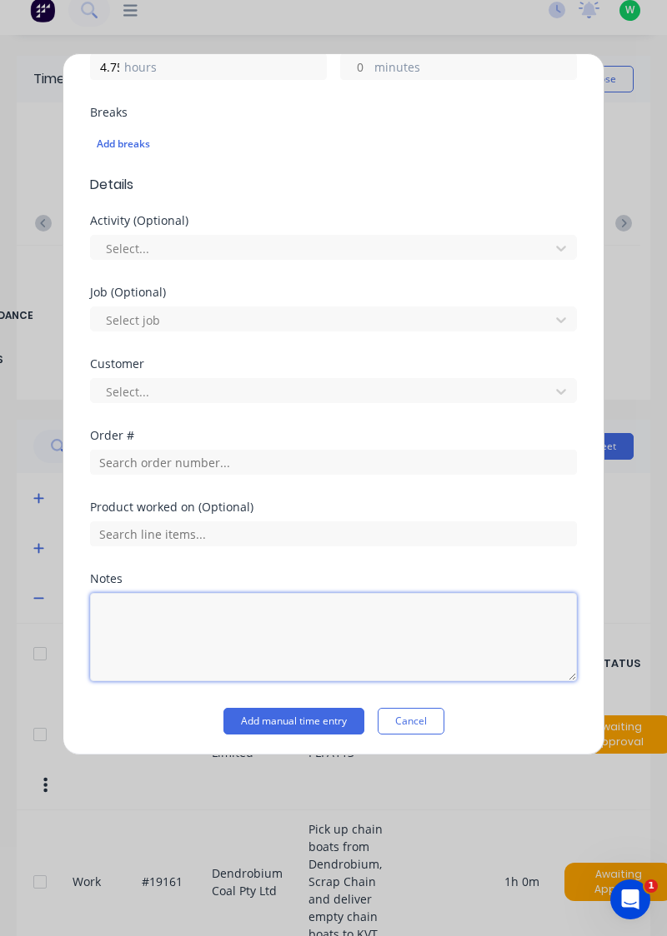
click at [183, 607] on textarea at bounding box center [333, 637] width 487 height 88
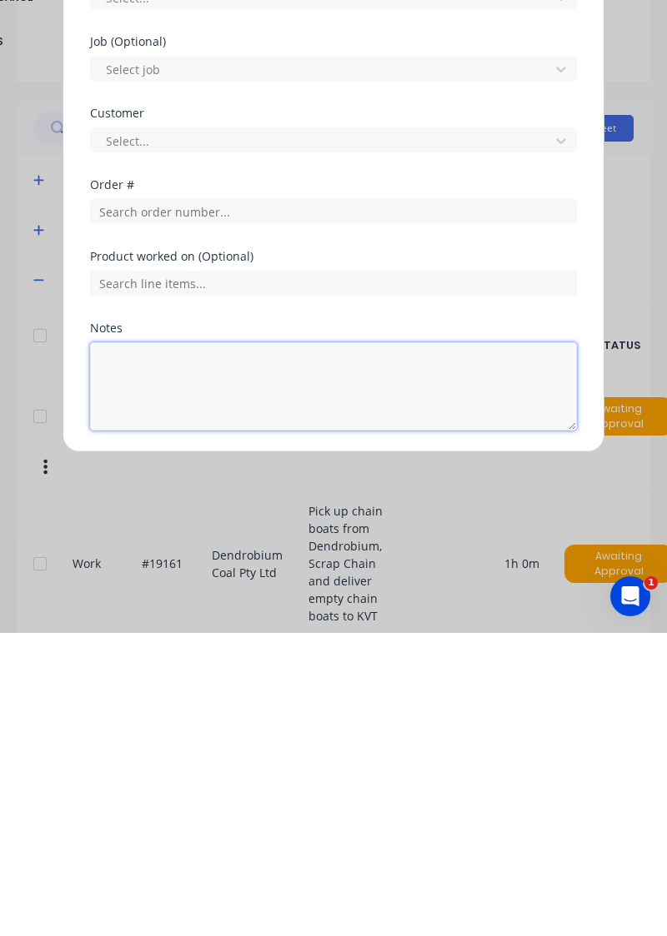
scroll to position [35, 0]
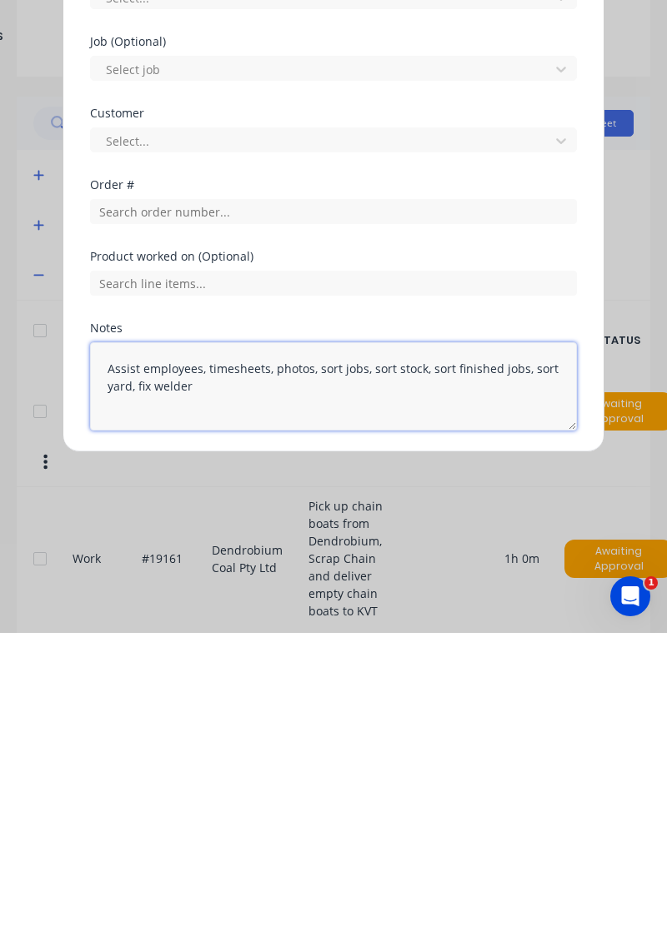
type textarea "Assist employees, timesheets, photos, sort jobs, sort stock, sort finished jobs…"
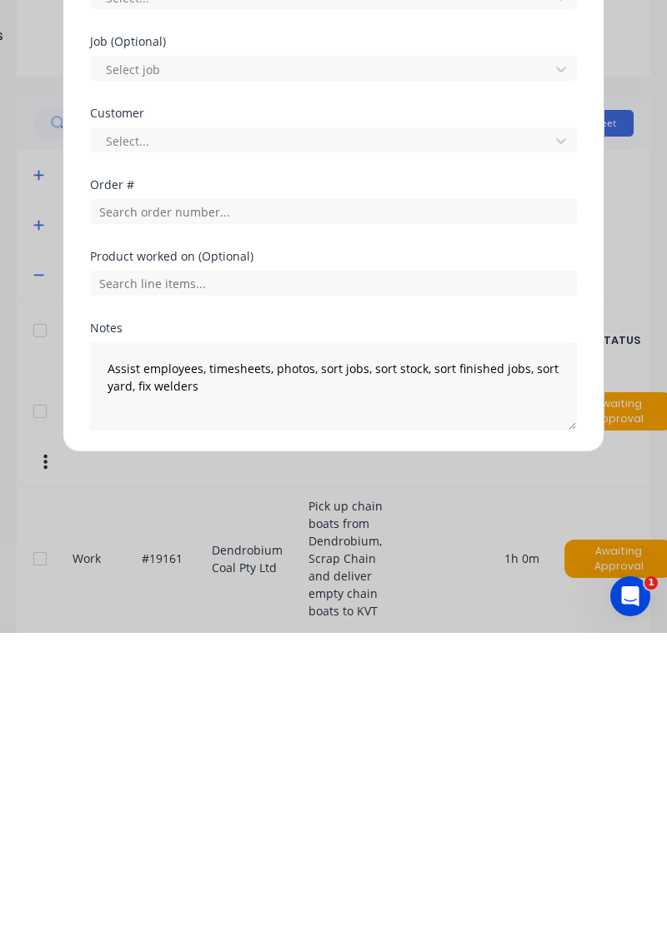
click at [275, 772] on button "Add manual time entry" at bounding box center [293, 774] width 141 height 27
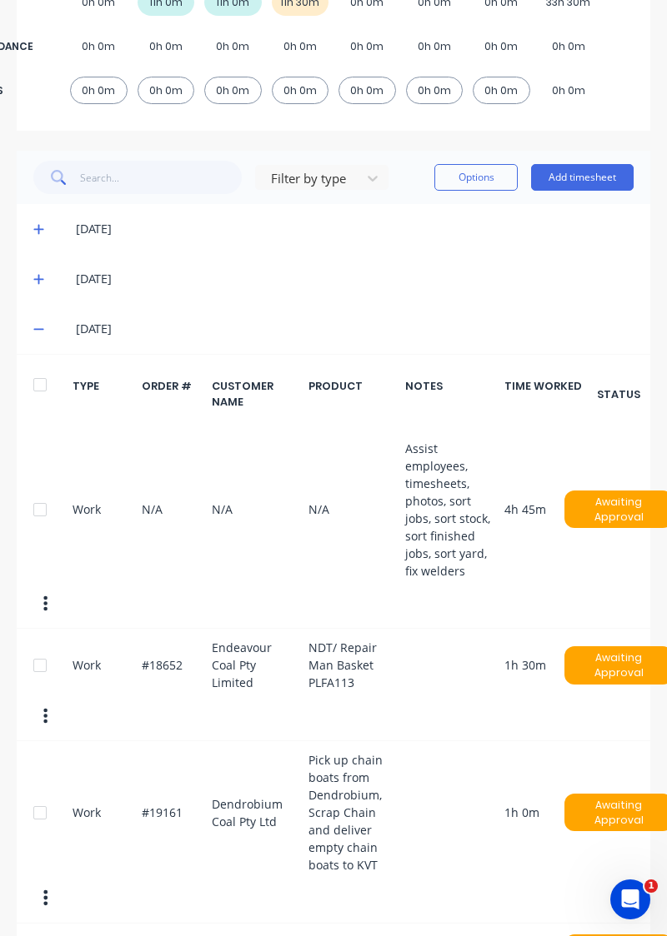
scroll to position [286, 0]
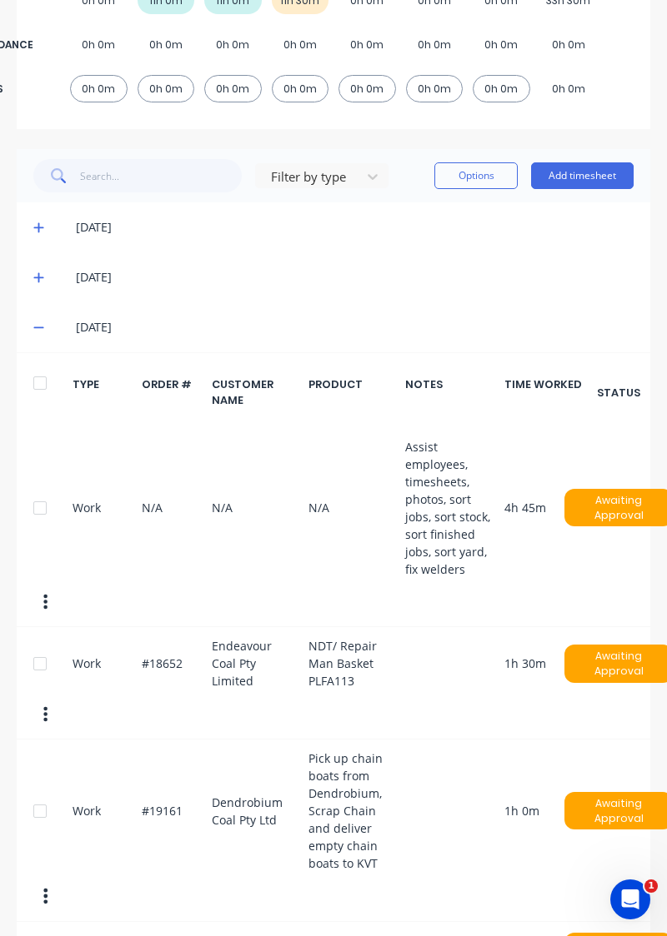
click at [42, 497] on div at bounding box center [39, 508] width 33 height 33
click at [43, 593] on icon "button" at bounding box center [45, 602] width 4 height 18
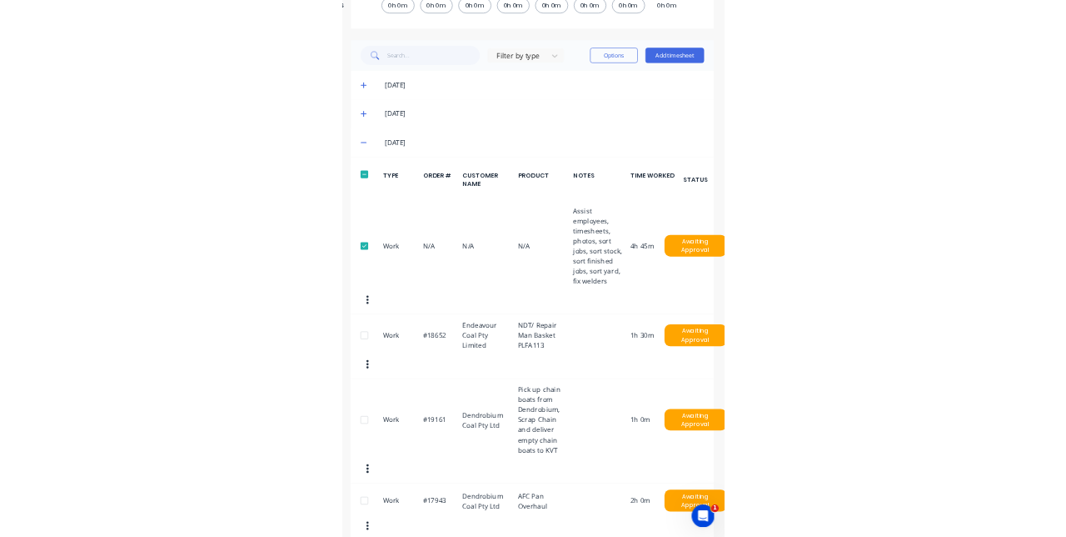
scroll to position [364, 2]
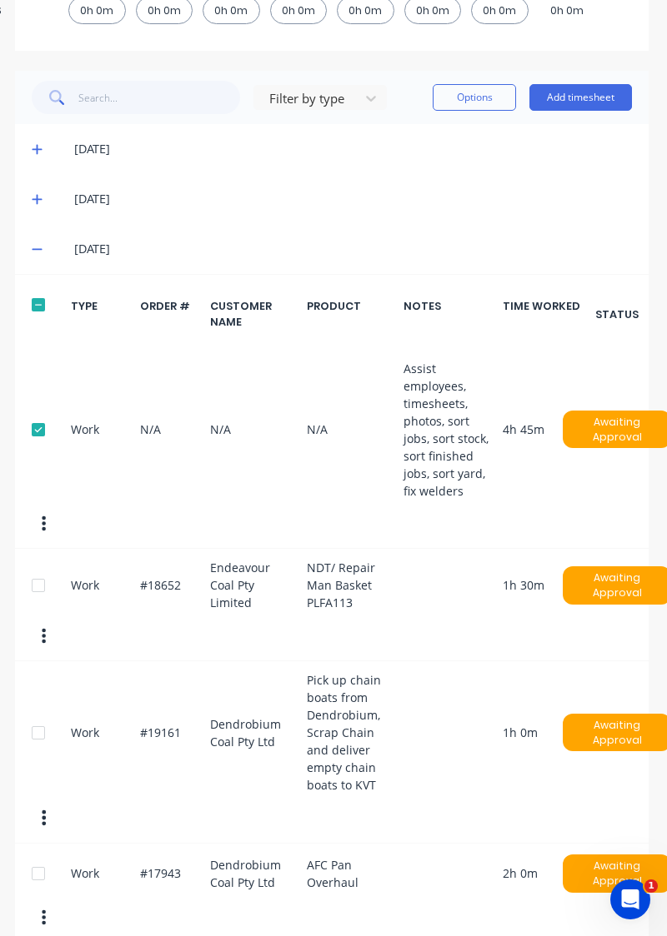
click at [483, 90] on button "Options" at bounding box center [473, 97] width 83 height 27
click at [427, 372] on div "Work N/A N/A N/A Assist employees, timesheets, photos, sort jobs, sort stock, s…" at bounding box center [331, 450] width 633 height 200
click at [42, 524] on icon "button" at bounding box center [44, 524] width 4 height 18
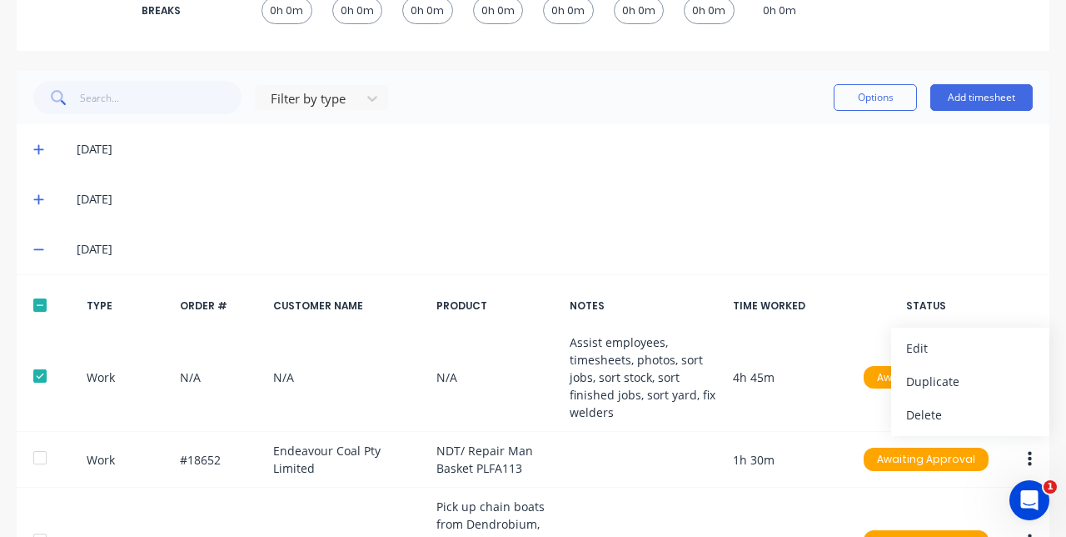
scroll to position [364, 0]
click at [666, 337] on div "Edit" at bounding box center [970, 348] width 128 height 24
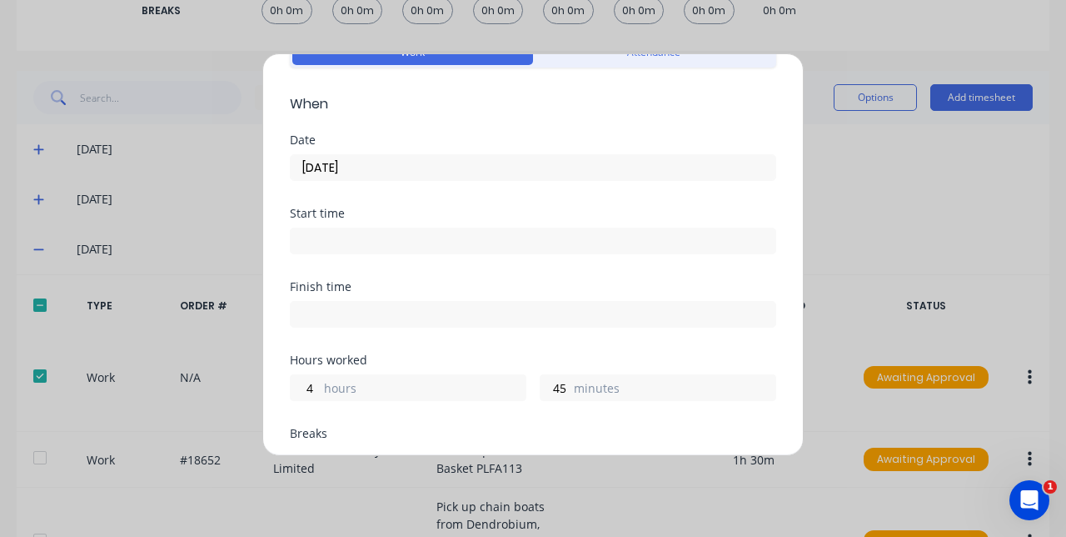
scroll to position [90, 0]
click at [574, 380] on label "minutes" at bounding box center [675, 390] width 202 height 21
click at [570, 379] on input "45" at bounding box center [555, 388] width 29 height 25
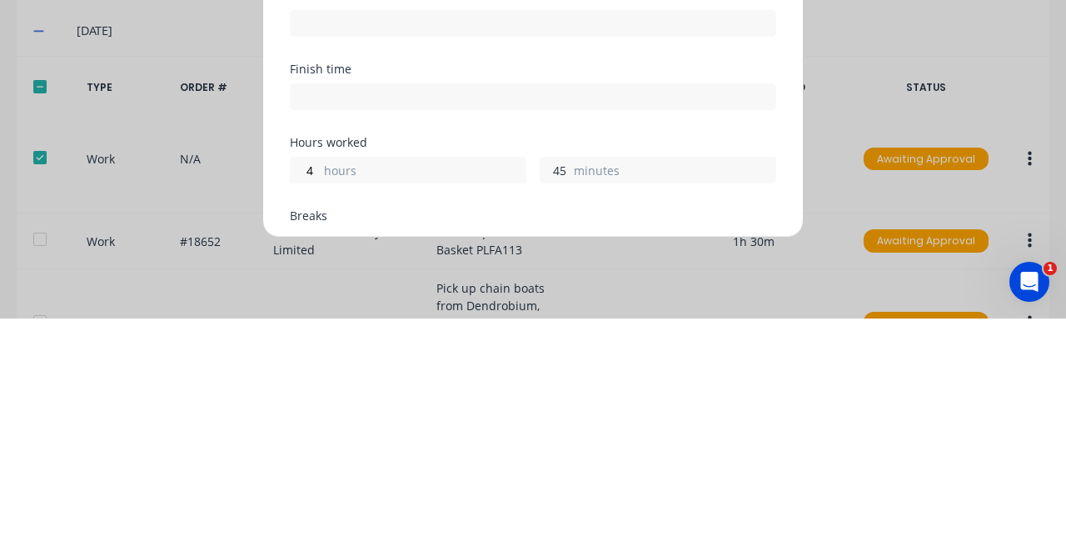
type input "4"
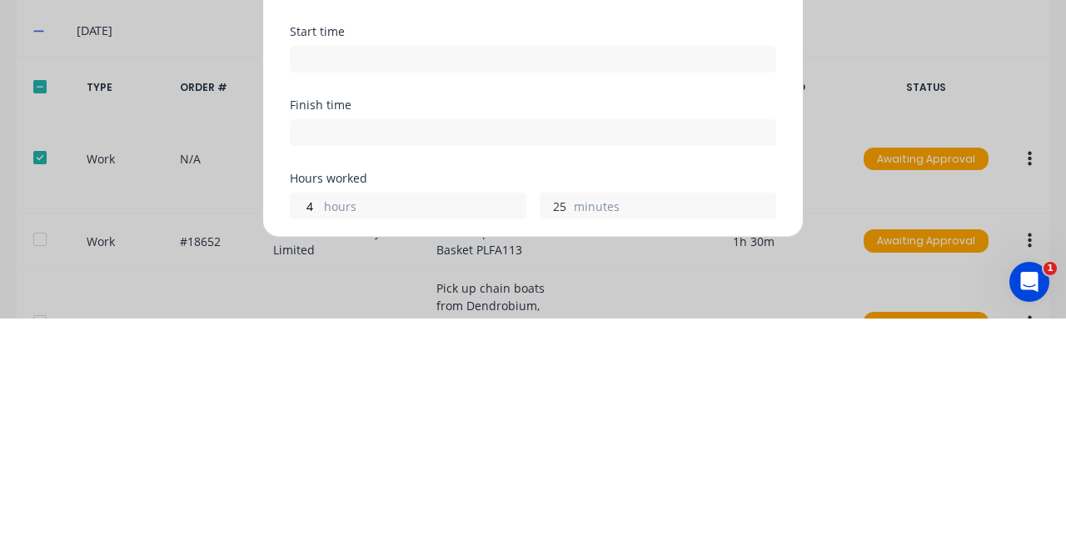
scroll to position [53, 0]
type input "2"
click at [378, 417] on label "hours" at bounding box center [425, 427] width 202 height 21
click at [320, 417] on input "4" at bounding box center [305, 424] width 29 height 25
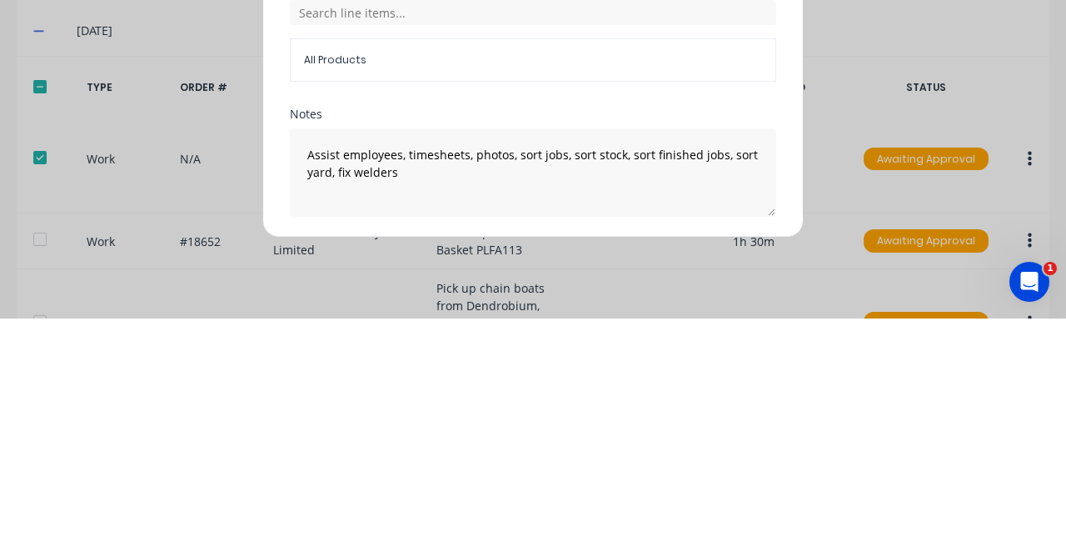
type input "4.75"
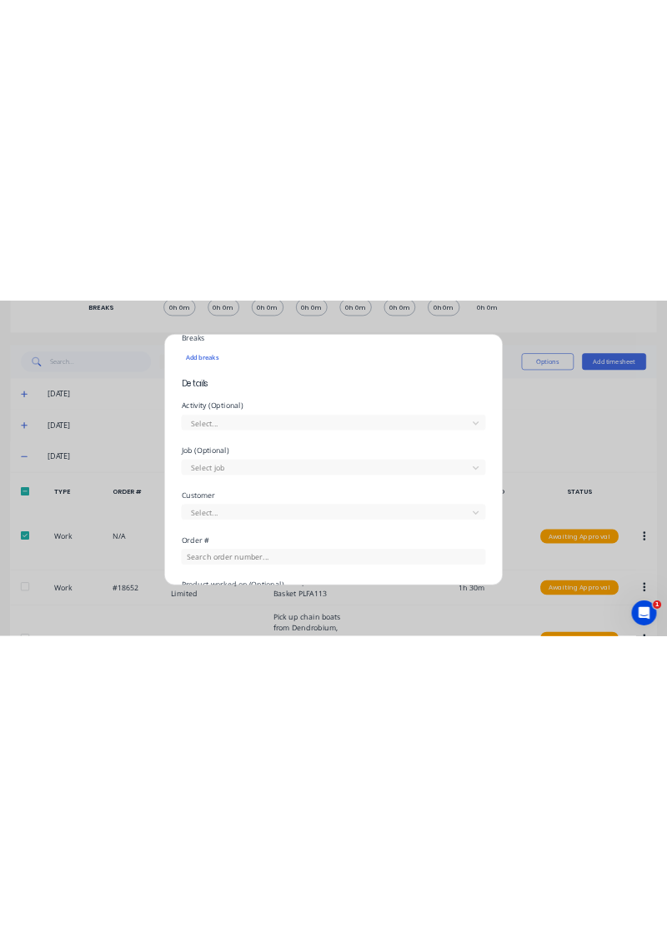
scroll to position [715, 0]
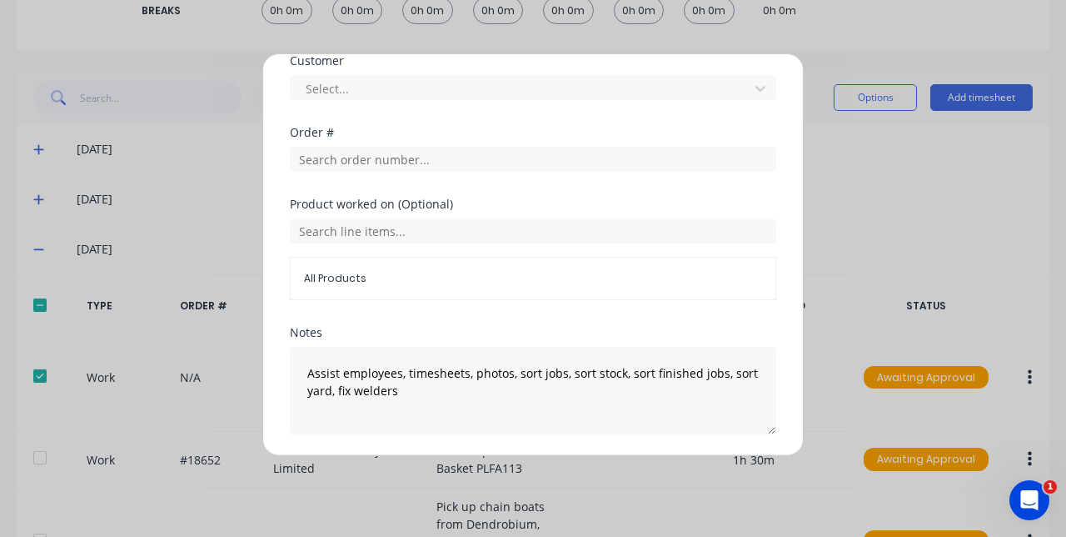
click at [489, 475] on button "Edit time tracking entry" at bounding box center [493, 475] width 142 height 27
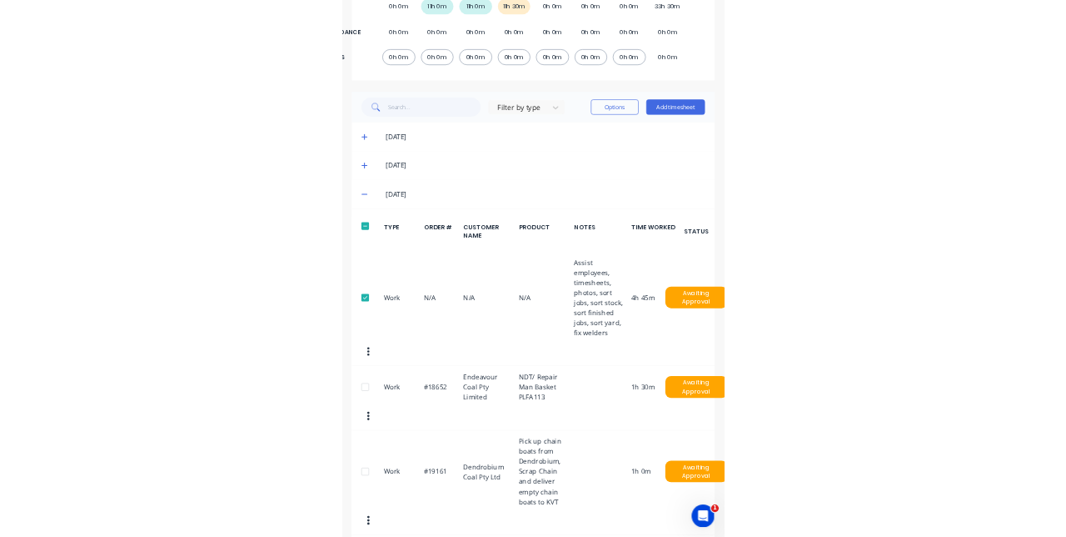
scroll to position [0, 0]
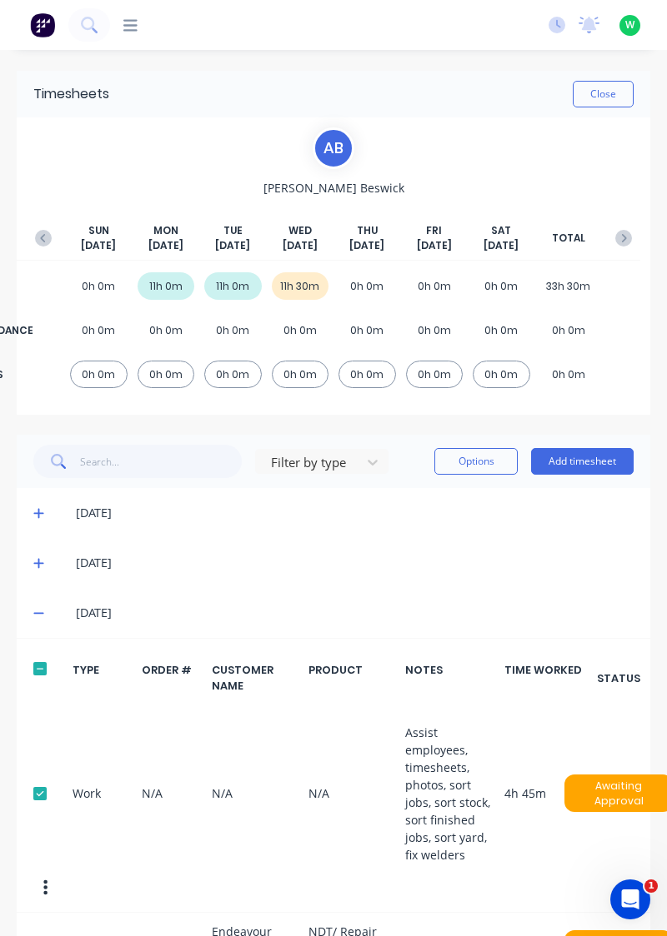
click at [472, 458] on button "Options" at bounding box center [475, 461] width 83 height 27
click at [428, 633] on div "[DATE]" at bounding box center [333, 613] width 633 height 50
click at [42, 881] on button "button" at bounding box center [45, 888] width 35 height 30
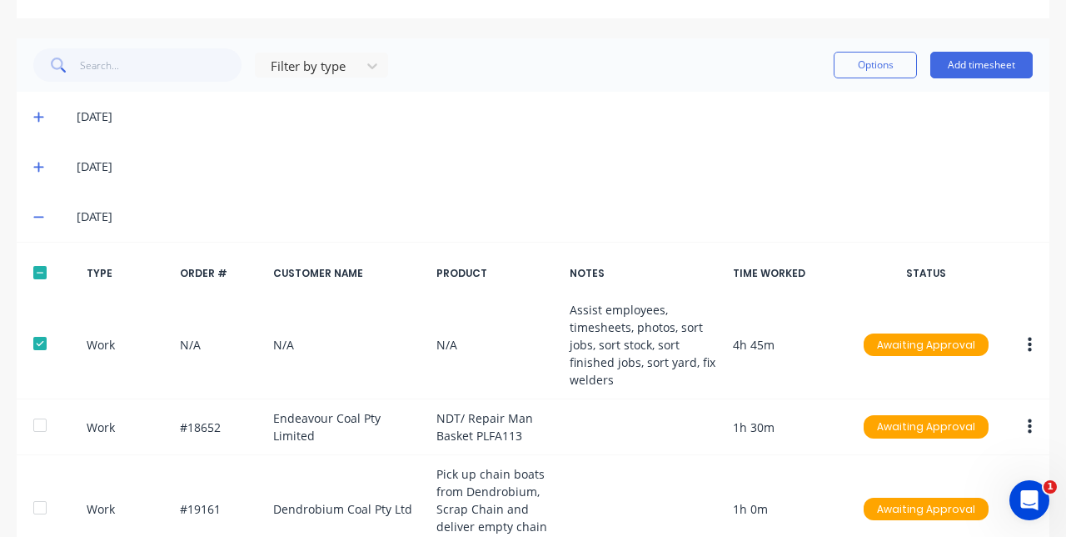
scroll to position [436, 0]
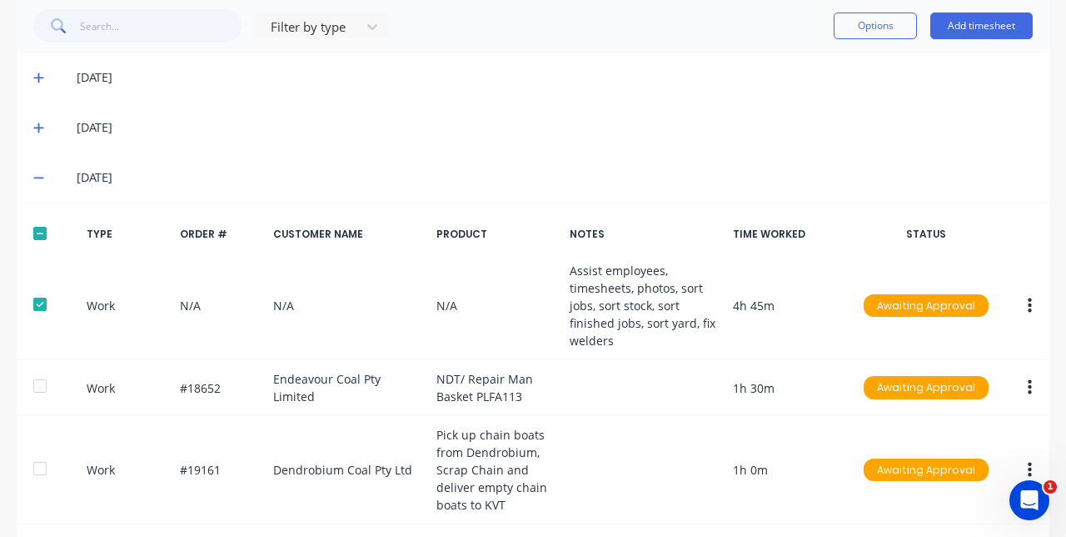
click at [666, 307] on icon "button" at bounding box center [1030, 306] width 4 height 18
click at [666, 268] on div "Edit" at bounding box center [970, 276] width 128 height 24
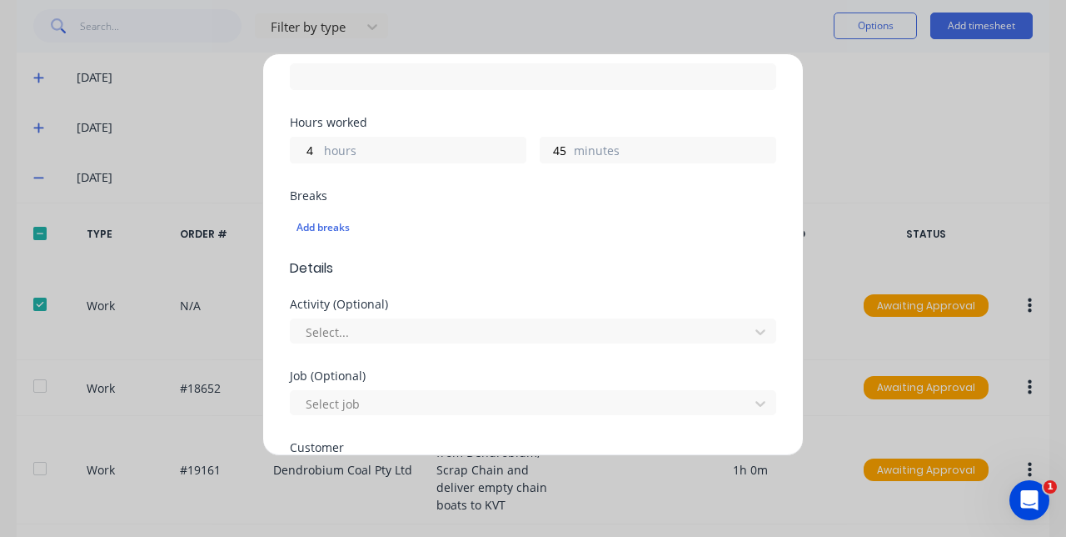
scroll to position [330, 0]
click at [577, 145] on label "minutes" at bounding box center [675, 150] width 202 height 21
click at [570, 145] on input "45" at bounding box center [555, 148] width 29 height 25
type input "4"
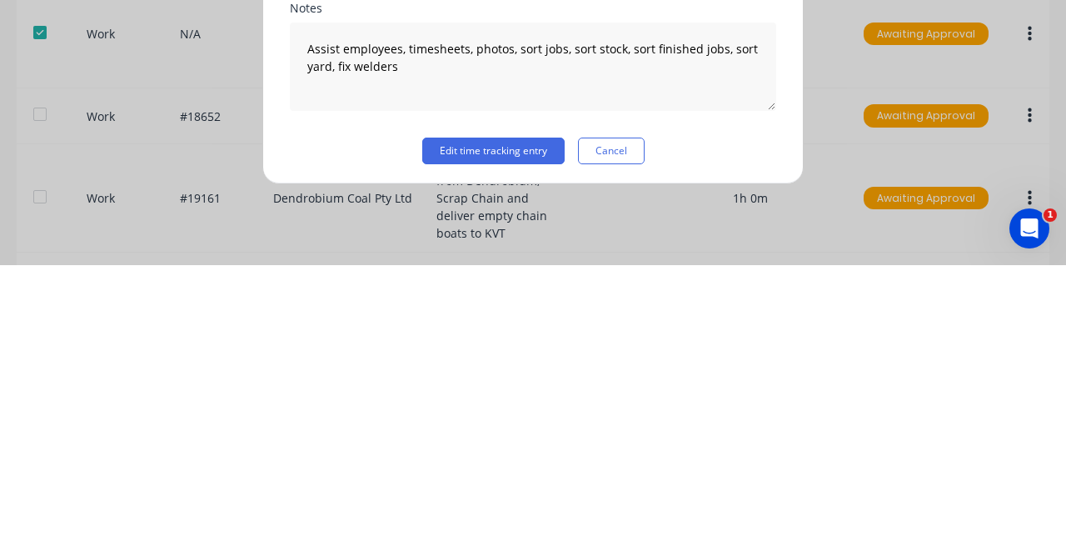
scroll to position [715, 0]
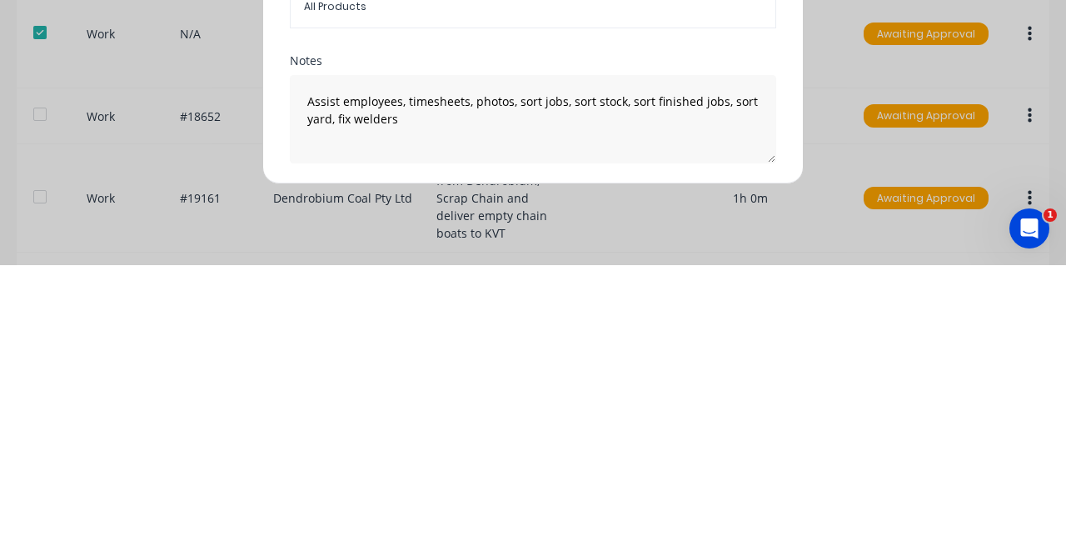
type input "15"
click at [518, 470] on button "Edit time tracking entry" at bounding box center [493, 475] width 142 height 27
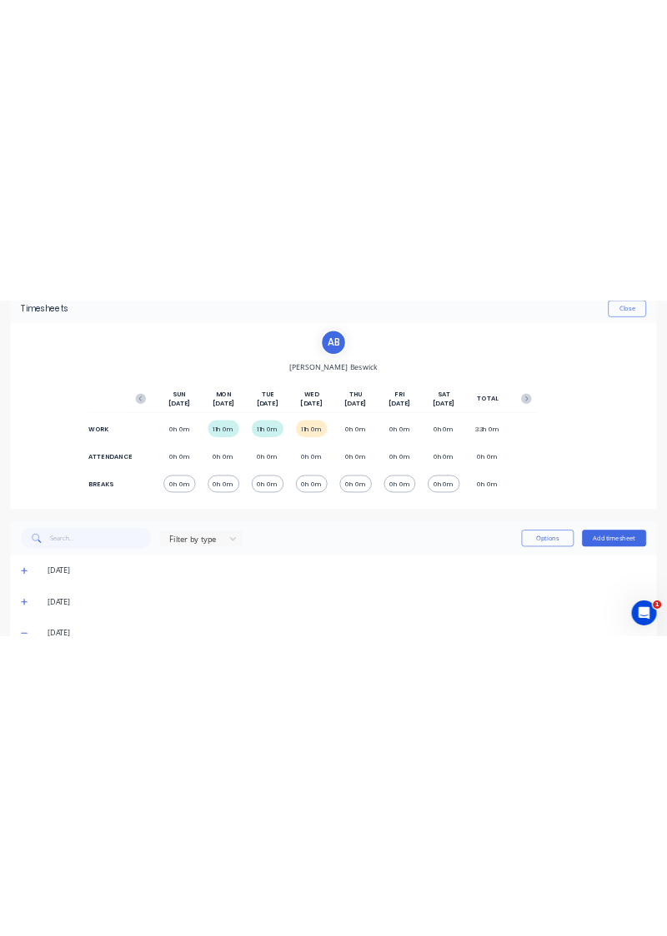
scroll to position [0, 0]
